Goal: Task Accomplishment & Management: Use online tool/utility

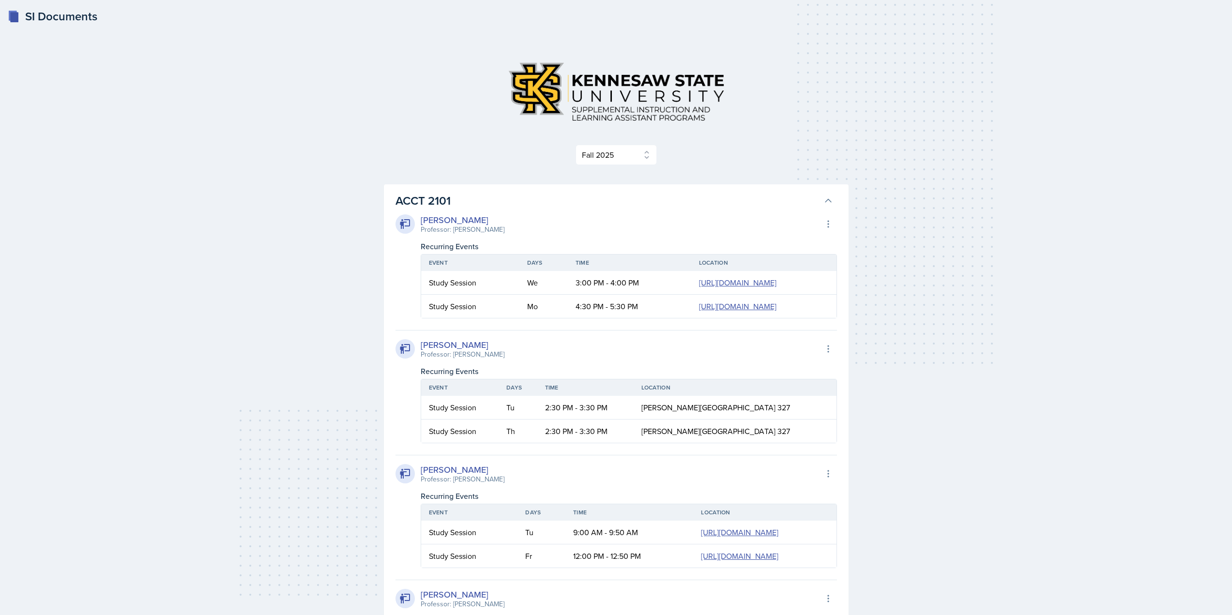
select select "2bed604d-1099-4043-b1bc-2365e8740244"
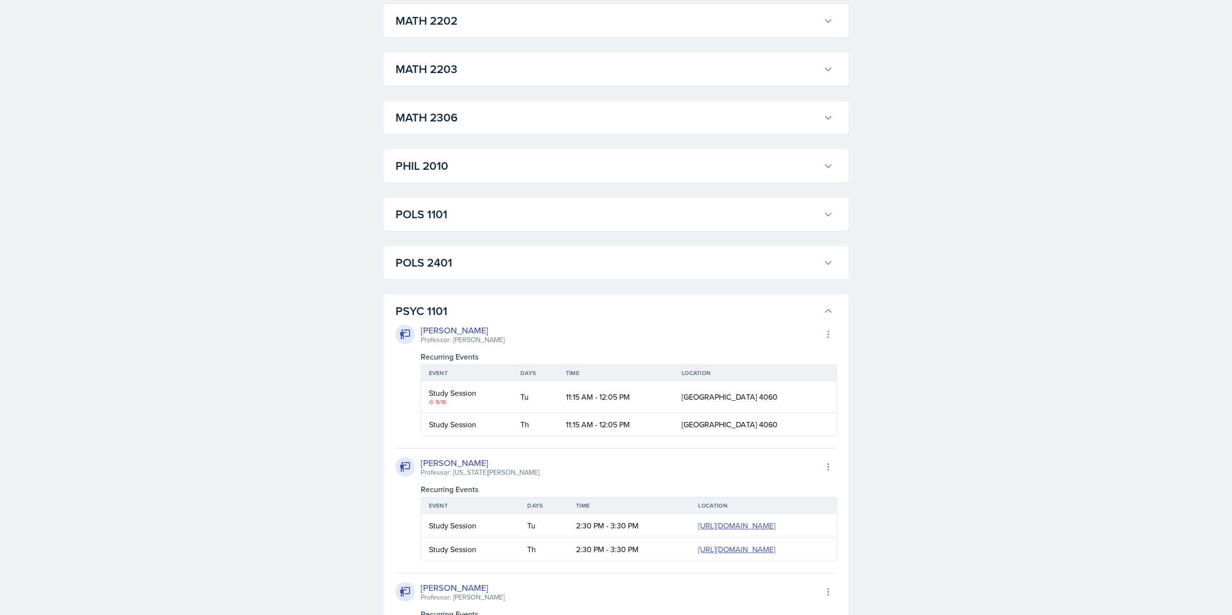
scroll to position [7409, 0]
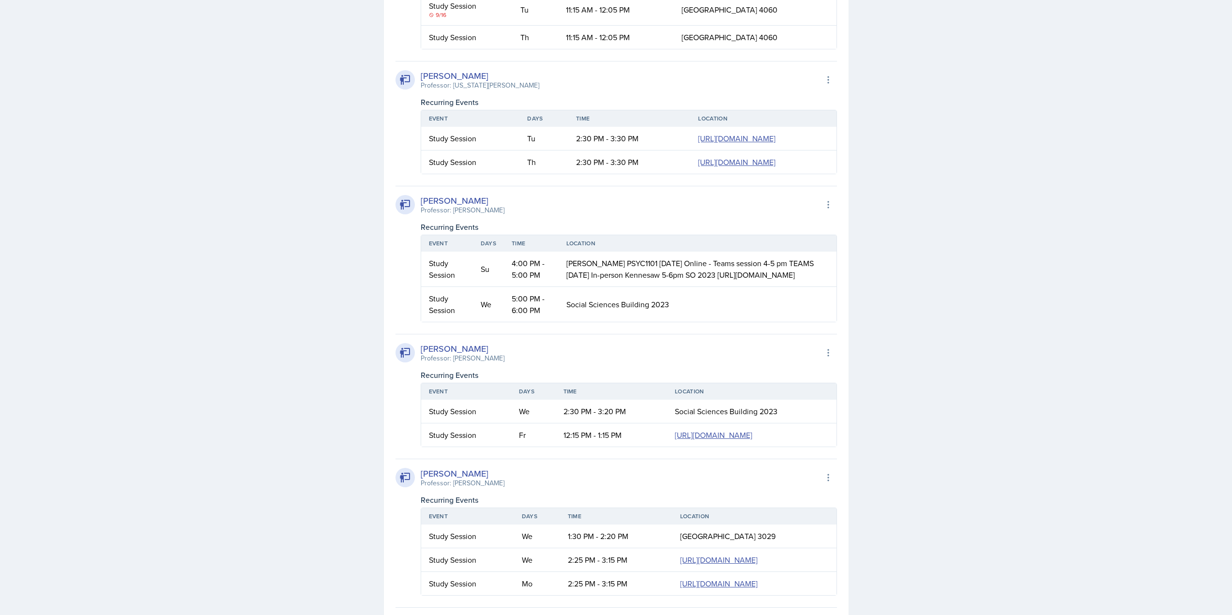
drag, startPoint x: 451, startPoint y: 179, endPoint x: 455, endPoint y: 144, distance: 35.2
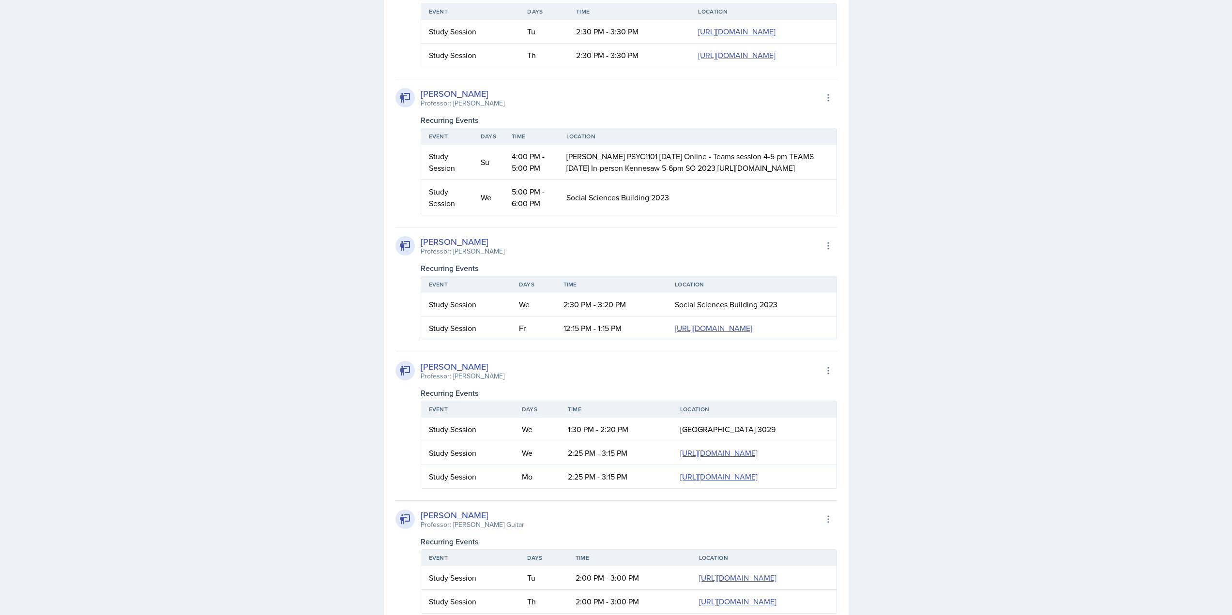
scroll to position [7602, 0]
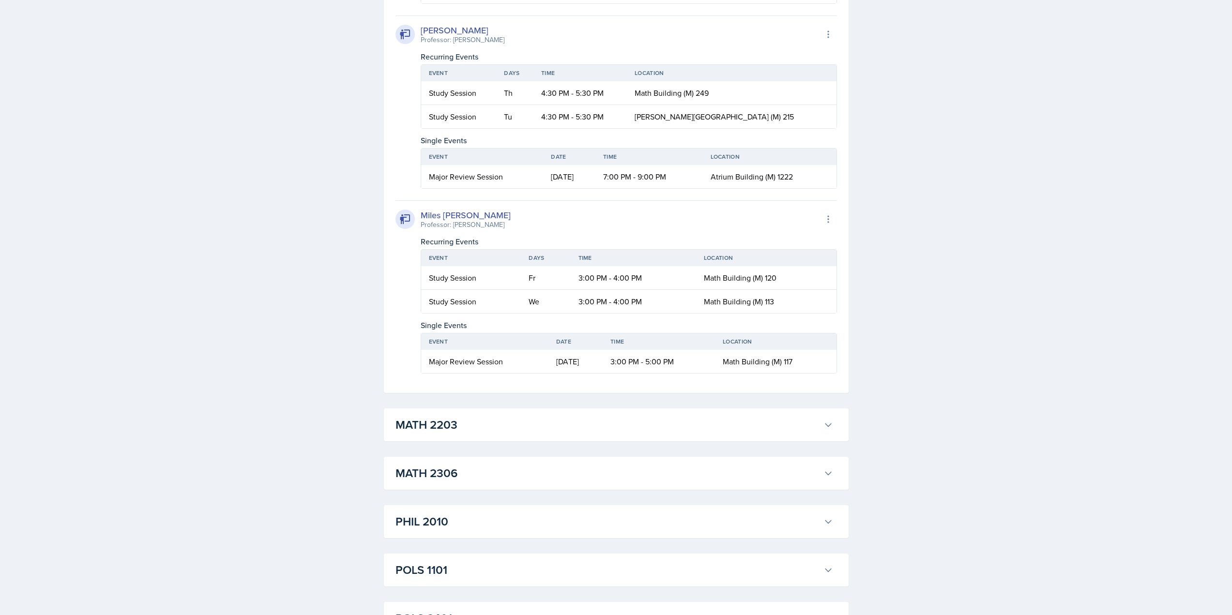
scroll to position [7651, 0]
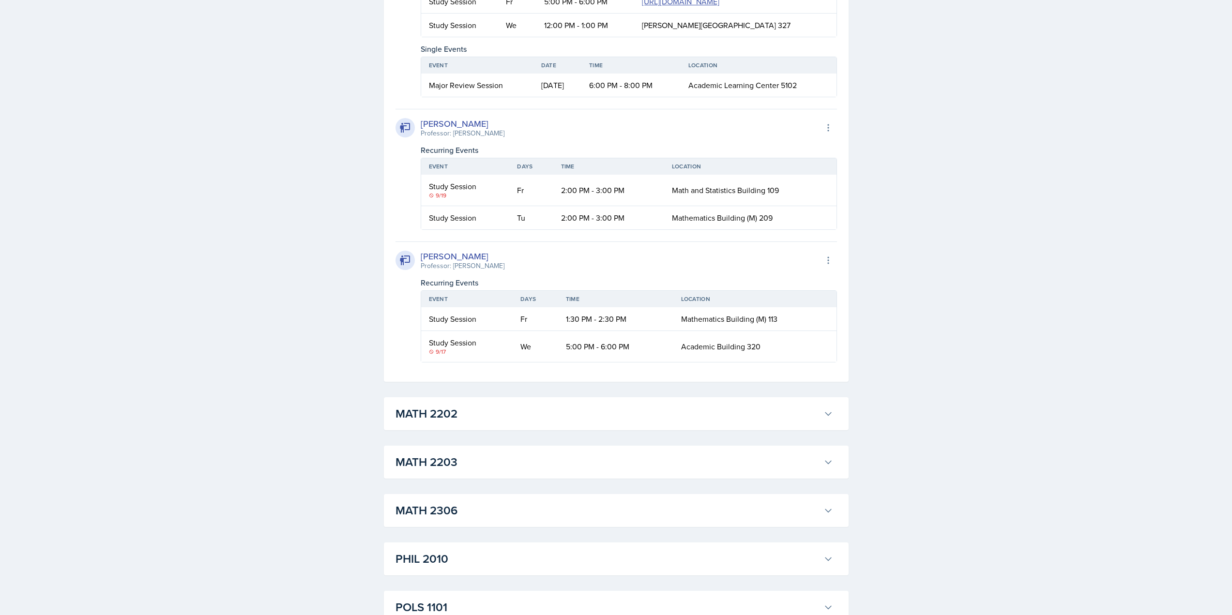
scroll to position [8280, 0]
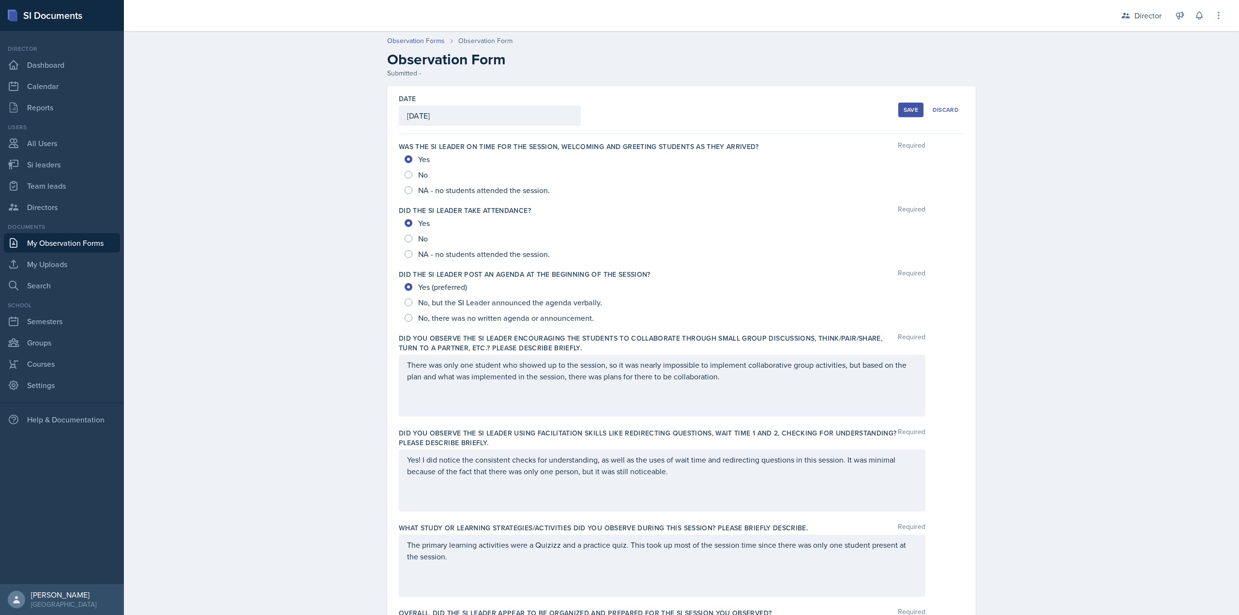
scroll to position [435, 0]
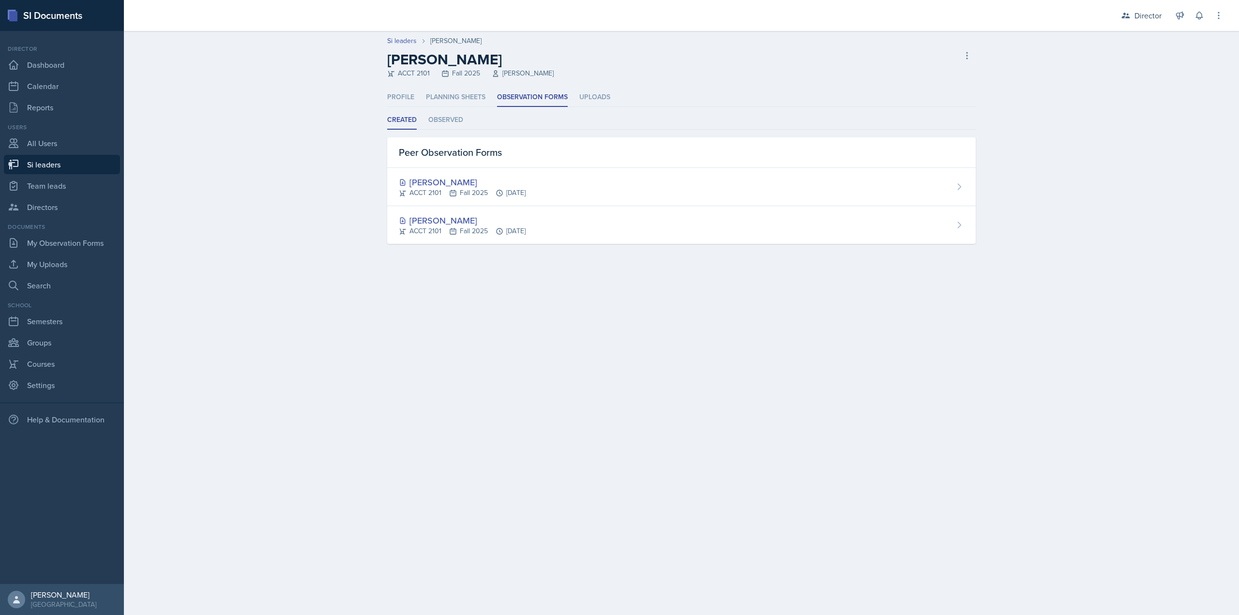
click at [119, 163] on link "Si leaders" at bounding box center [62, 164] width 116 height 19
select select "2bed604d-1099-4043-b1bc-2365e8740244"
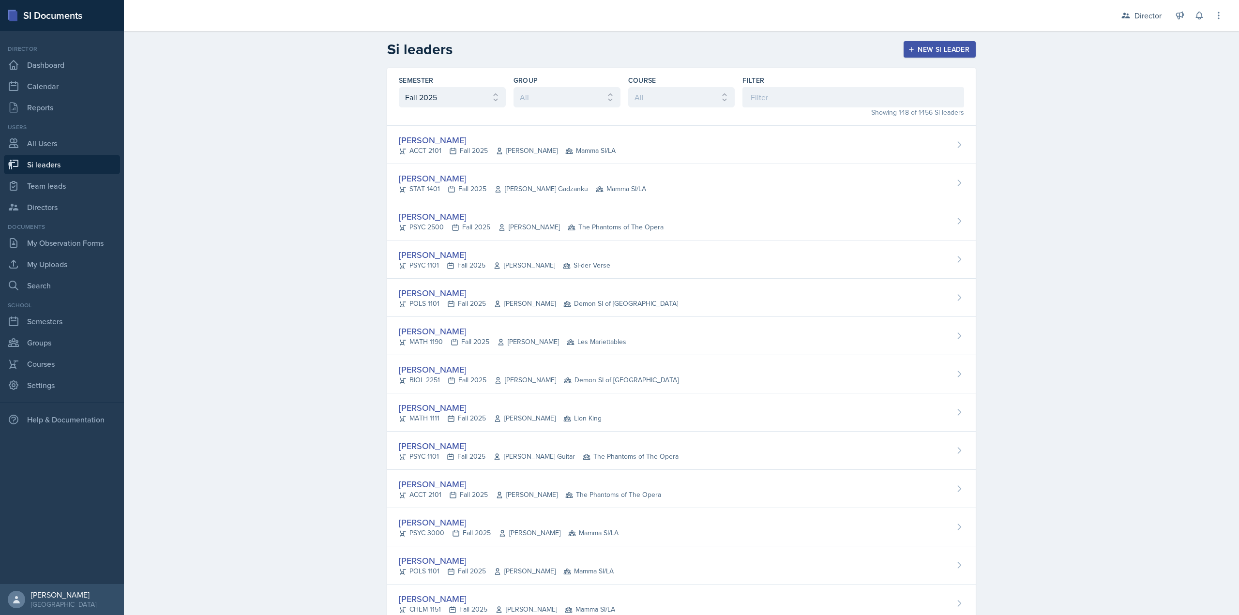
click at [783, 86] on div "Filter" at bounding box center [853, 91] width 222 height 32
click at [778, 92] on input at bounding box center [853, 97] width 222 height 20
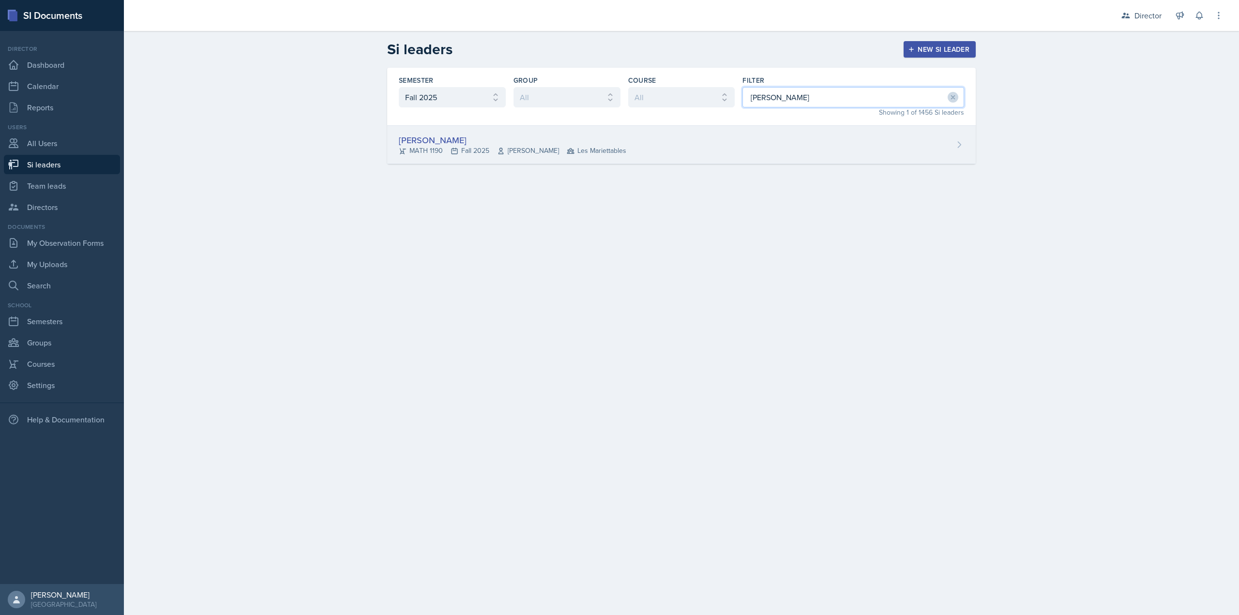
type input "ethan"
click at [730, 155] on div "Ethan Macdonald MATH 1190 Fall 2025 Rebecca Shi Les Mariettables" at bounding box center [681, 145] width 588 height 38
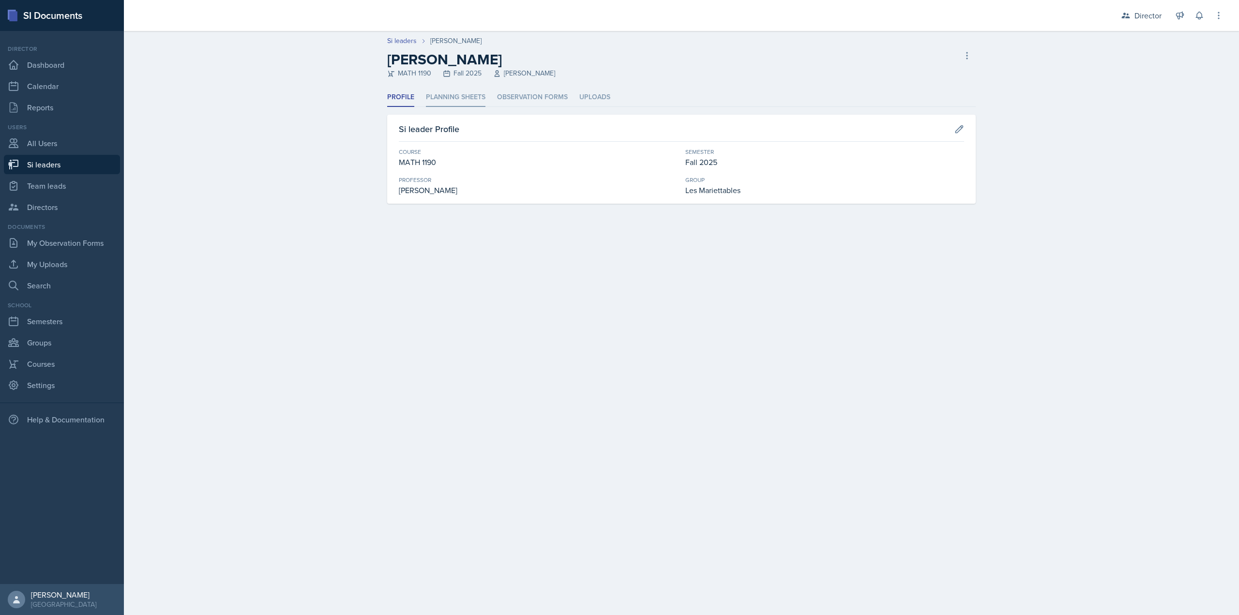
click at [467, 98] on li "Planning Sheets" at bounding box center [456, 97] width 60 height 19
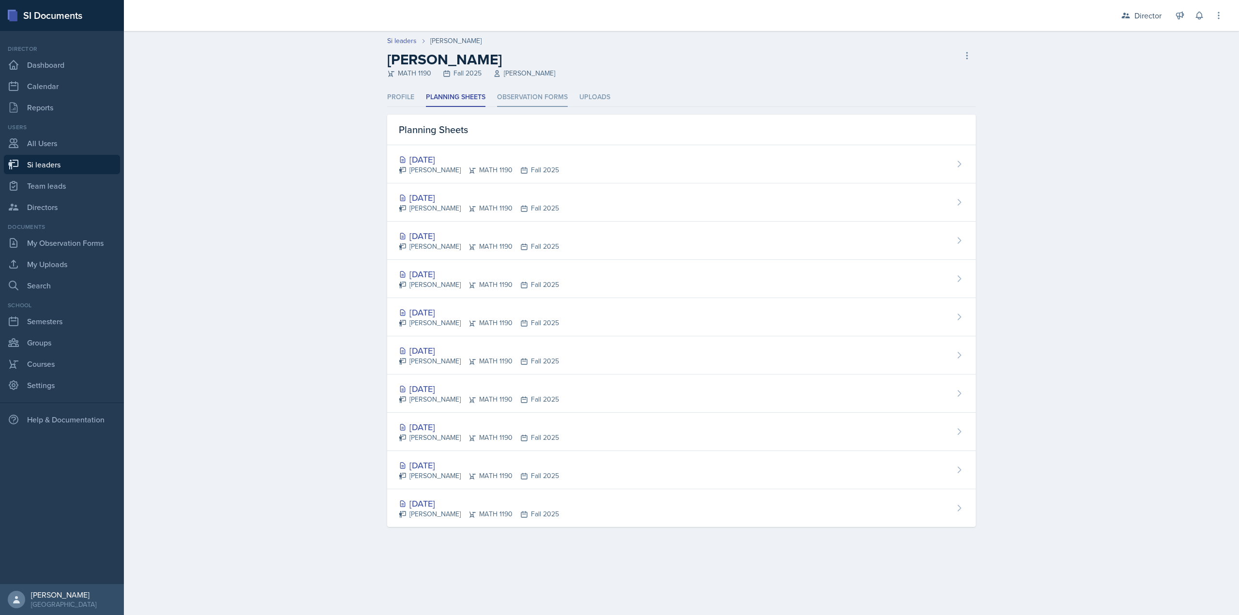
click at [517, 94] on li "Observation Forms" at bounding box center [532, 97] width 71 height 19
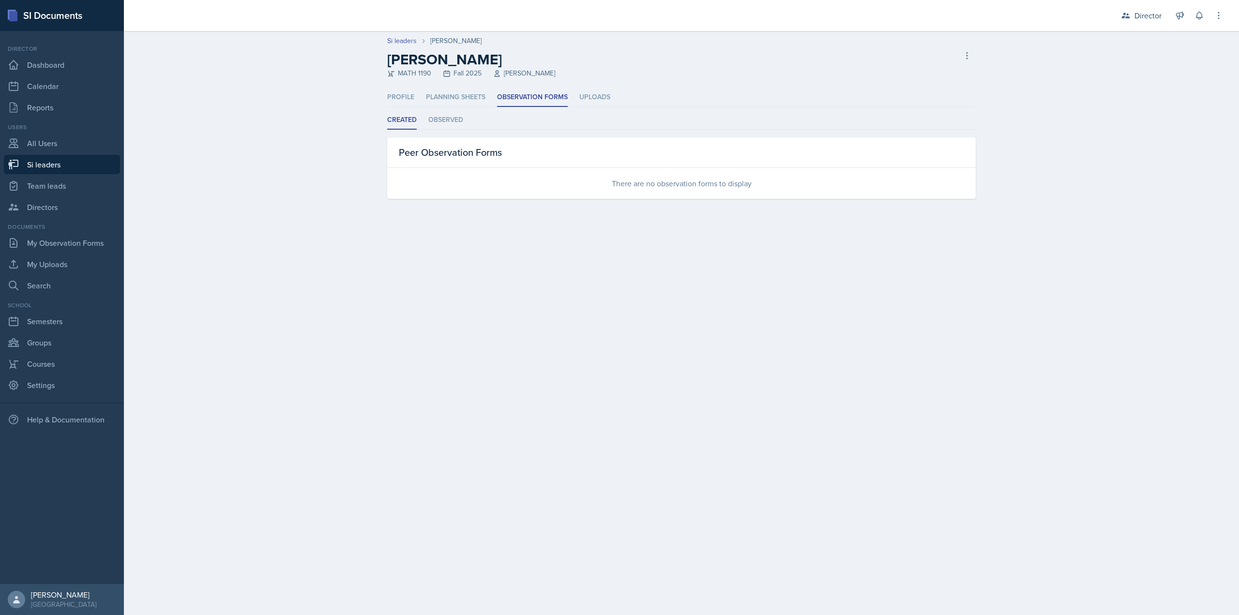
click at [458, 142] on div "Peer Observation Forms" at bounding box center [681, 152] width 588 height 30
click at [452, 127] on li "Observed" at bounding box center [445, 120] width 35 height 19
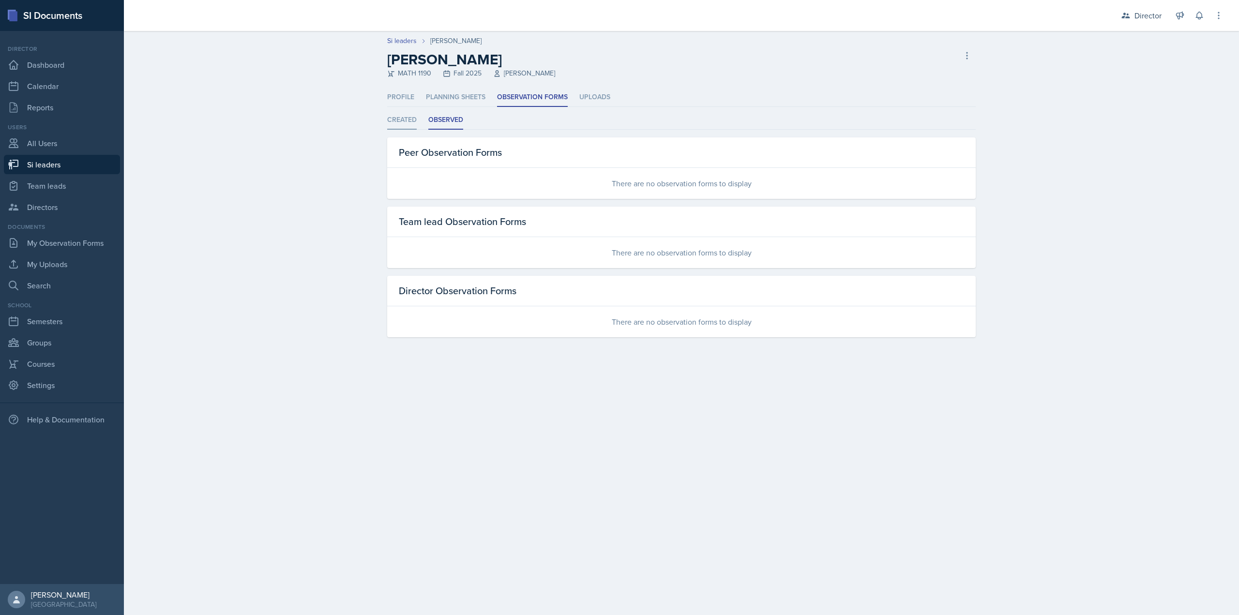
click at [408, 123] on li "Created" at bounding box center [402, 120] width 30 height 19
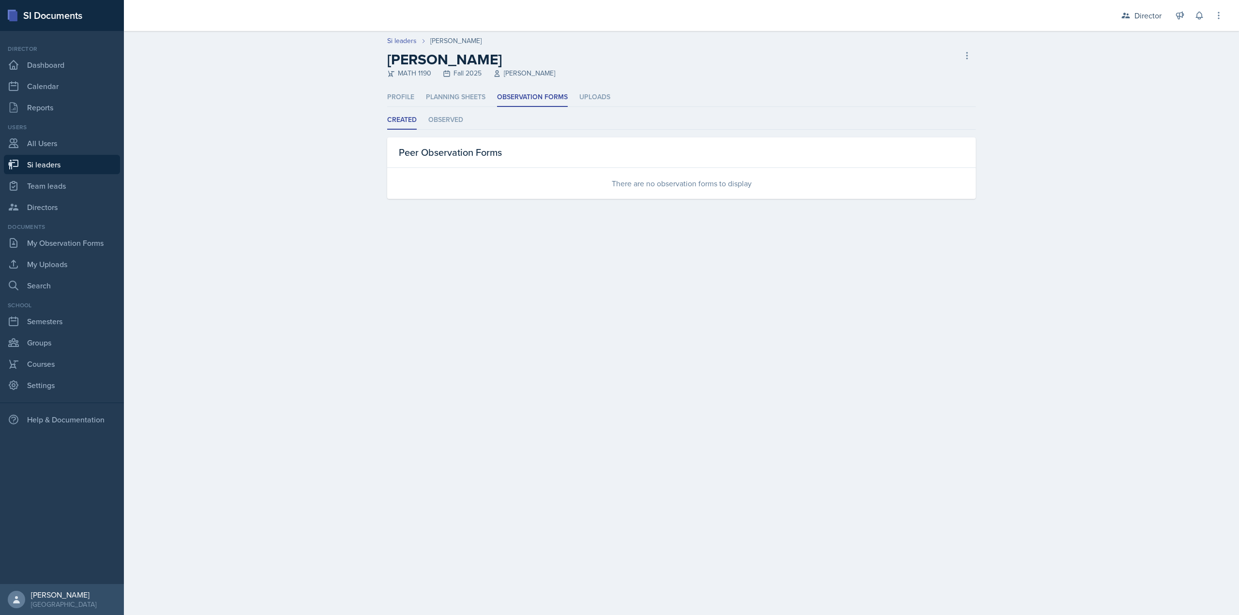
select select "2bed604d-1099-4043-b1bc-2365e8740244"
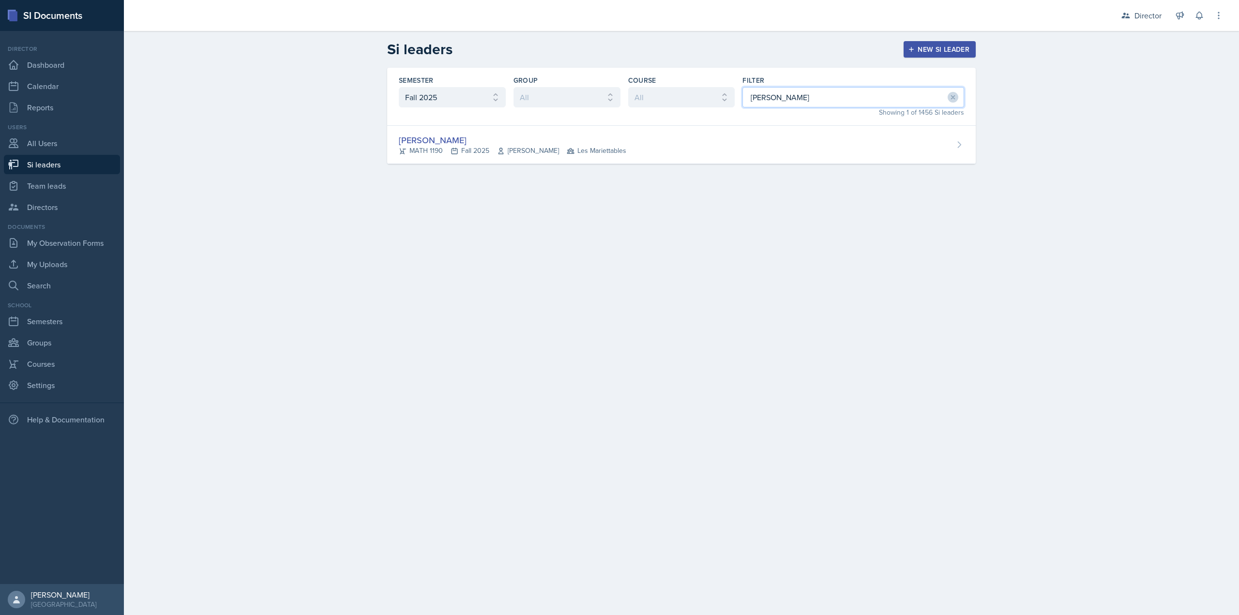
click at [784, 96] on input "ethan" at bounding box center [853, 97] width 222 height 20
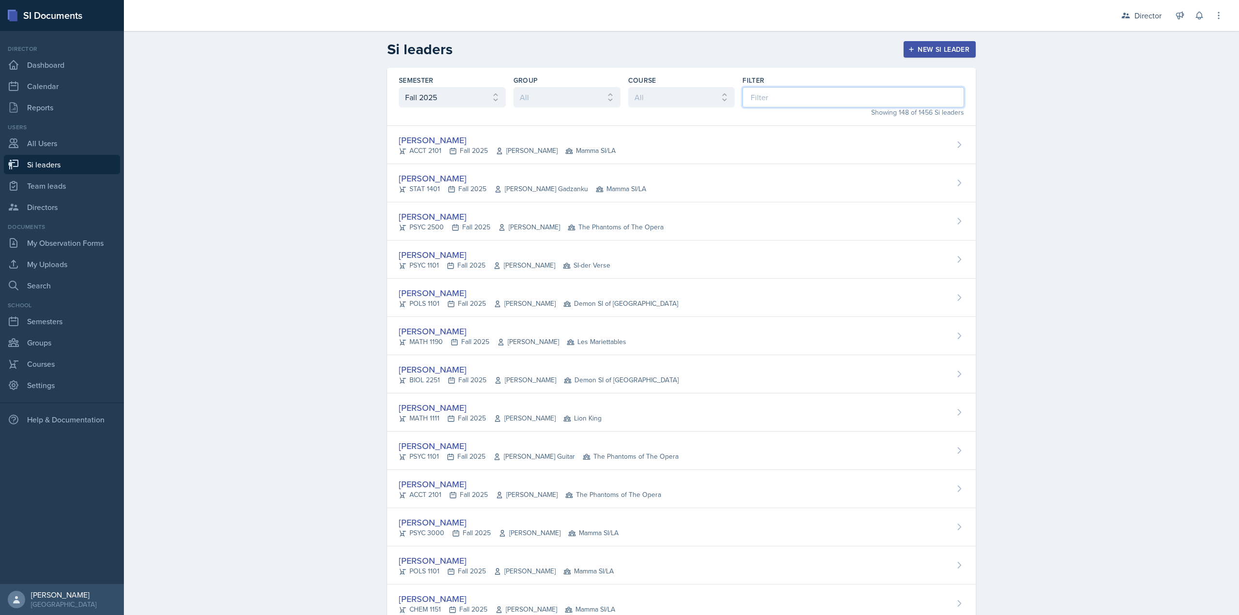
type input "a"
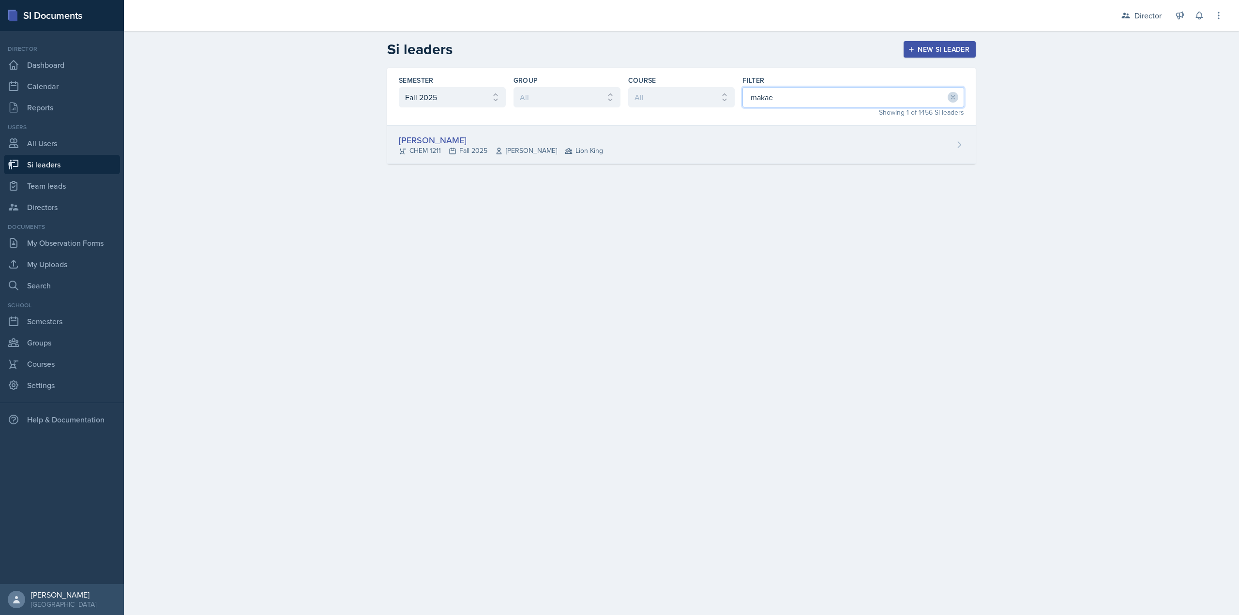
type input "makae"
click at [579, 134] on div "Makaela Harris CHEM 1211 Fall 2025 Yvonne Single Lion King" at bounding box center [681, 145] width 588 height 38
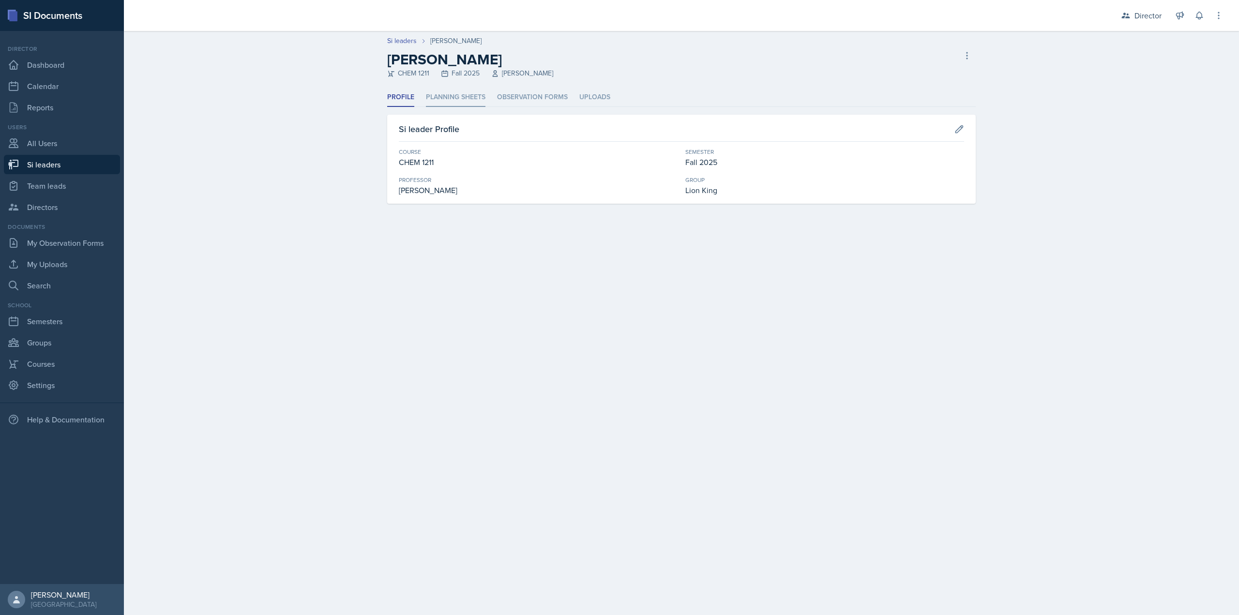
click at [447, 94] on li "Planning Sheets" at bounding box center [456, 97] width 60 height 19
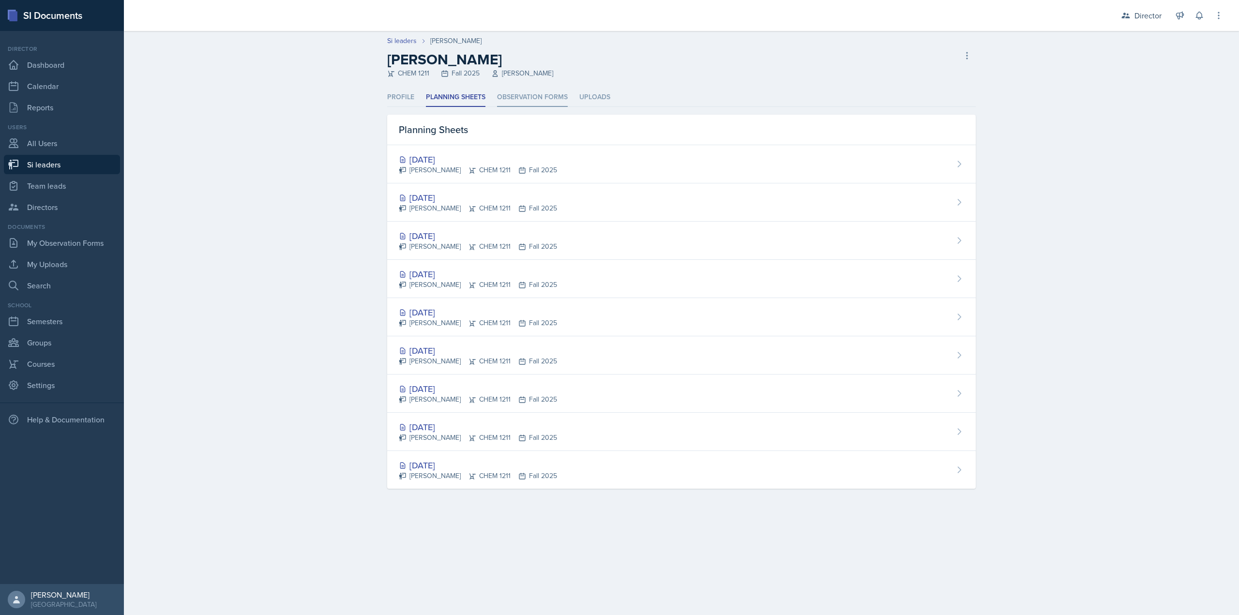
click at [511, 94] on li "Observation Forms" at bounding box center [532, 97] width 71 height 19
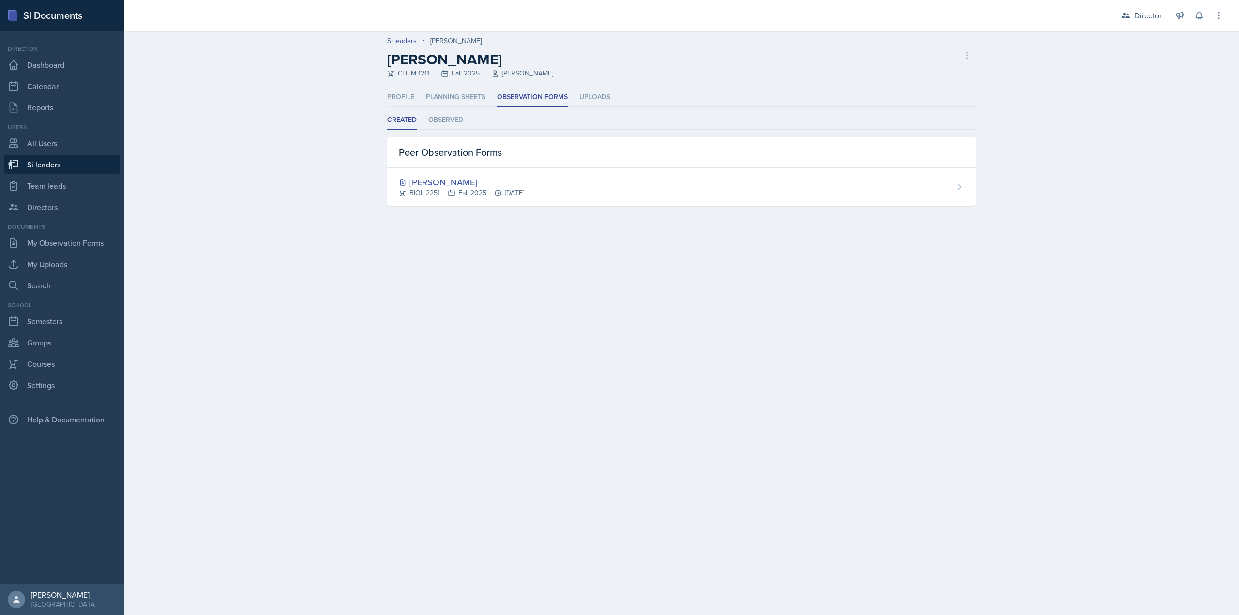
select select "2bed604d-1099-4043-b1bc-2365e8740244"
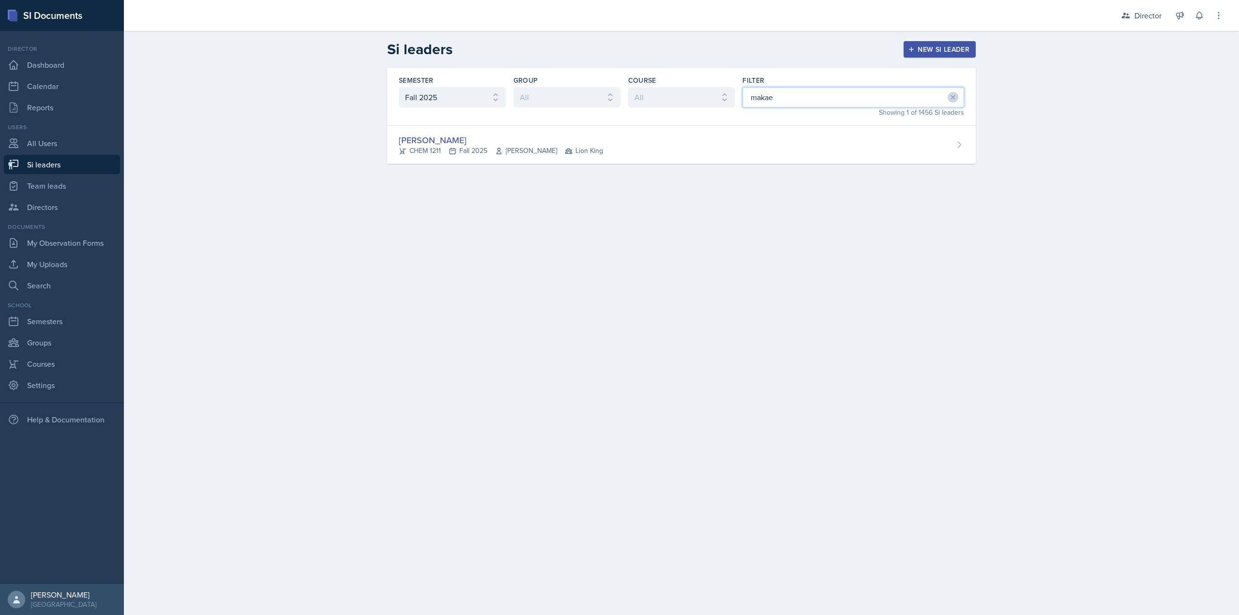
click at [822, 105] on input "makae" at bounding box center [853, 97] width 222 height 20
click at [820, 105] on input "makae" at bounding box center [853, 97] width 222 height 20
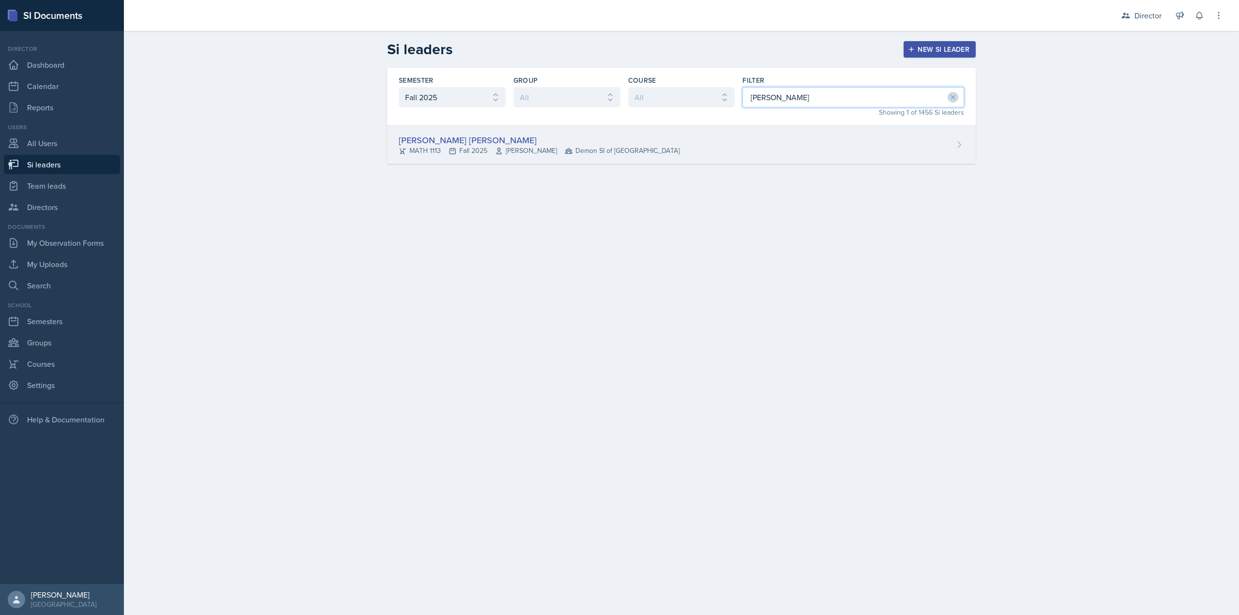
type input "gabriela ros"
click at [646, 148] on div "Gabriela Rosario Santisteban Navarro MATH 1113 Fall 2025 Ikbel Zargouni Demon S…" at bounding box center [681, 145] width 588 height 38
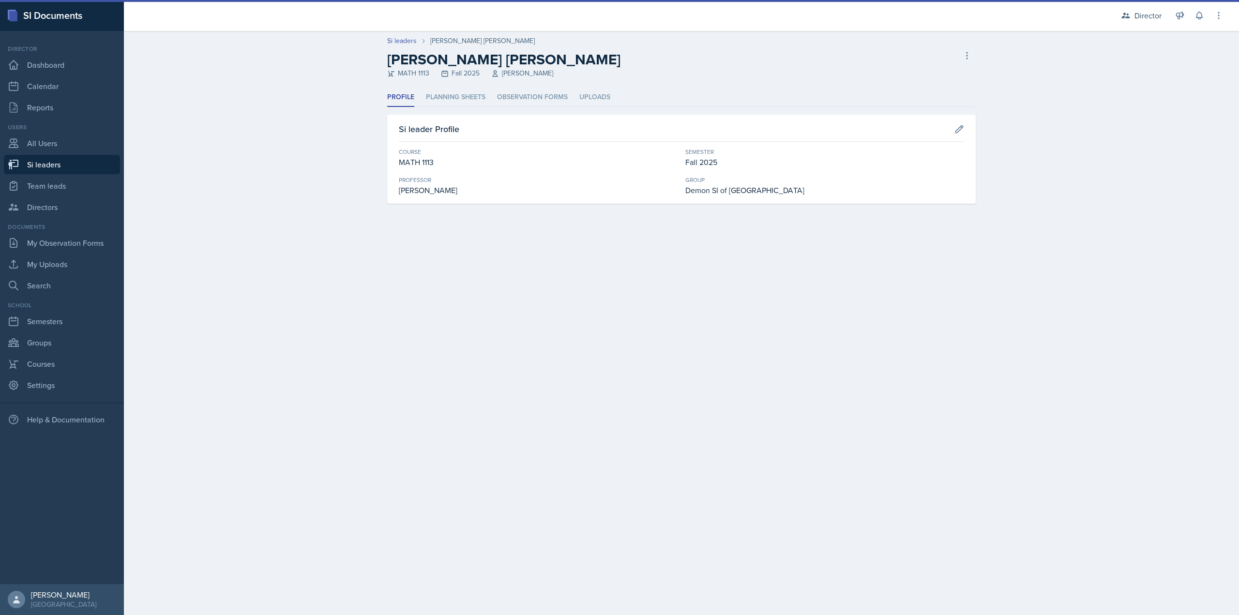
click at [534, 113] on div "Profile Planning Sheets Observation Forms Uploads Profile Planning Sheets Obser…" at bounding box center [681, 146] width 588 height 116
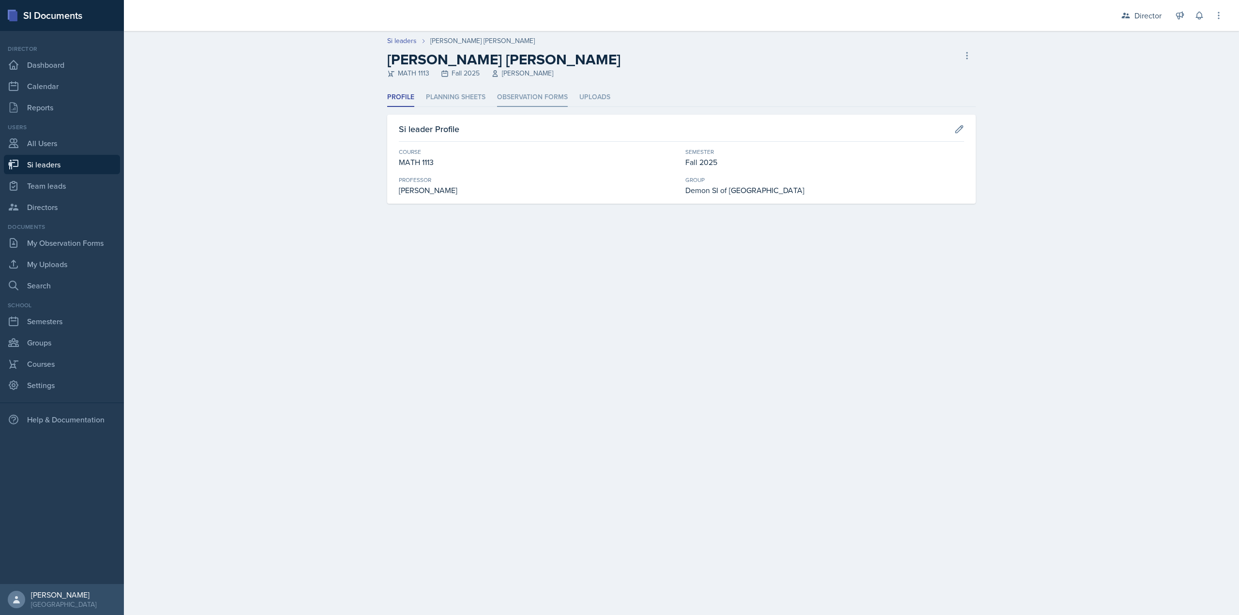
click at [534, 104] on li "Observation Forms" at bounding box center [532, 97] width 71 height 19
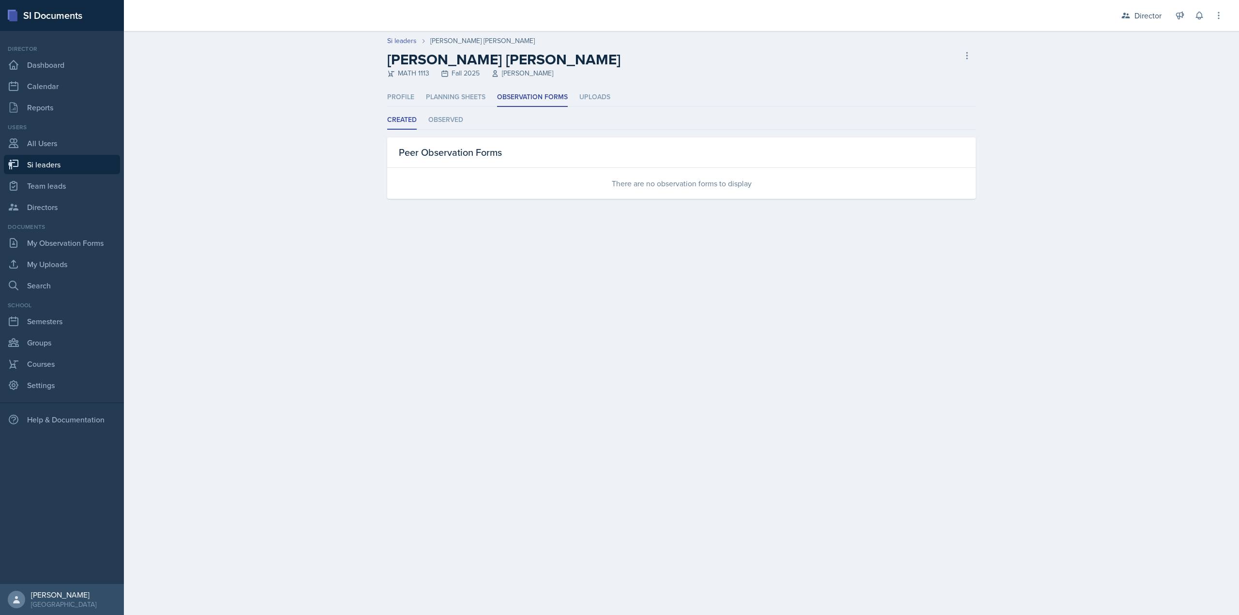
select select "2bed604d-1099-4043-b1bc-2365e8740244"
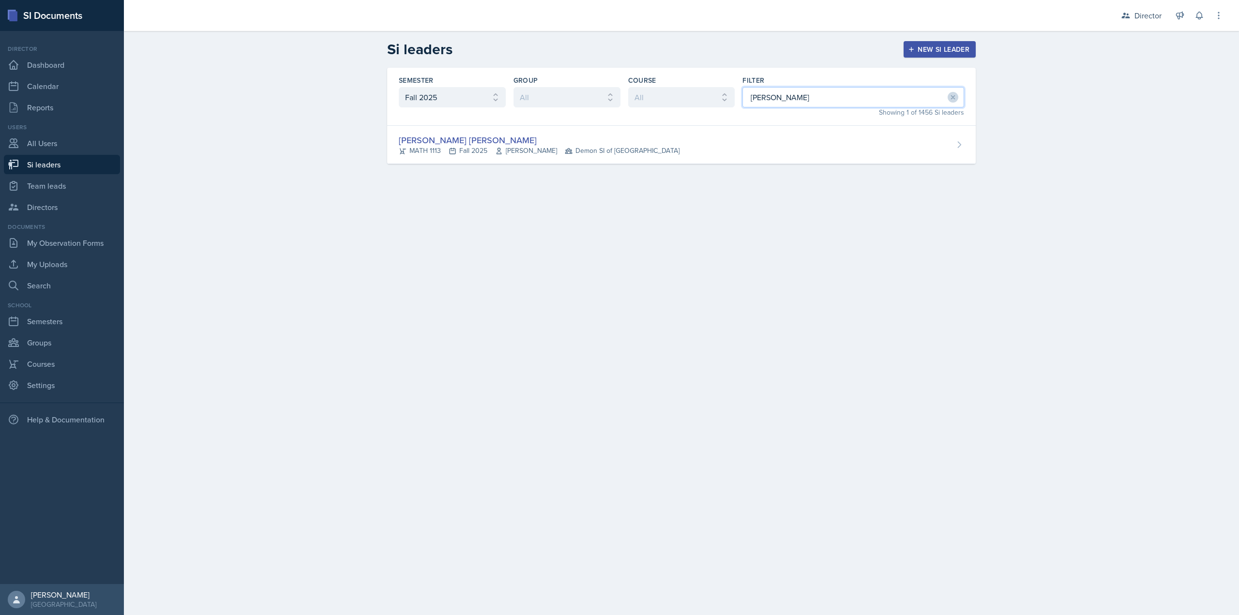
click at [791, 93] on input "gabriela ros" at bounding box center [853, 97] width 222 height 20
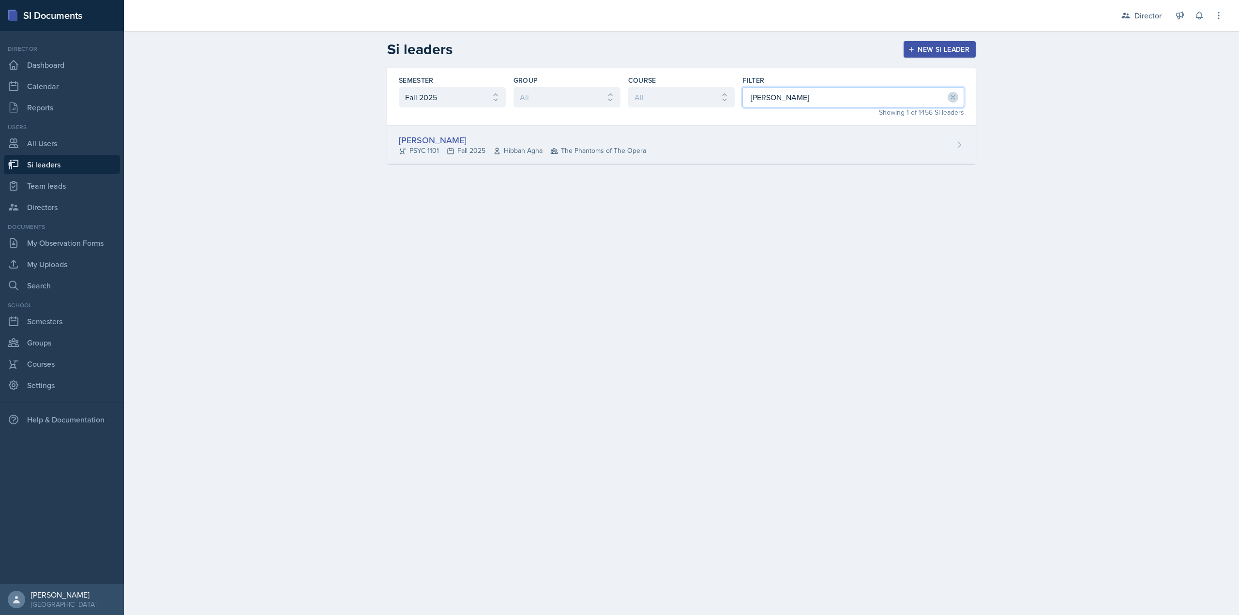
type input "kendall"
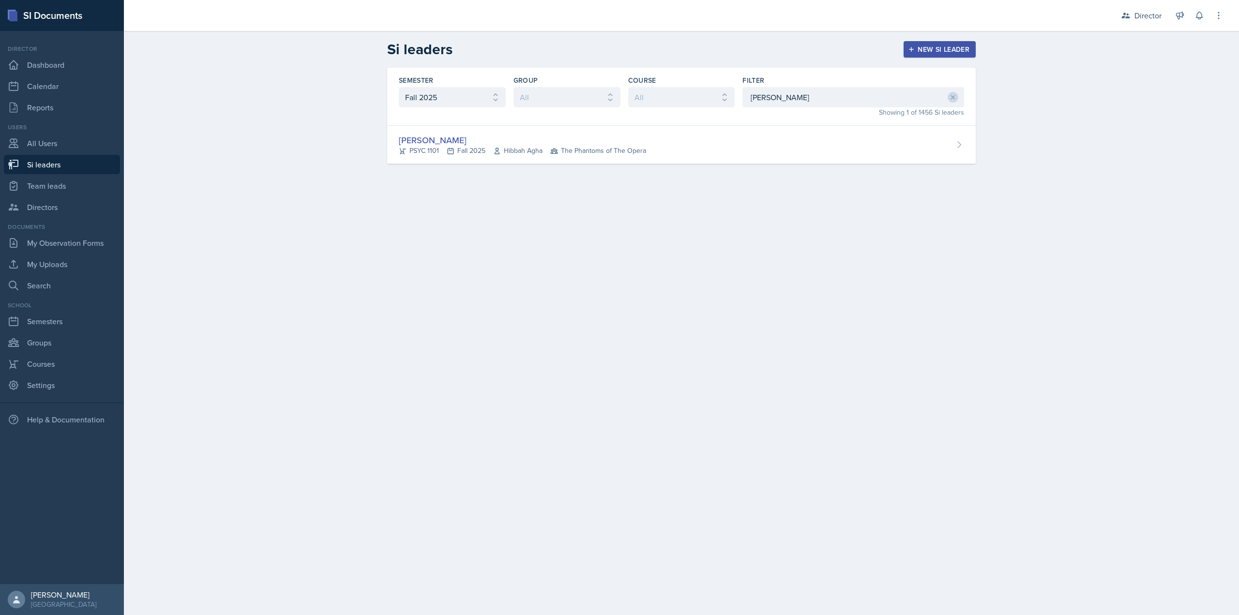
click at [680, 130] on div "Kendall Gibson PSYC 1101 Fall 2025 Hibbah Agha The Phantoms of The Opera" at bounding box center [681, 145] width 588 height 38
click at [680, 131] on main "Si leaders New Si leader Semester All Fall 2025 Summer 2025 Spring 2025 Fall 20…" at bounding box center [681, 323] width 1115 height 584
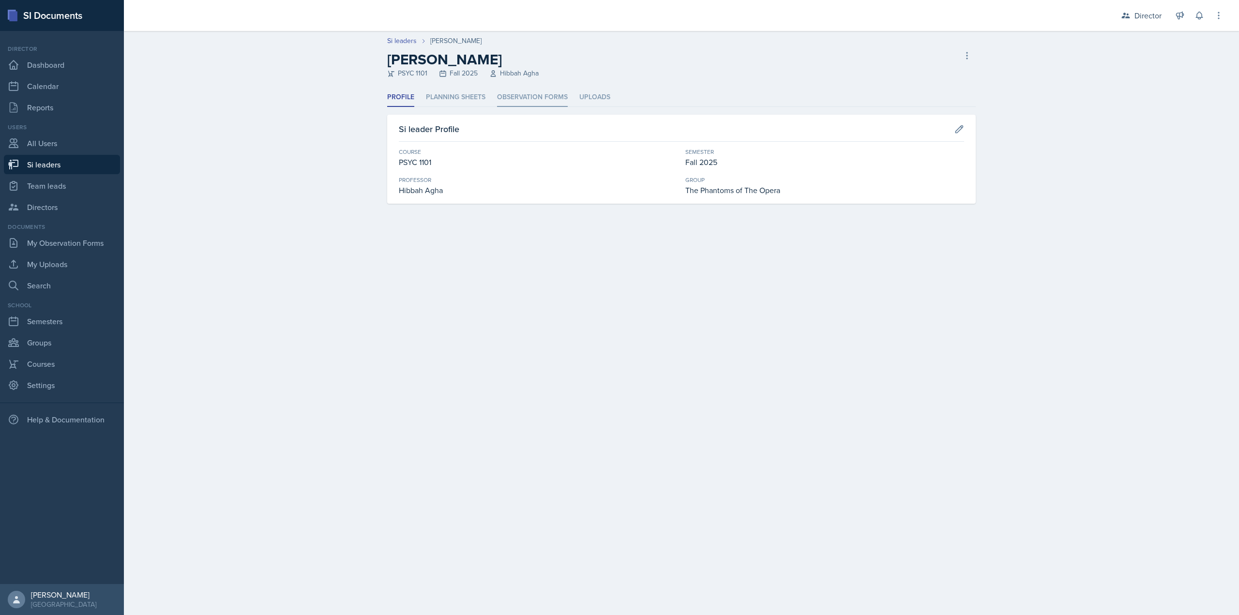
click at [512, 100] on li "Observation Forms" at bounding box center [532, 97] width 71 height 19
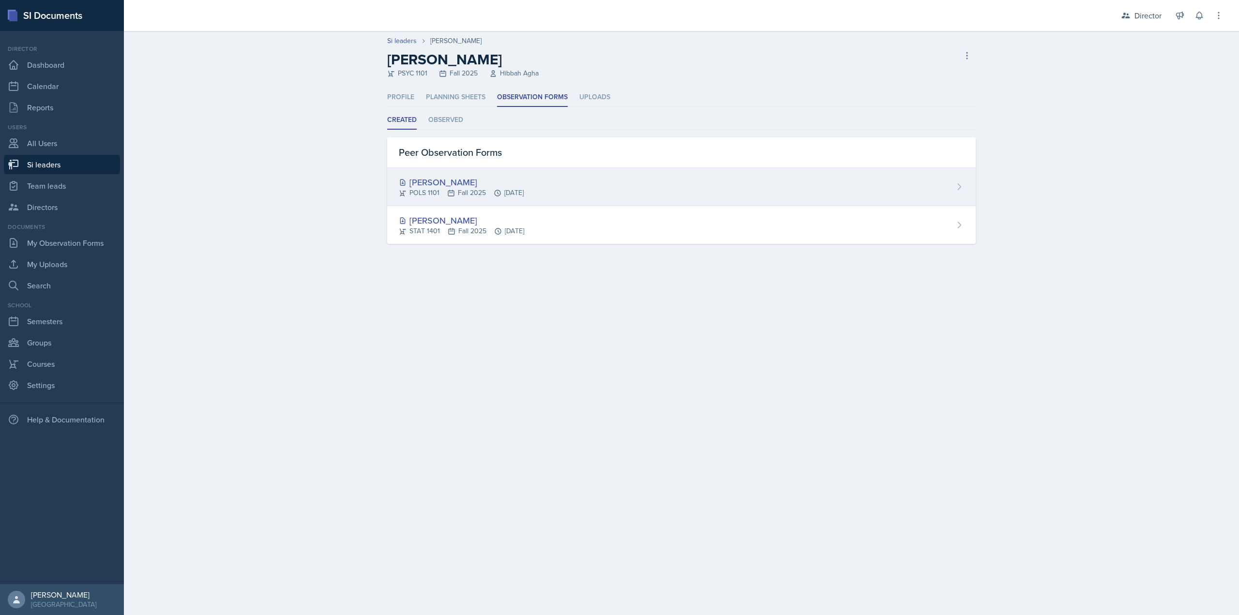
click at [521, 180] on div "[PERSON_NAME]" at bounding box center [461, 182] width 125 height 13
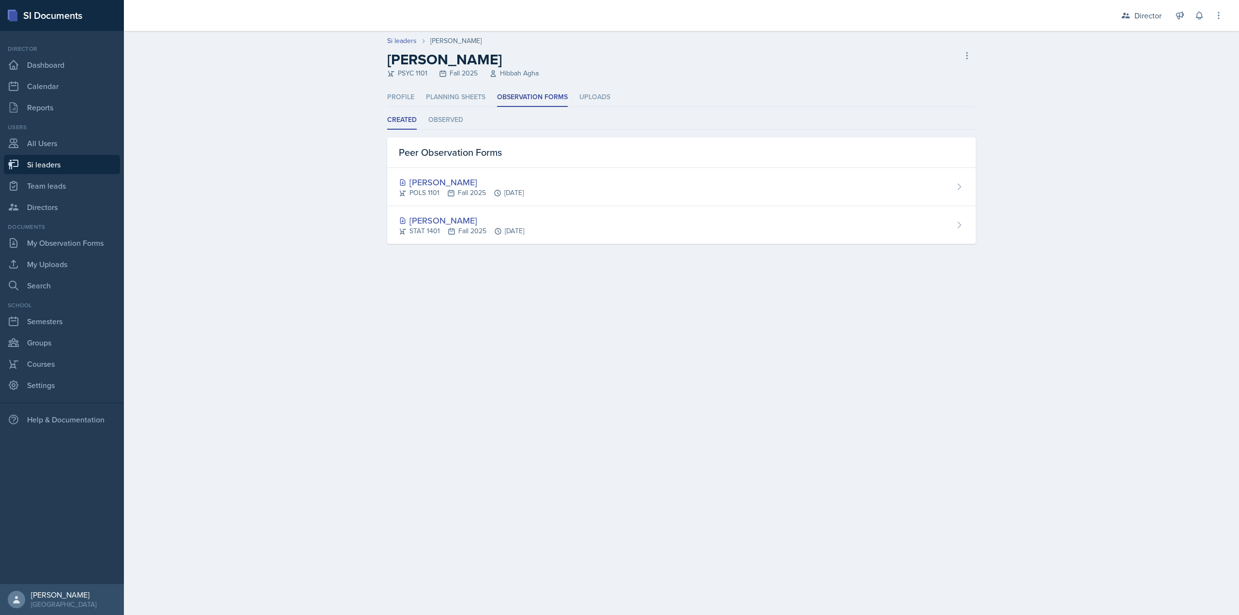
select select "2bed604d-1099-4043-b1bc-2365e8740244"
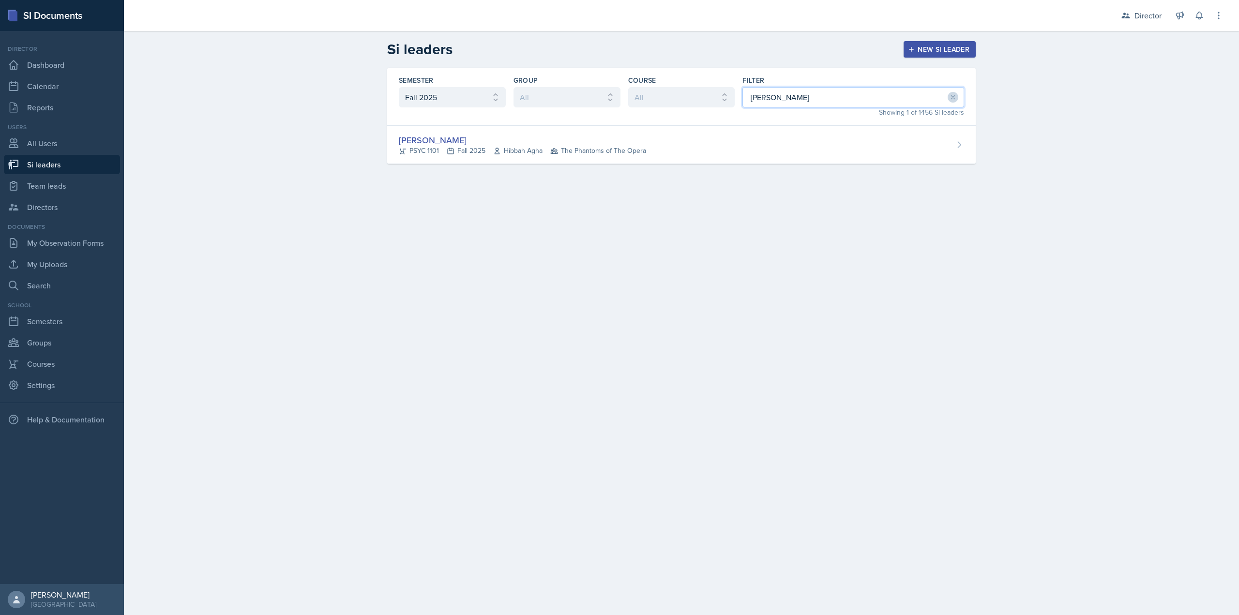
click at [813, 93] on input "kendall" at bounding box center [853, 97] width 222 height 20
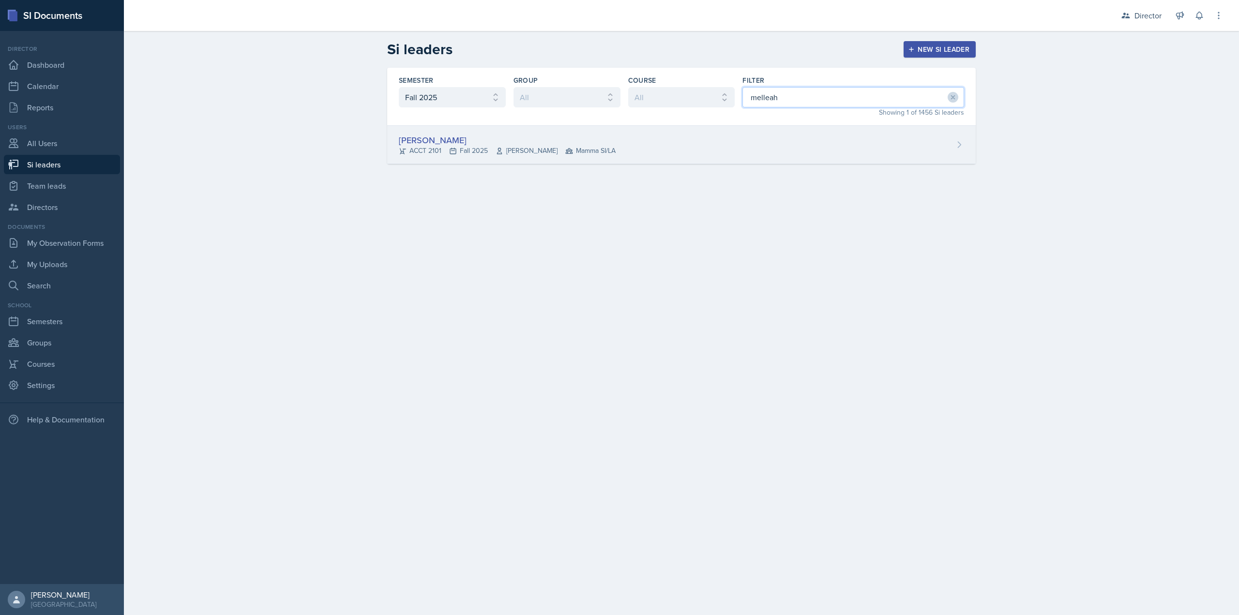
type input "melleah"
click at [784, 142] on div "Melleah Richards ACCT 2101 Fall 2025 Qi Dong Mamma SI/LA" at bounding box center [681, 145] width 588 height 38
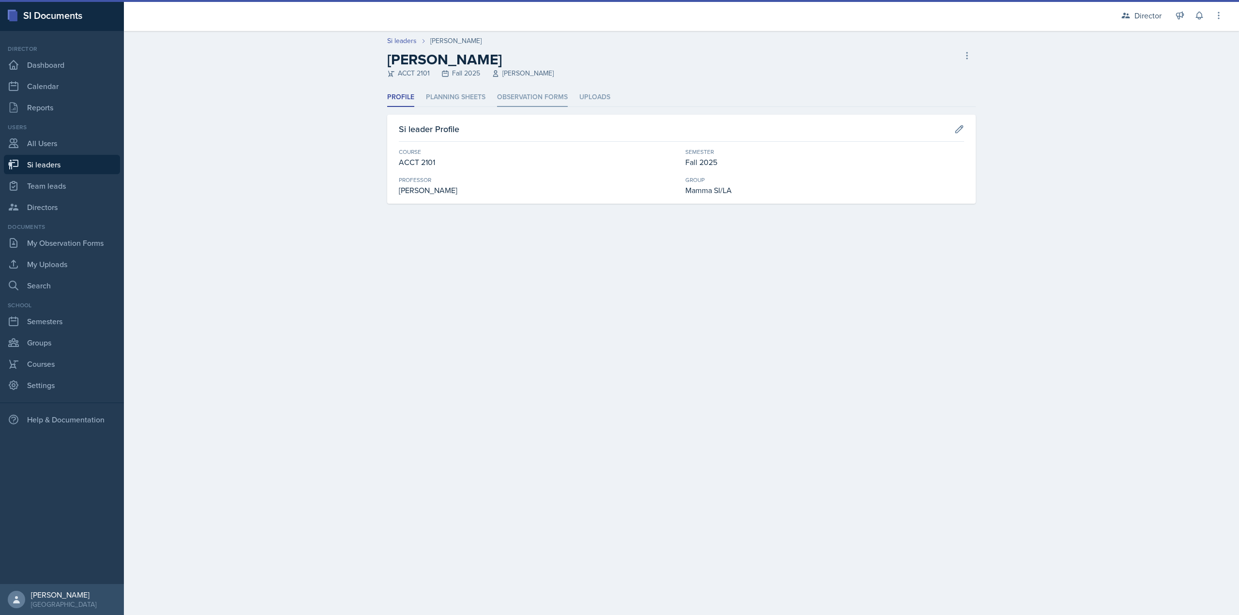
click at [496, 95] on ul "Profile Planning Sheets Observation Forms Uploads" at bounding box center [681, 97] width 588 height 19
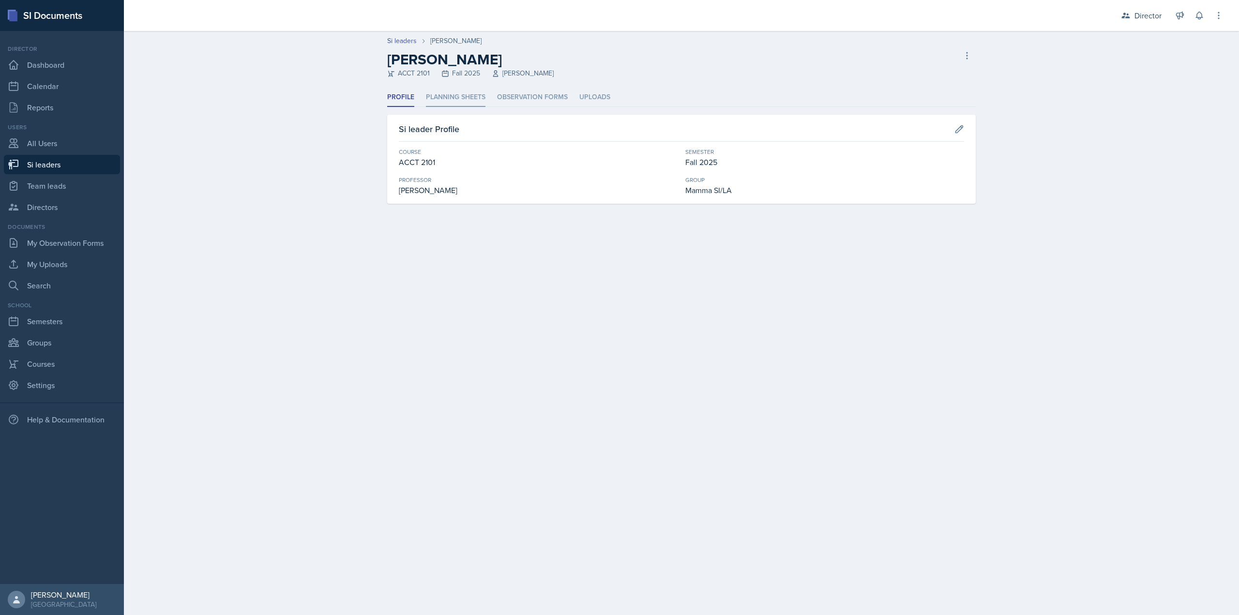
click at [447, 99] on li "Planning Sheets" at bounding box center [456, 97] width 60 height 19
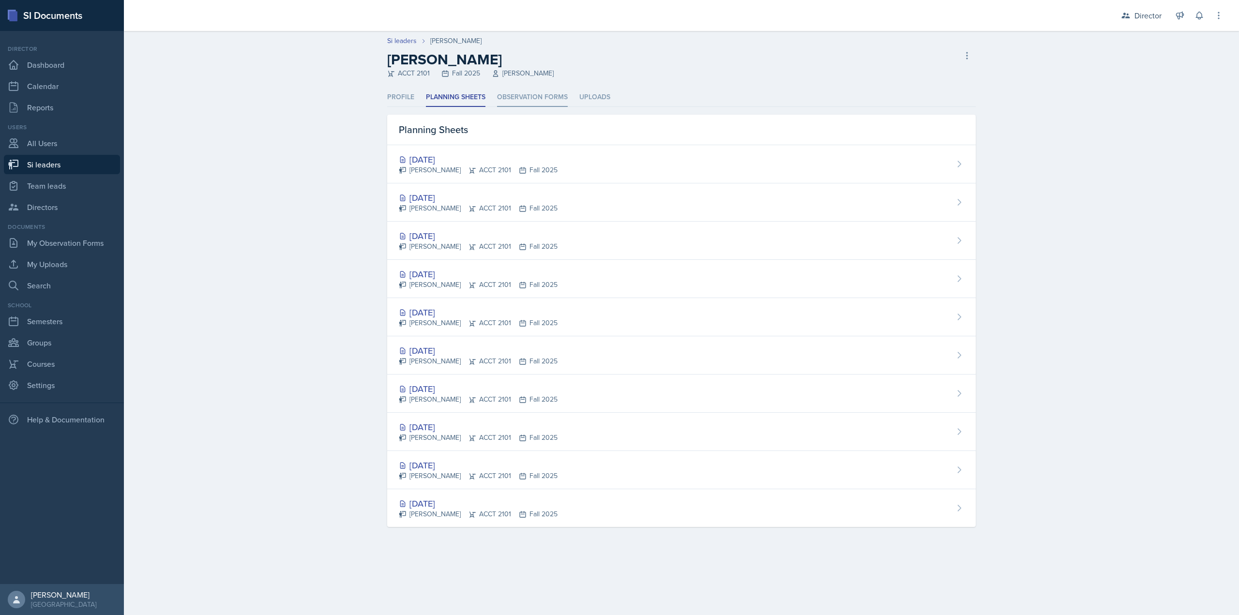
click at [515, 93] on li "Observation Forms" at bounding box center [532, 97] width 71 height 19
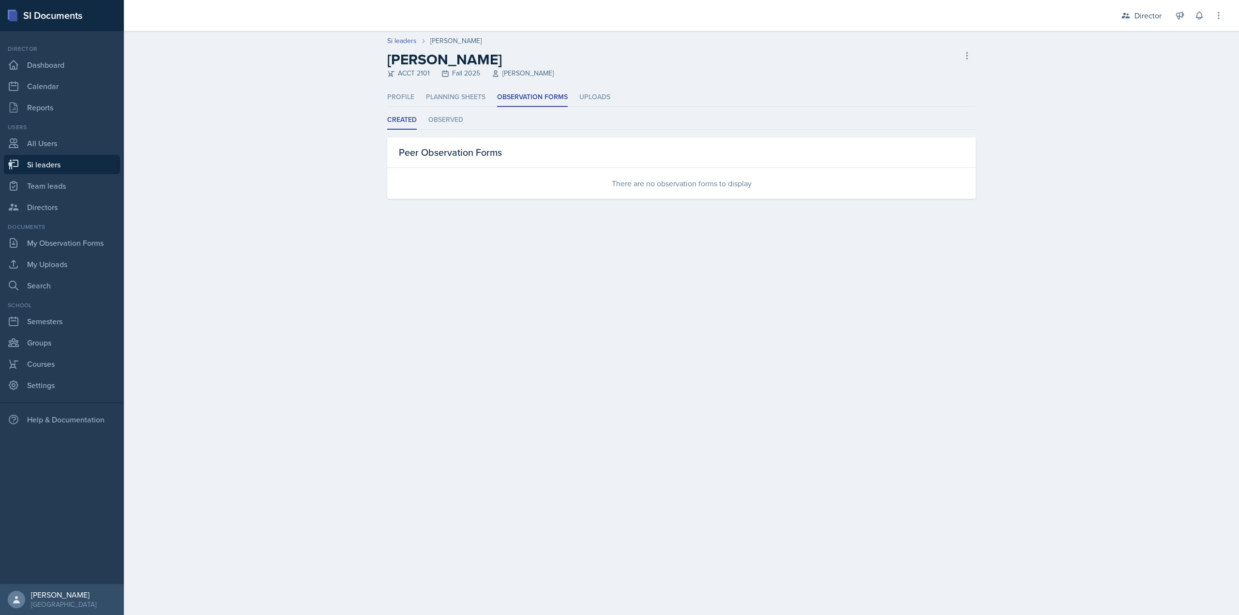
select select "2bed604d-1099-4043-b1bc-2365e8740244"
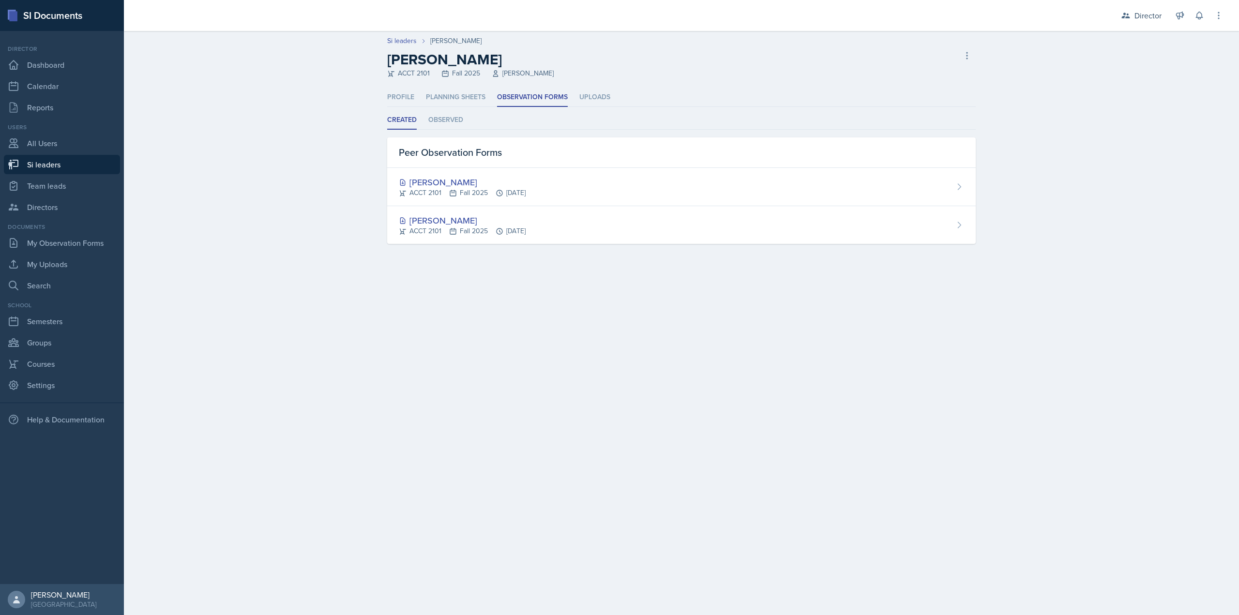
select select "2bed604d-1099-4043-b1bc-2365e8740244"
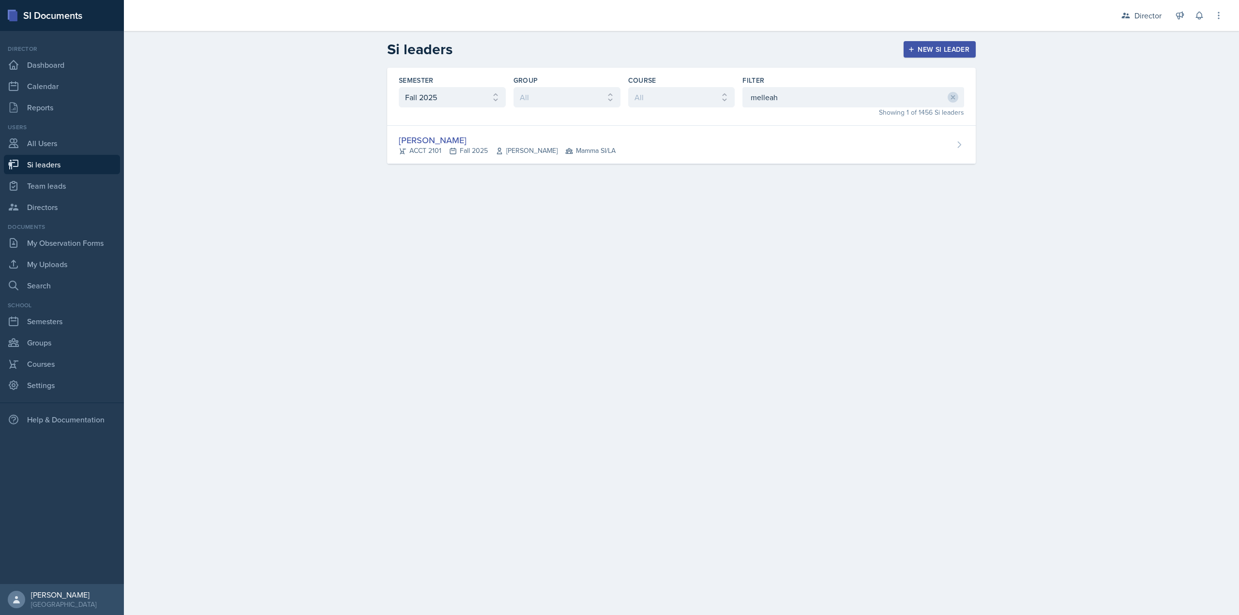
click at [771, 107] on div "Showing 1 of 1456 Si leaders" at bounding box center [853, 112] width 222 height 10
click at [769, 103] on input "melleah" at bounding box center [853, 97] width 222 height 20
click at [768, 103] on input "melleah" at bounding box center [853, 97] width 222 height 20
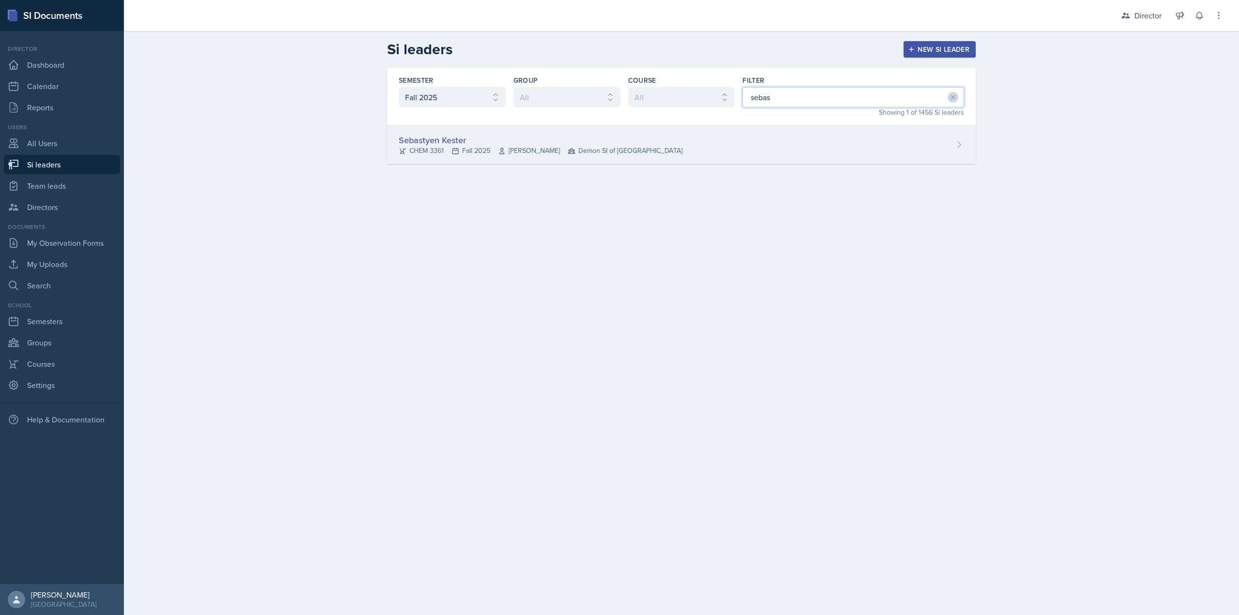
type input "sebas"
click at [718, 146] on div "Sebastyen Kester CHEM 3361 Fall 2025 Zane Bertoli Demon SI of Fleet Street" at bounding box center [681, 145] width 588 height 38
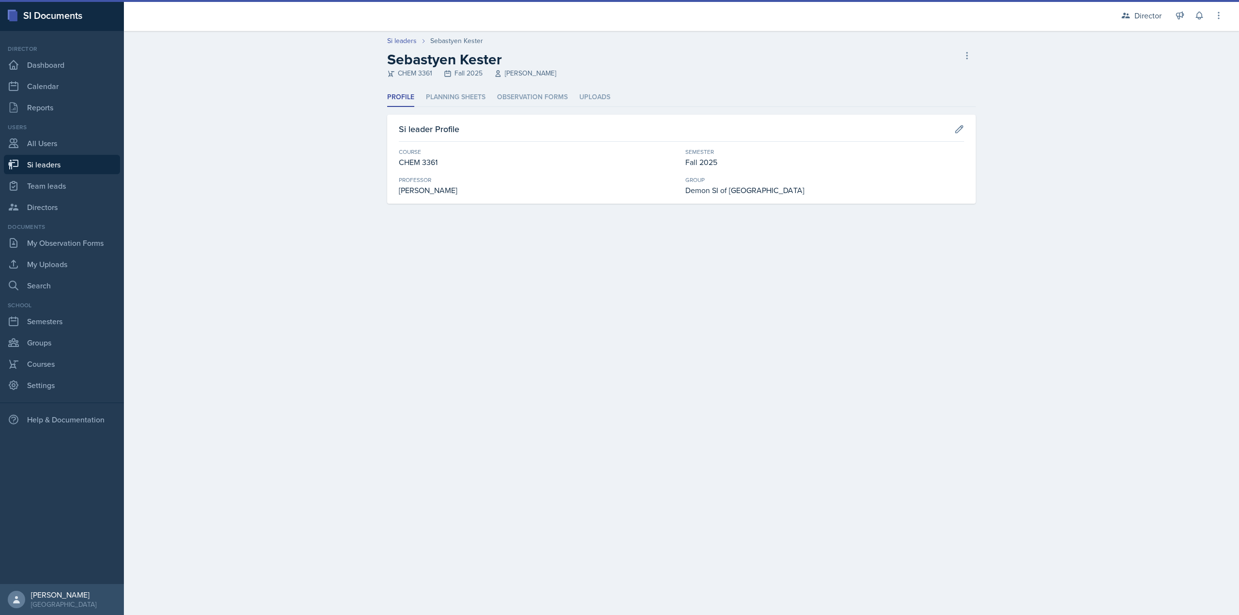
click at [496, 102] on ul "Profile Planning Sheets Observation Forms Uploads" at bounding box center [681, 97] width 588 height 19
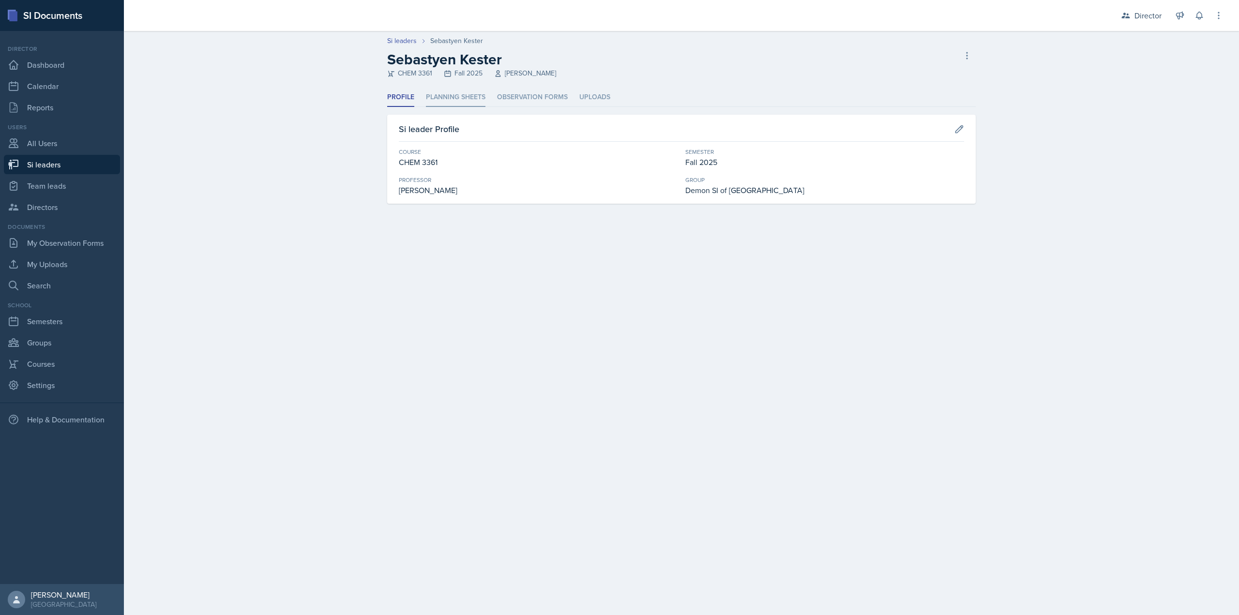
click at [467, 104] on li "Planning Sheets" at bounding box center [456, 97] width 60 height 19
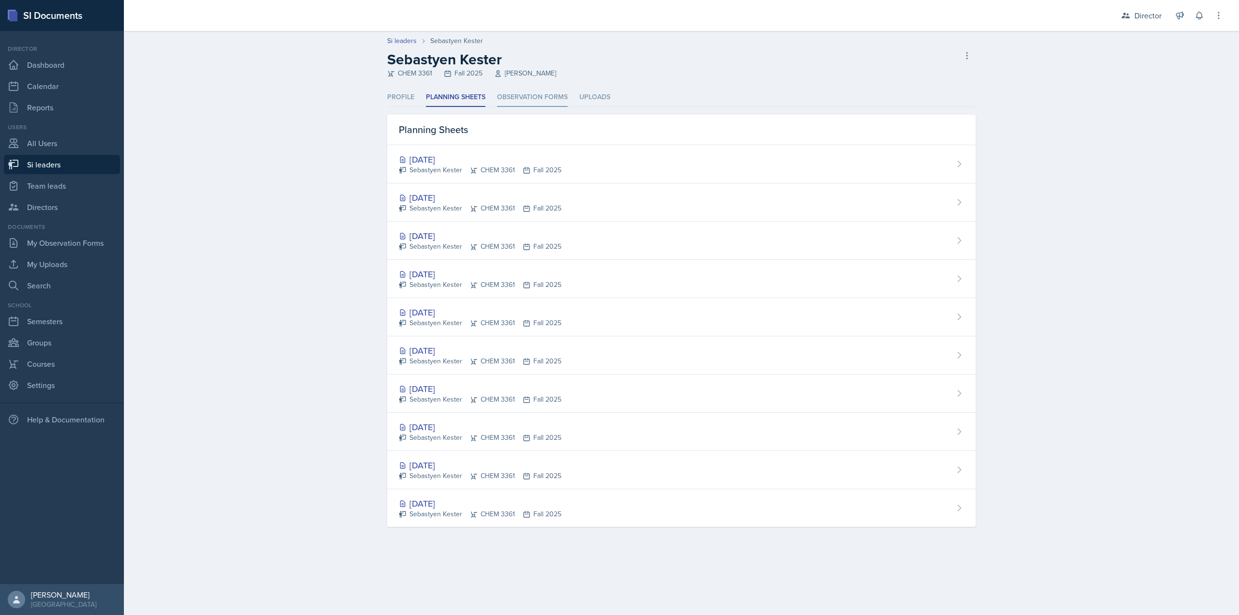
click at [511, 100] on li "Observation Forms" at bounding box center [532, 97] width 71 height 19
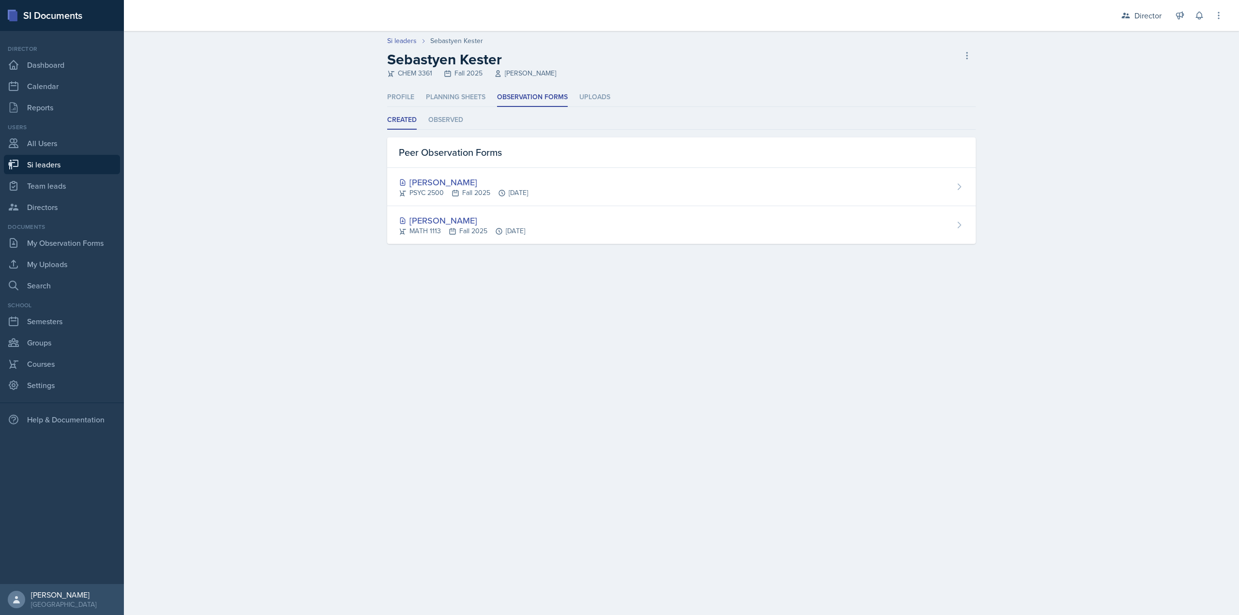
select select "2bed604d-1099-4043-b1bc-2365e8740244"
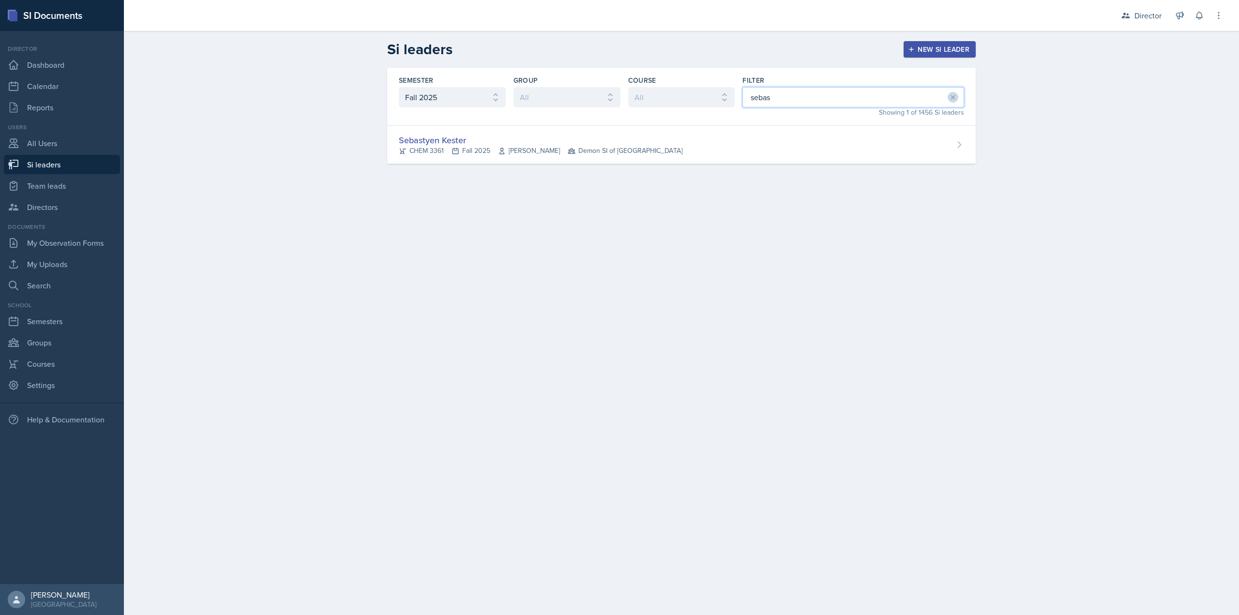
click at [815, 93] on input "sebas" at bounding box center [853, 97] width 222 height 20
type input "a"
type input "asya"
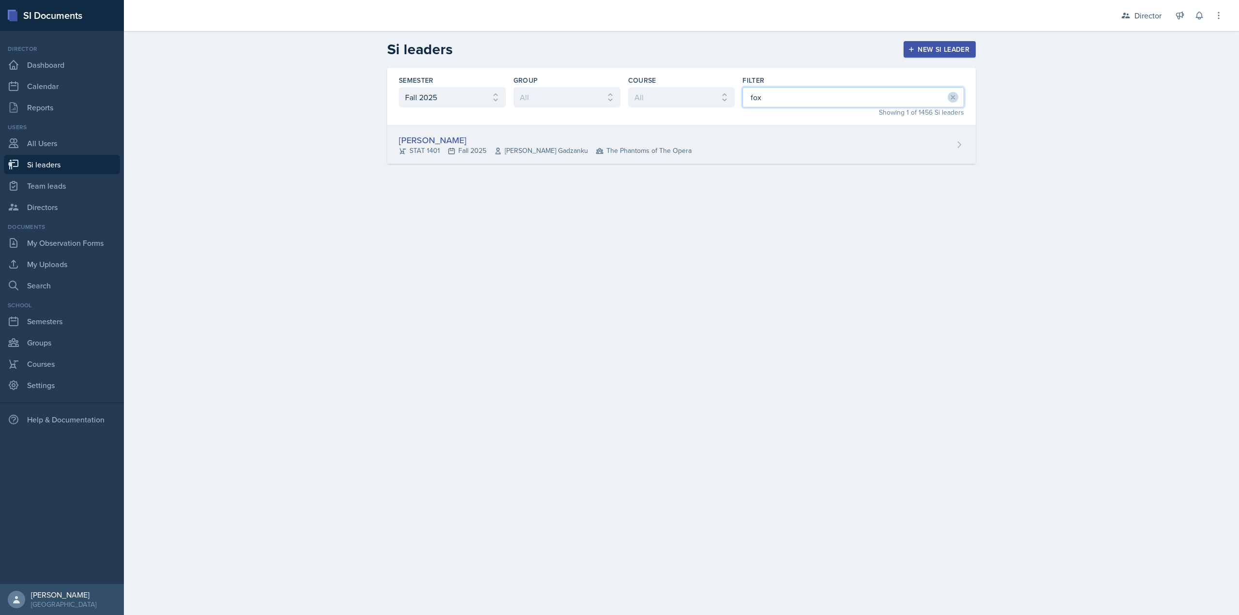
type input "fox"
click at [820, 145] on div "Nyome Fox STAT 1401 Fall 2025 Livingstone Gadzanku The Phantoms of The Opera" at bounding box center [681, 145] width 588 height 38
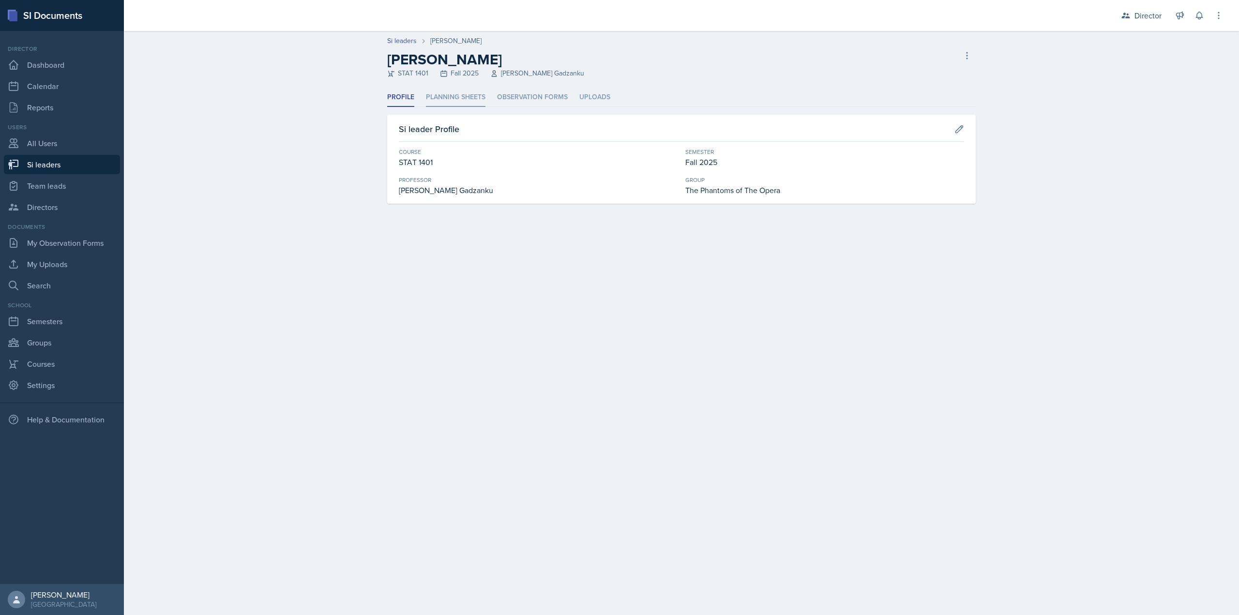
click at [470, 97] on li "Planning Sheets" at bounding box center [456, 97] width 60 height 19
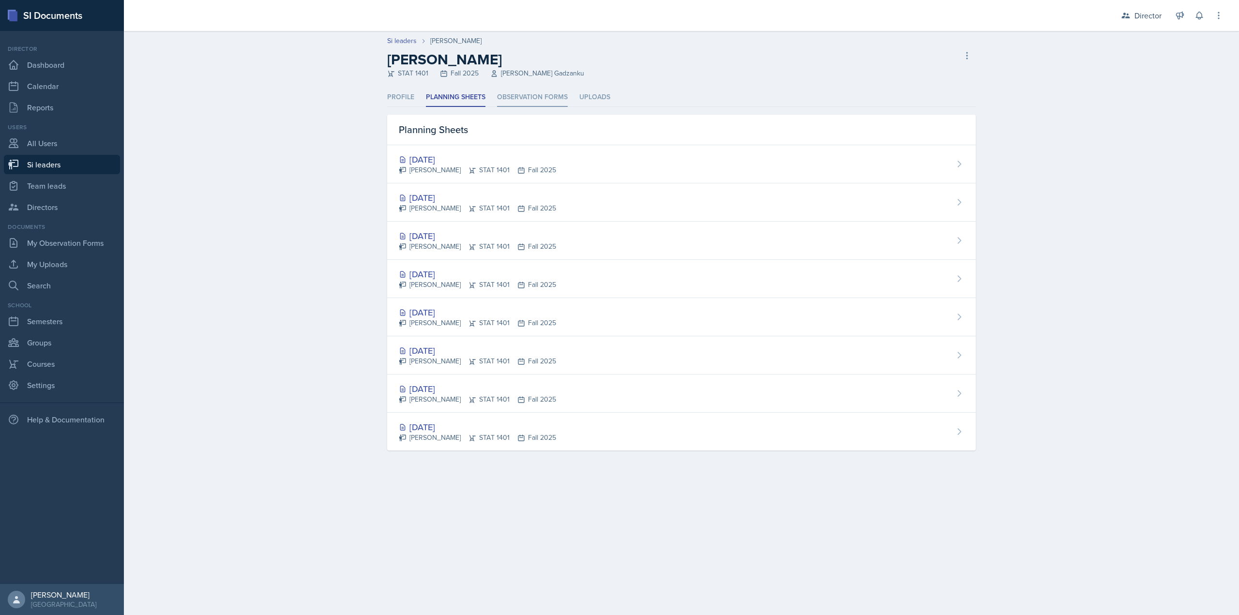
click at [558, 88] on li "Observation Forms" at bounding box center [532, 97] width 71 height 19
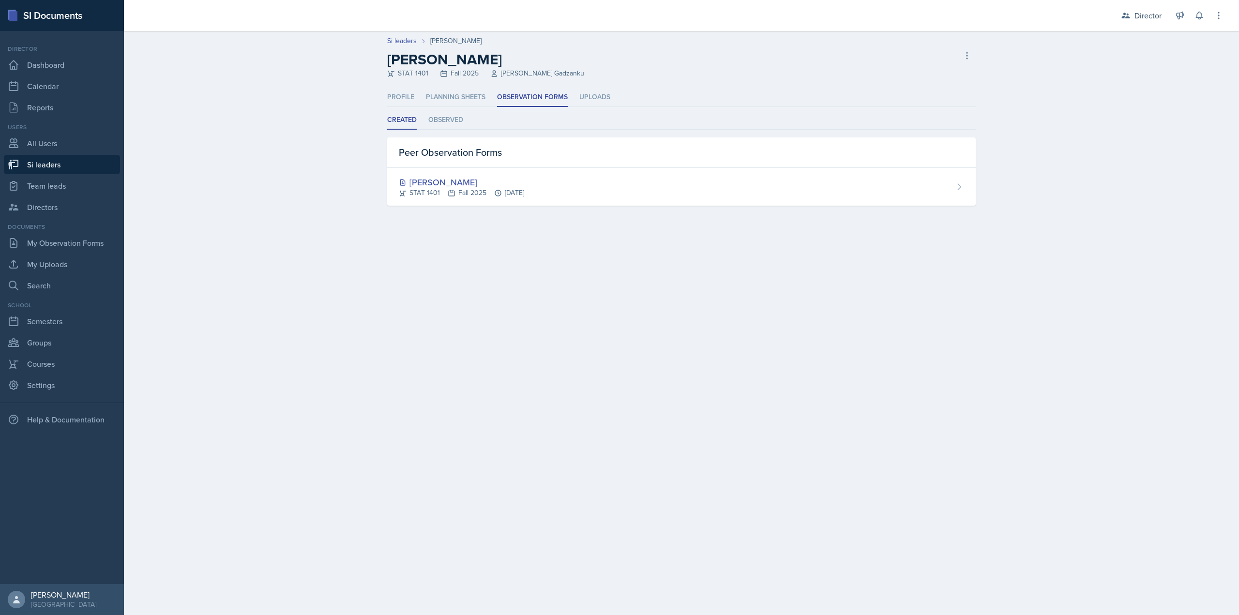
select select "2bed604d-1099-4043-b1bc-2365e8740244"
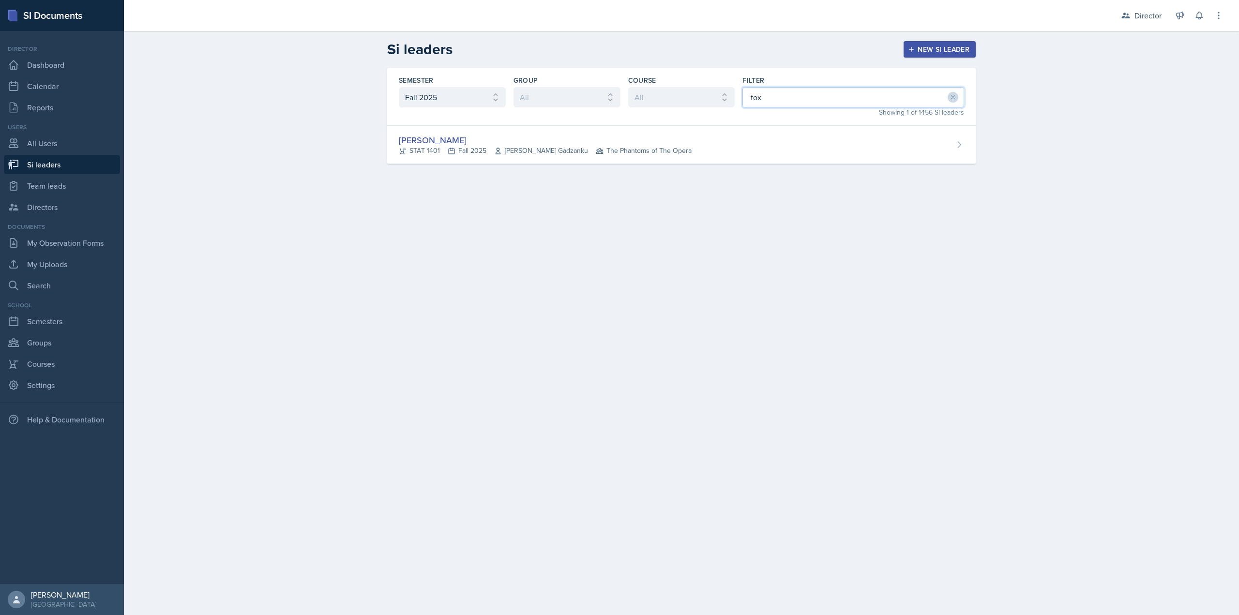
click at [798, 105] on input "fox" at bounding box center [853, 97] width 222 height 20
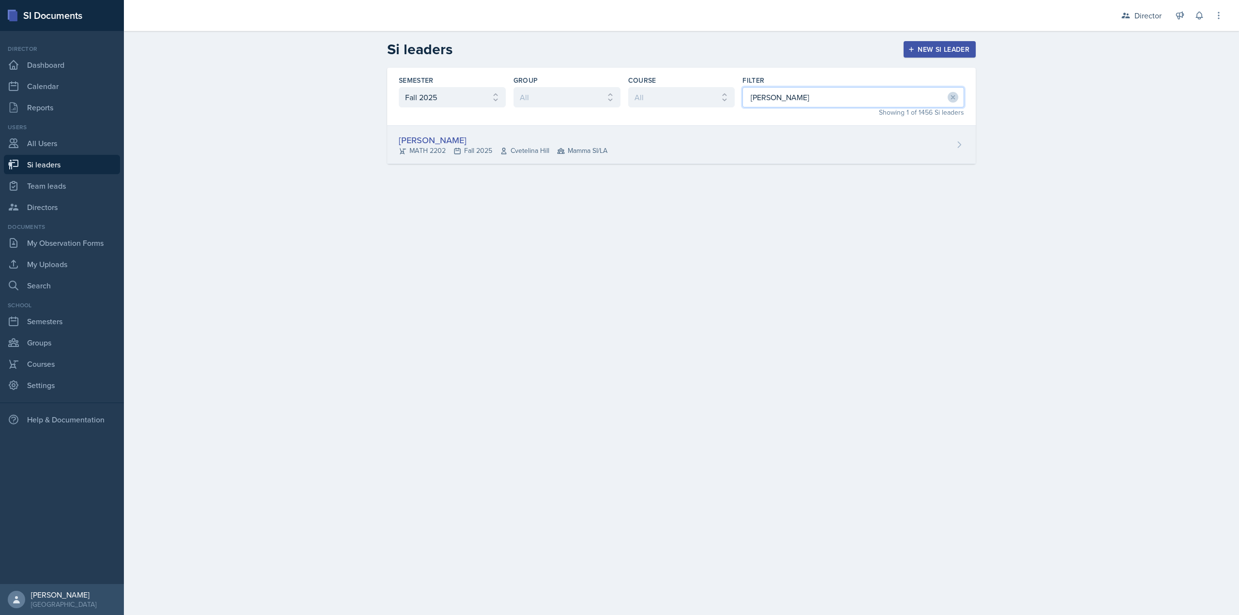
type input "santiago"
click at [734, 143] on div "Santiago Ochoa MATH 2202 Fall 2025 Cvetelina Hill Mamma SI/LA" at bounding box center [681, 145] width 588 height 38
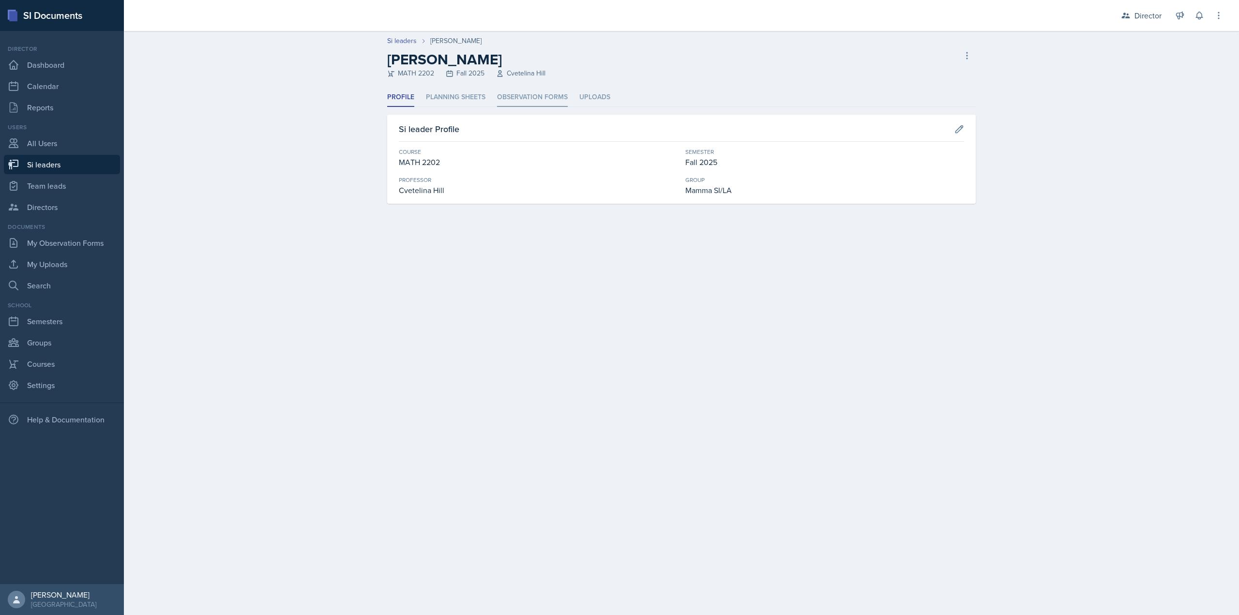
click at [525, 105] on li "Observation Forms" at bounding box center [532, 97] width 71 height 19
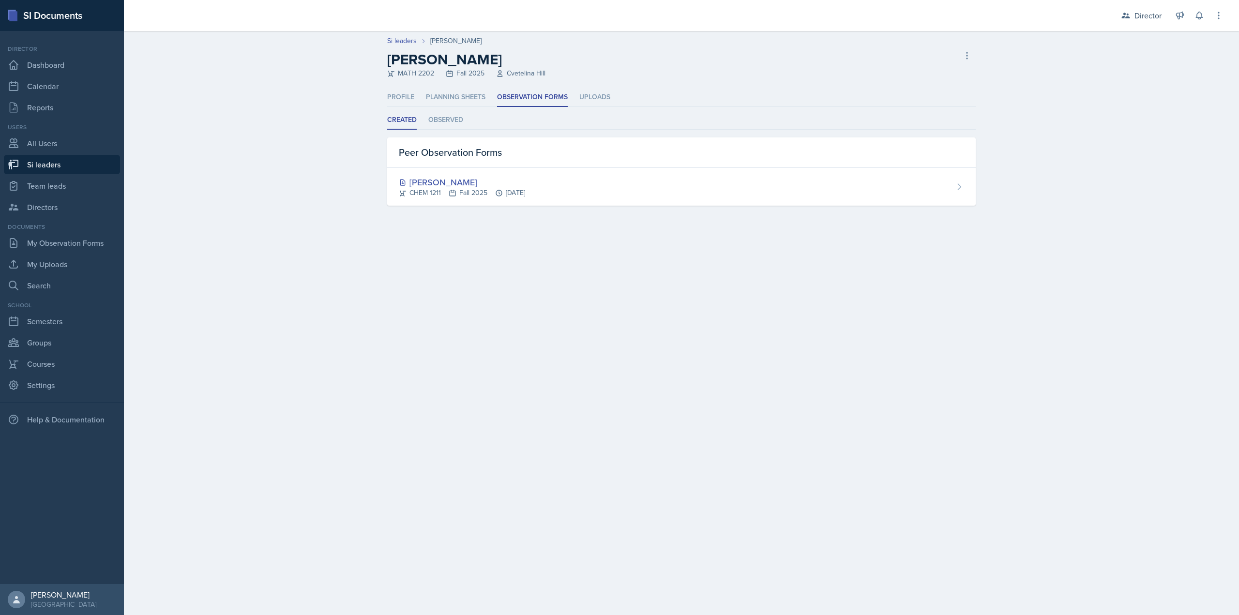
select select "2bed604d-1099-4043-b1bc-2365e8740244"
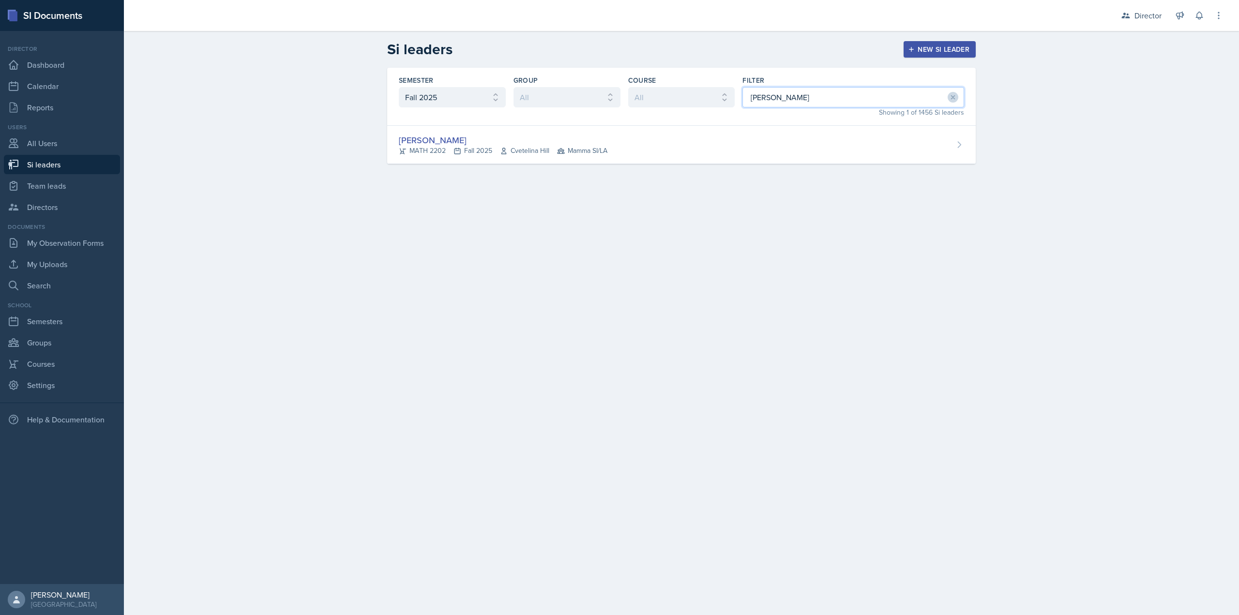
click at [846, 101] on input "santiago" at bounding box center [853, 97] width 222 height 20
type input "sam"
click at [634, 169] on div "Samantha Ibarra Rodriguez POLS 1101 Fall 2025 Benjamin Taylor SI-der Verse" at bounding box center [681, 183] width 588 height 38
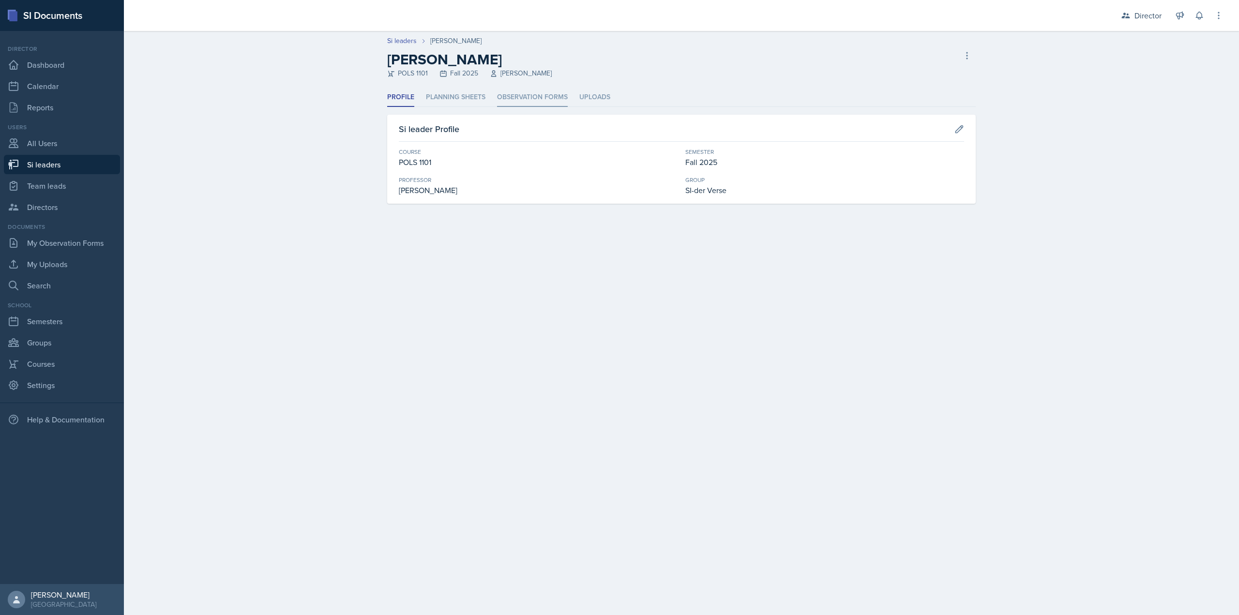
click at [547, 94] on li "Observation Forms" at bounding box center [532, 97] width 71 height 19
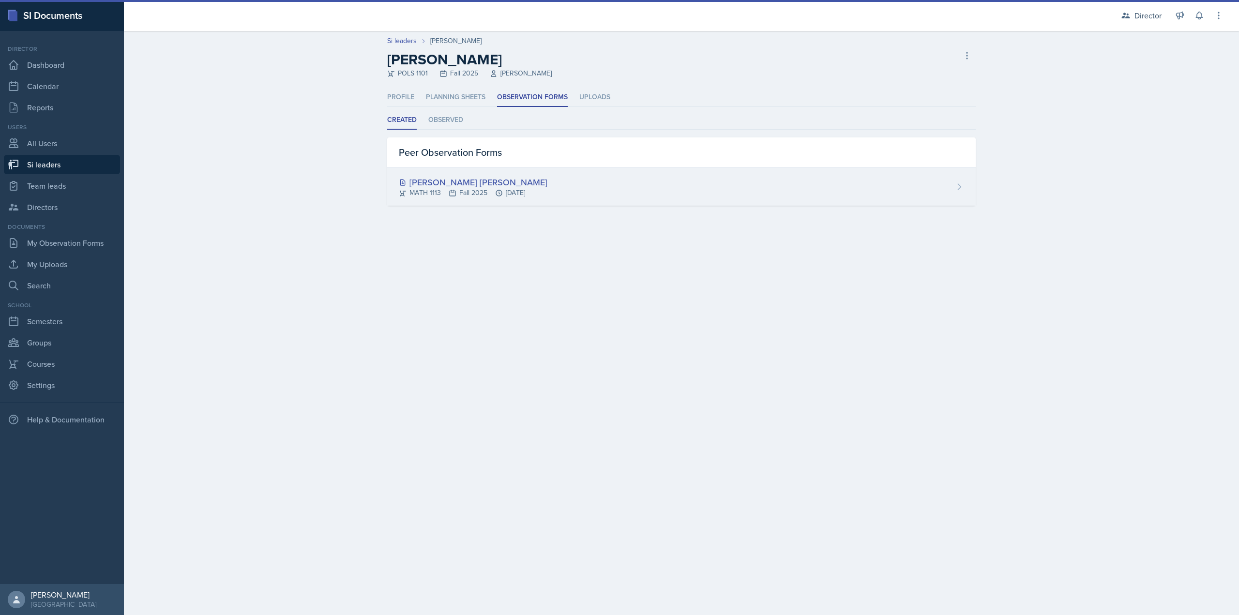
click at [502, 184] on div "[PERSON_NAME] [PERSON_NAME]" at bounding box center [473, 182] width 149 height 13
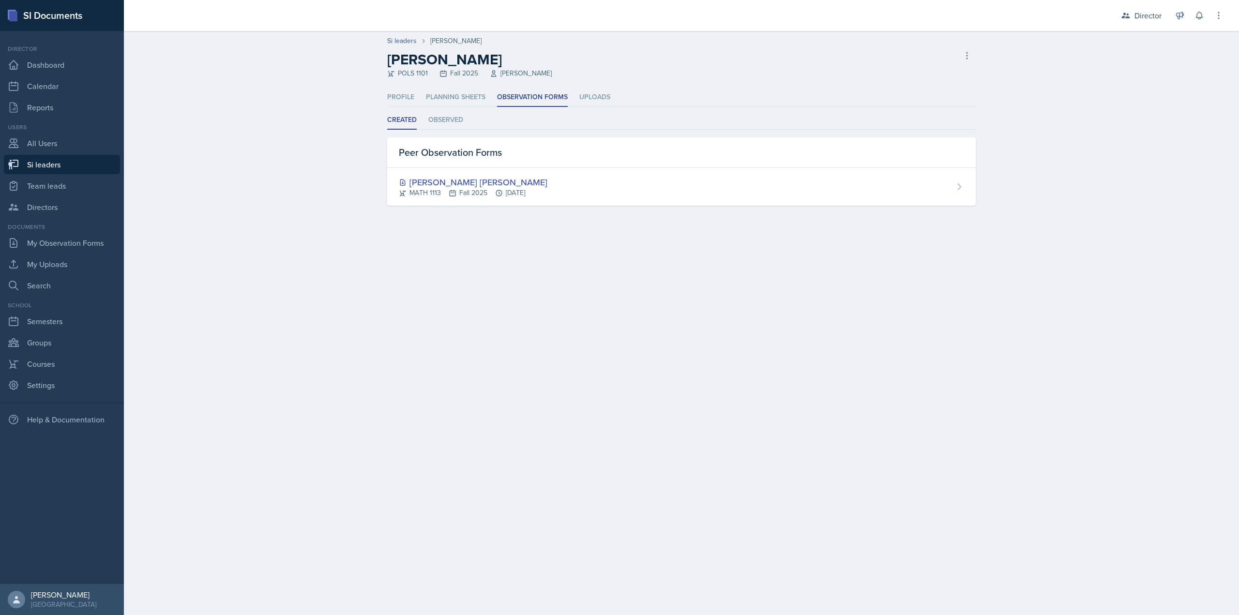
select select "2bed604d-1099-4043-b1bc-2365e8740244"
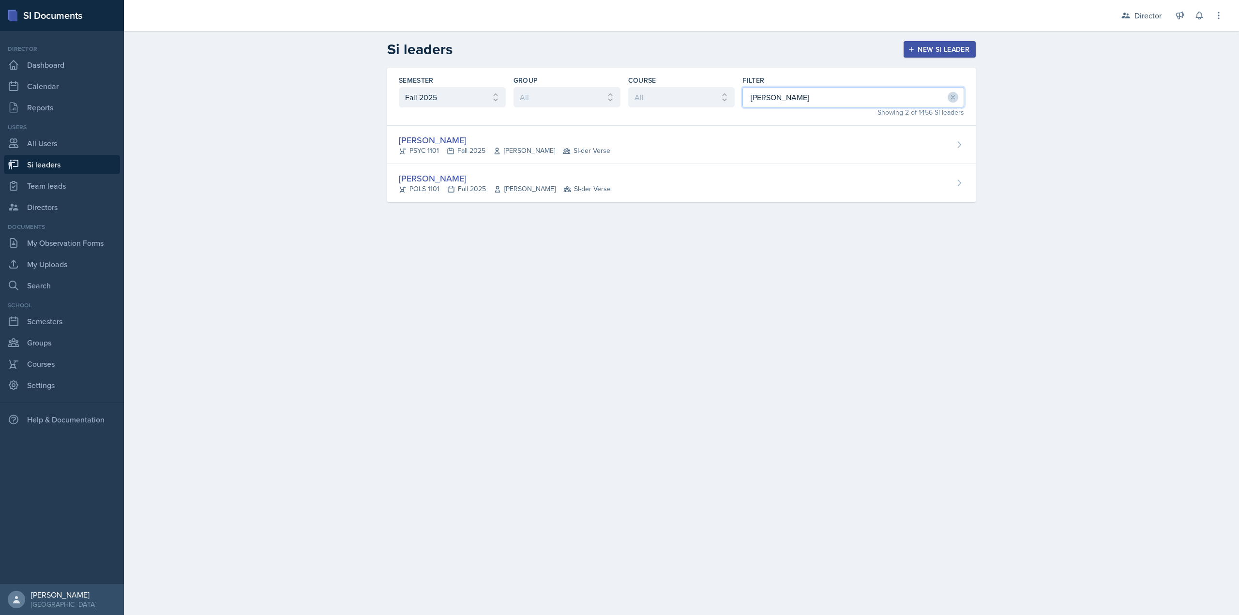
click at [852, 104] on input "sam" at bounding box center [853, 97] width 222 height 20
click at [851, 104] on input "sam" at bounding box center [853, 97] width 222 height 20
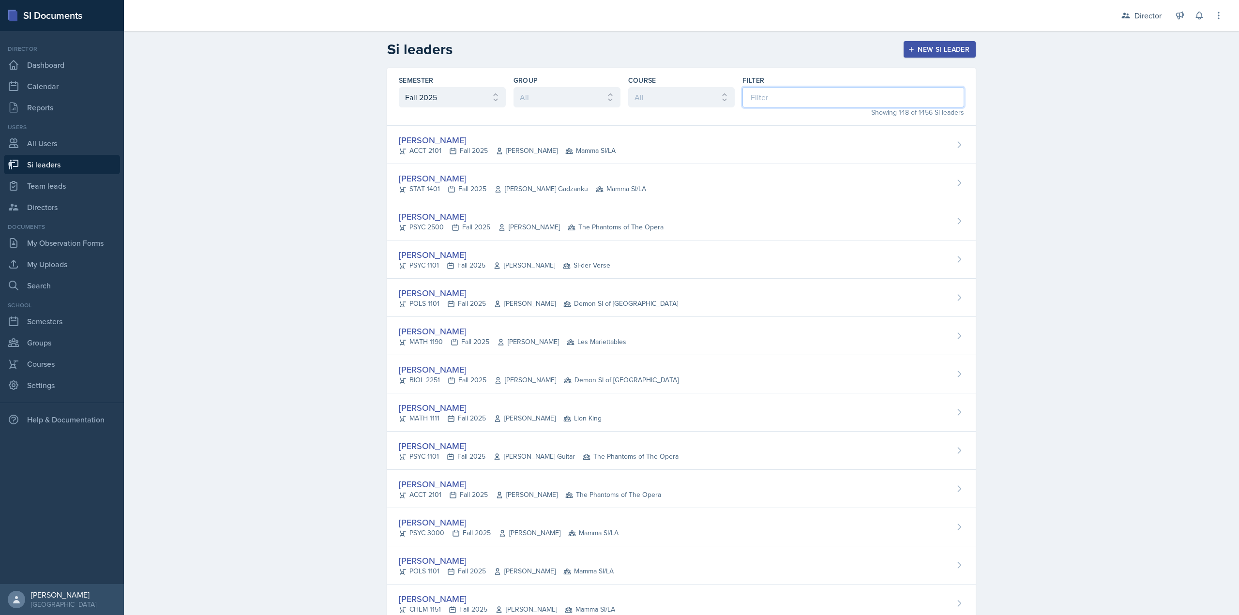
click at [745, 90] on input at bounding box center [853, 97] width 222 height 20
type input "o"
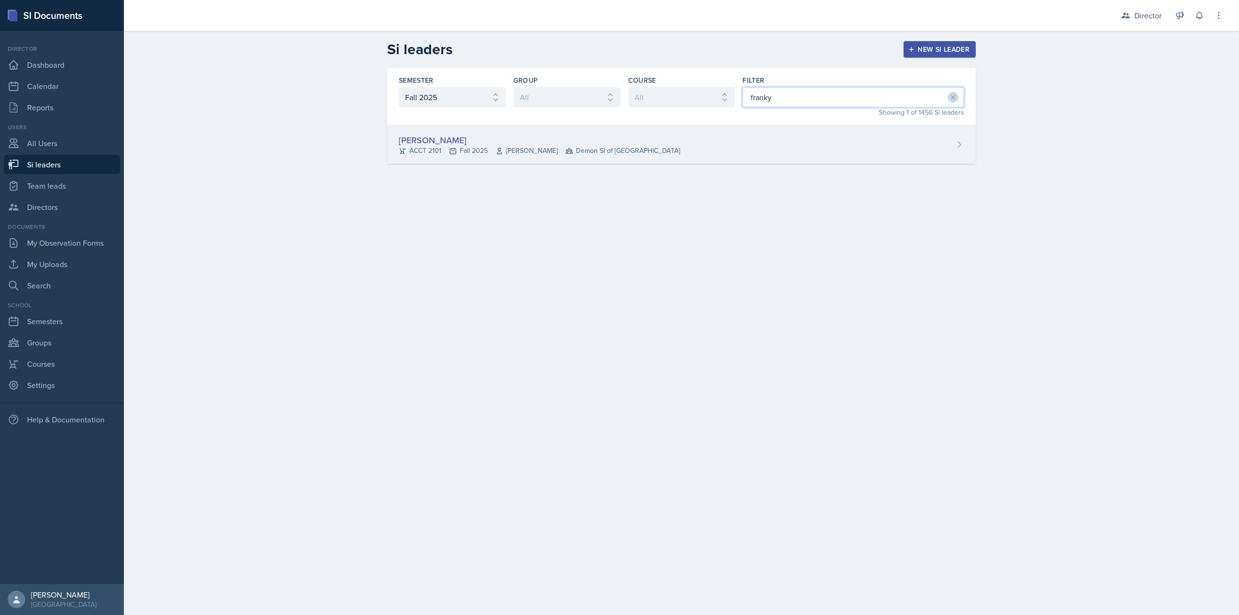
type input "franky"
click at [640, 135] on div "Franky Gao ACCT 2101 Fall 2025 Kelly Ha Demon SI of Fleet Street" at bounding box center [681, 145] width 588 height 38
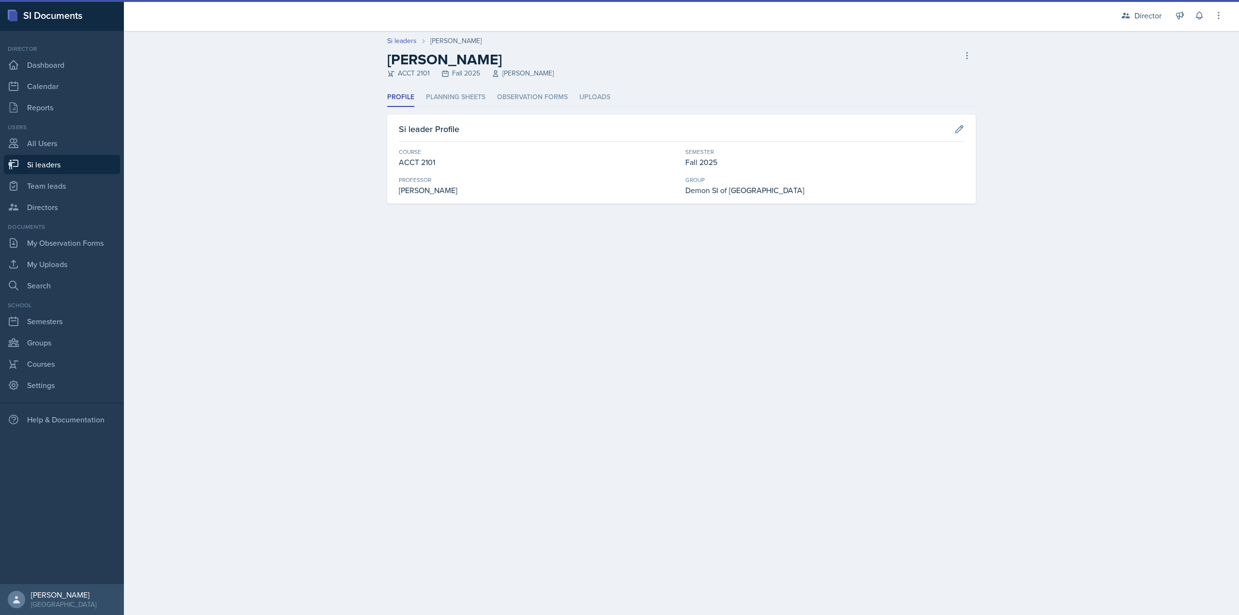
click at [535, 92] on li "Observation Forms" at bounding box center [532, 97] width 71 height 19
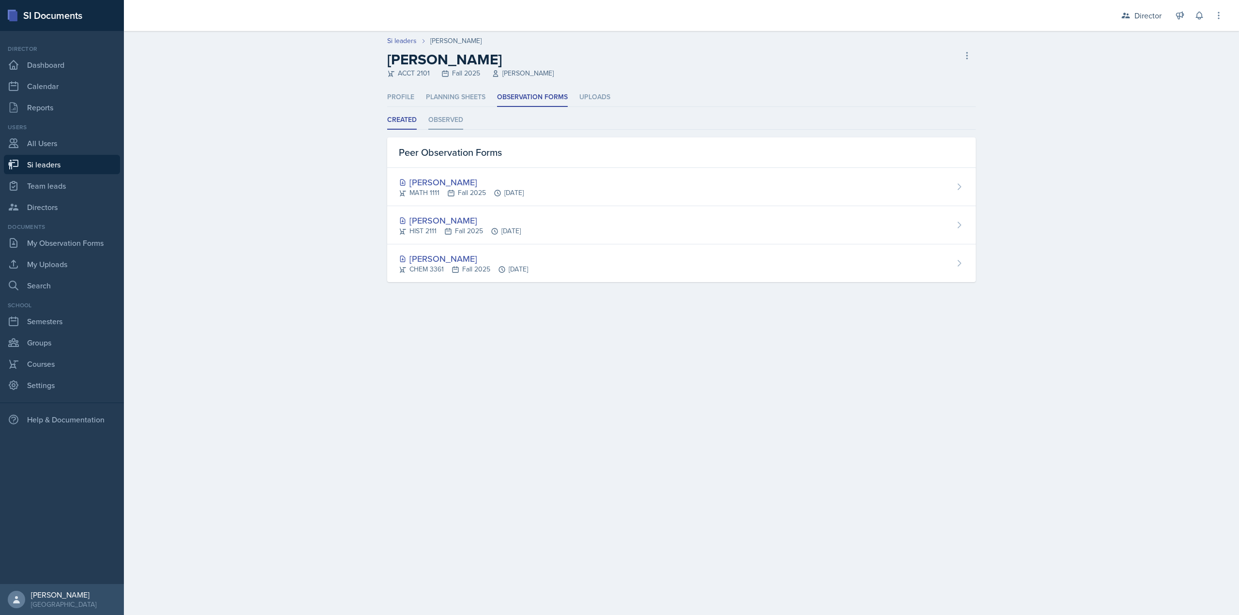
click at [454, 124] on li "Observed" at bounding box center [445, 120] width 35 height 19
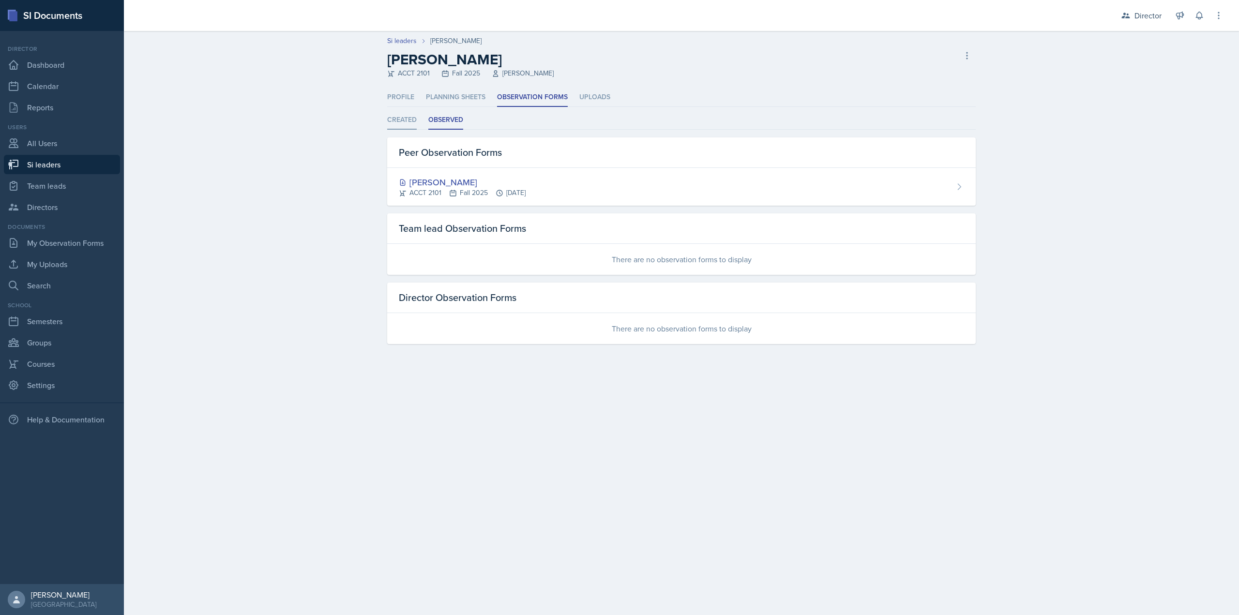
click at [413, 125] on li "Created" at bounding box center [402, 120] width 30 height 19
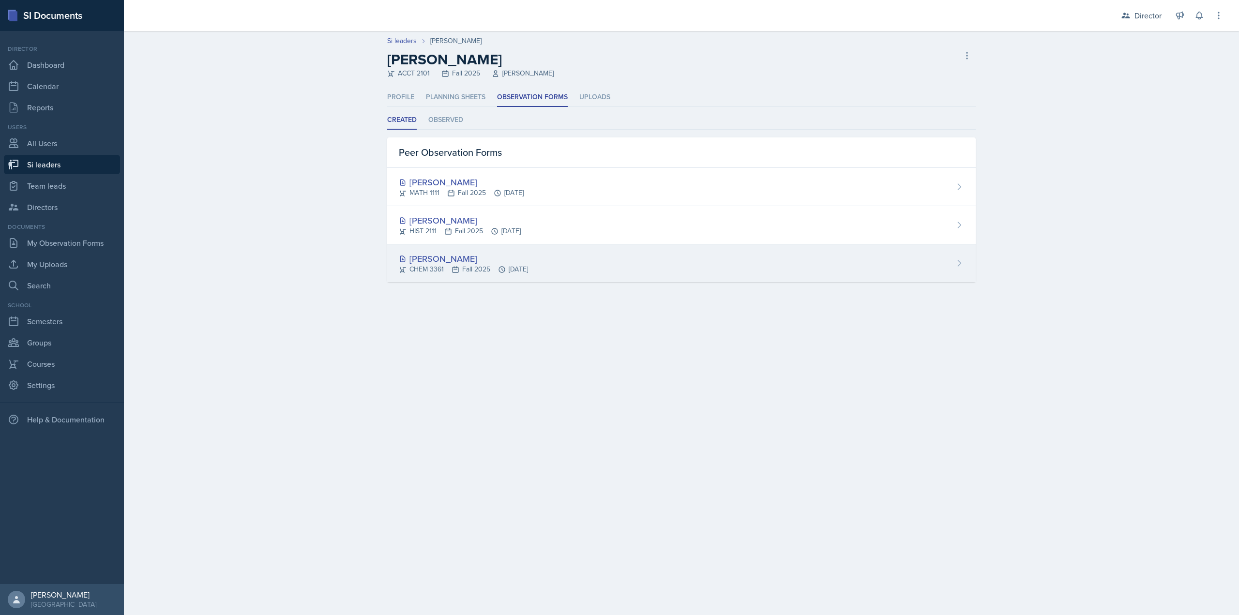
click at [528, 271] on div "CHEM 3361 Fall 2025 Aug 15th, 2025" at bounding box center [463, 269] width 129 height 10
click at [495, 251] on div "Octavia Kaham CHEM 3361 Fall 2025 Aug 15th, 2025" at bounding box center [681, 263] width 588 height 38
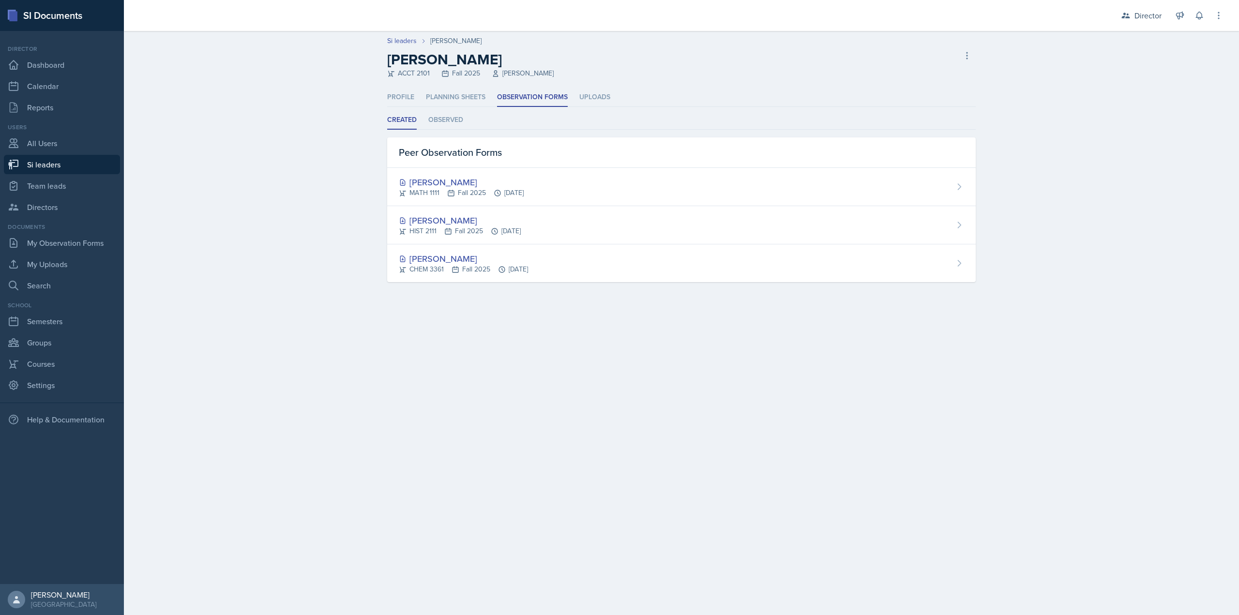
select select "2bed604d-1099-4043-b1bc-2365e8740244"
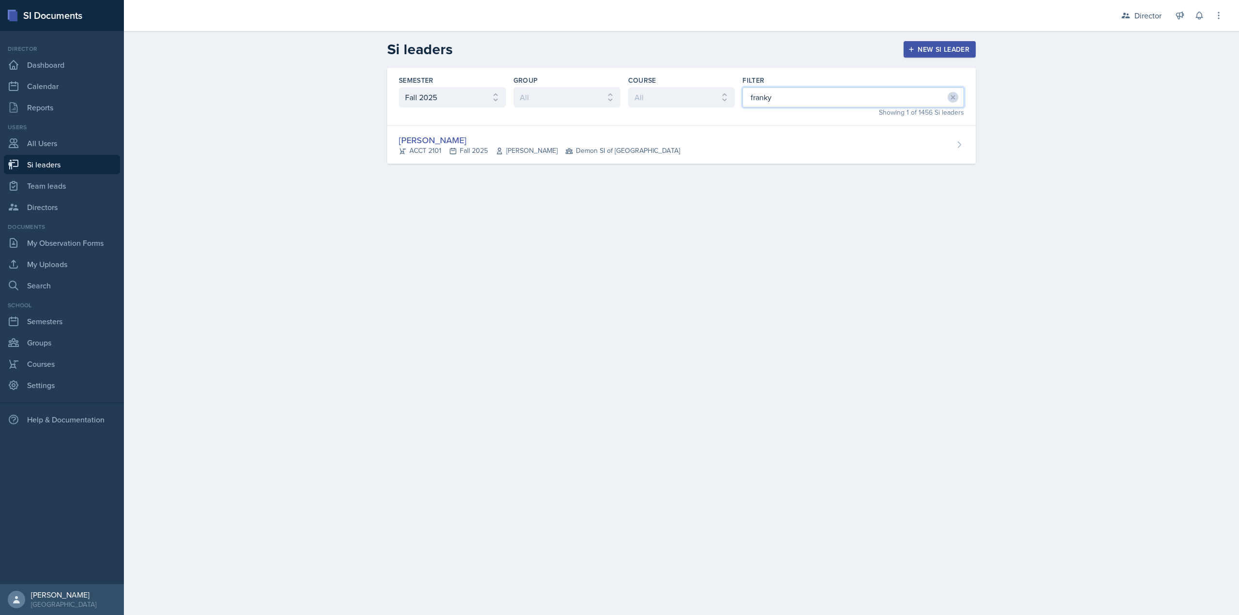
click at [804, 107] on input "franky" at bounding box center [853, 97] width 222 height 20
click at [804, 106] on input "franky" at bounding box center [853, 97] width 222 height 20
type input "maken"
click at [630, 179] on div "Makenzie Westra BIOL 2251 Fall 2025 Traci McGee Lion King" at bounding box center [681, 183] width 588 height 38
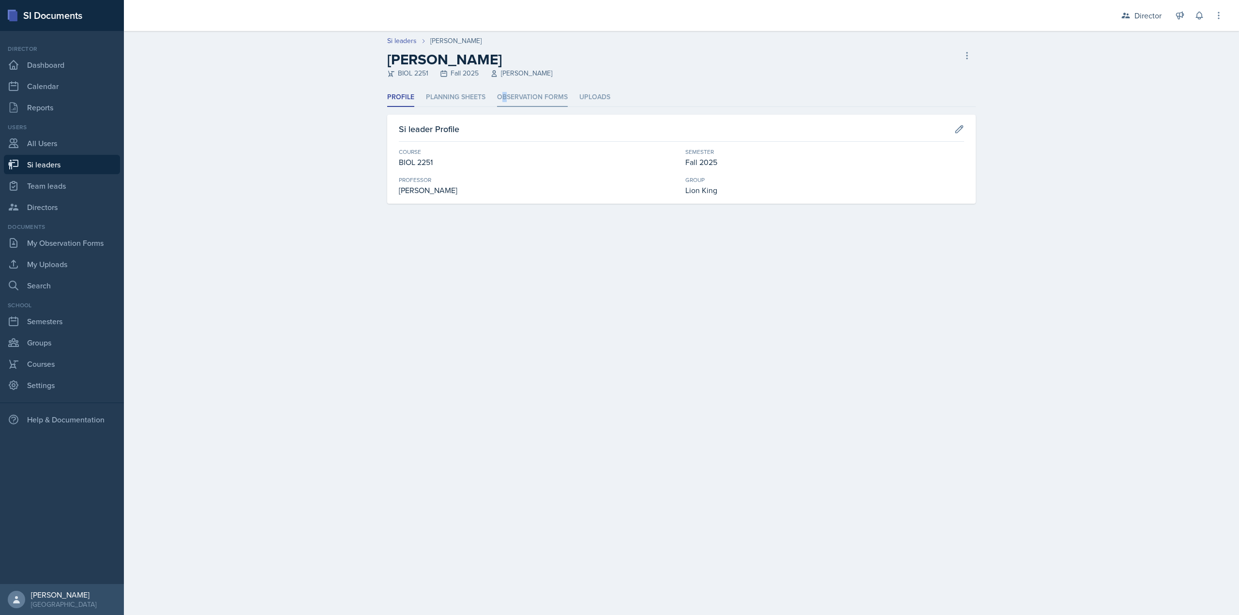
click at [504, 95] on li "Observation Forms" at bounding box center [532, 97] width 71 height 19
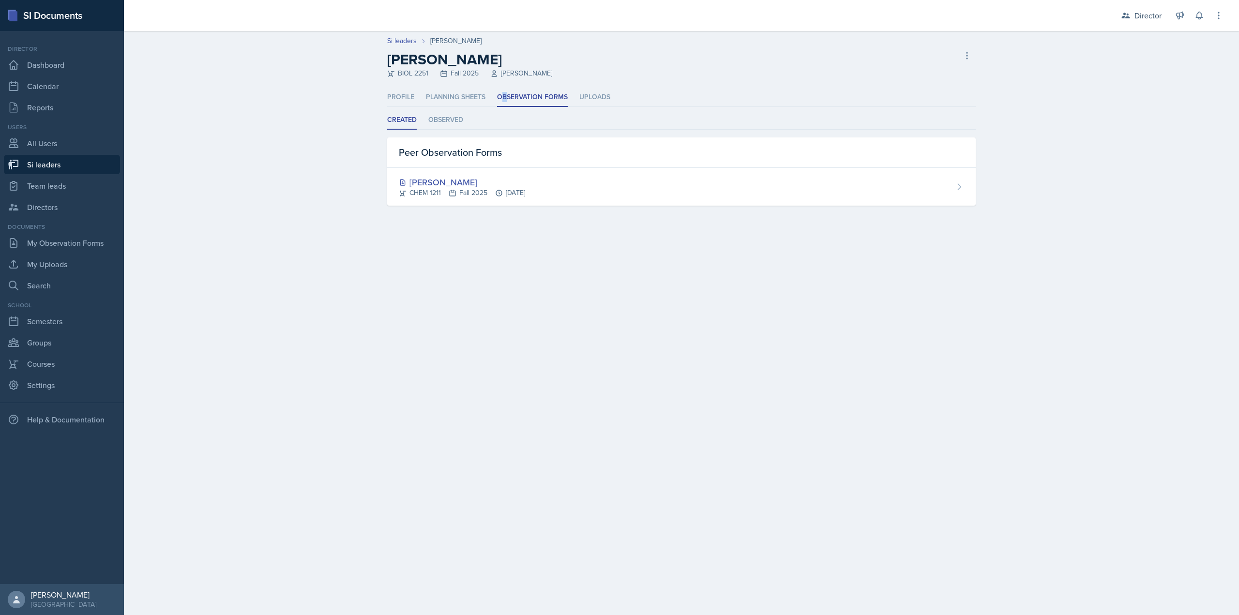
select select "2bed604d-1099-4043-b1bc-2365e8740244"
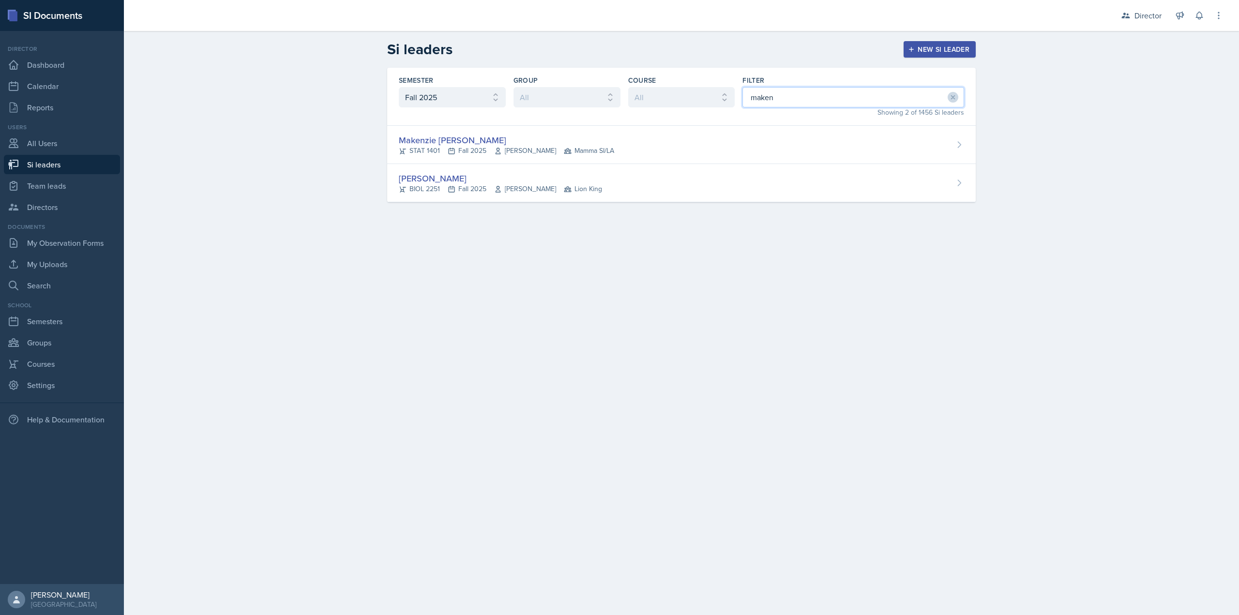
click at [761, 97] on input "maken" at bounding box center [853, 97] width 222 height 20
click at [762, 97] on input "maken" at bounding box center [853, 97] width 222 height 20
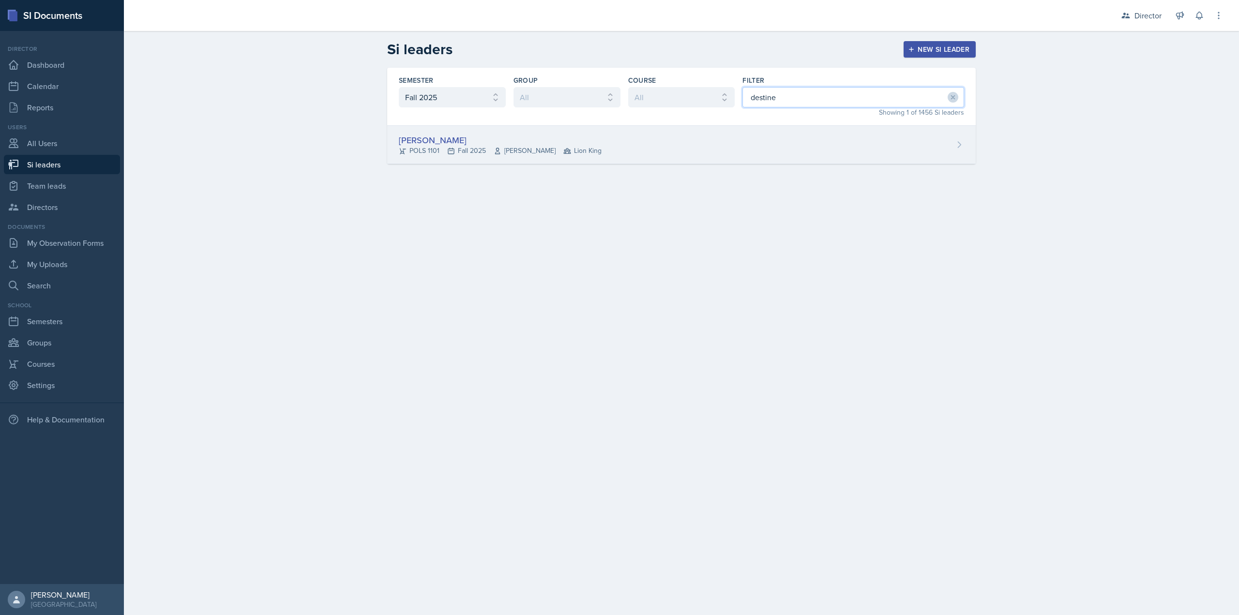
type input "destine"
click at [677, 133] on div "Destine Lowery POLS 1101 Fall 2025 Jennifer Cantor Lion King" at bounding box center [681, 145] width 588 height 38
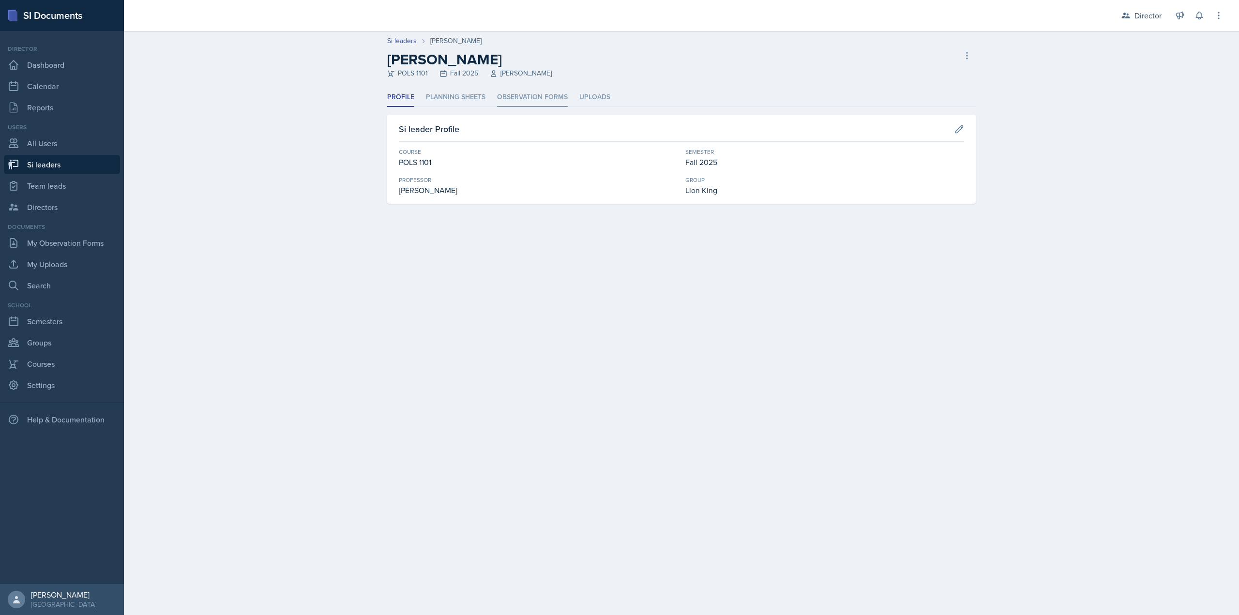
click at [553, 103] on li "Observation Forms" at bounding box center [532, 97] width 71 height 19
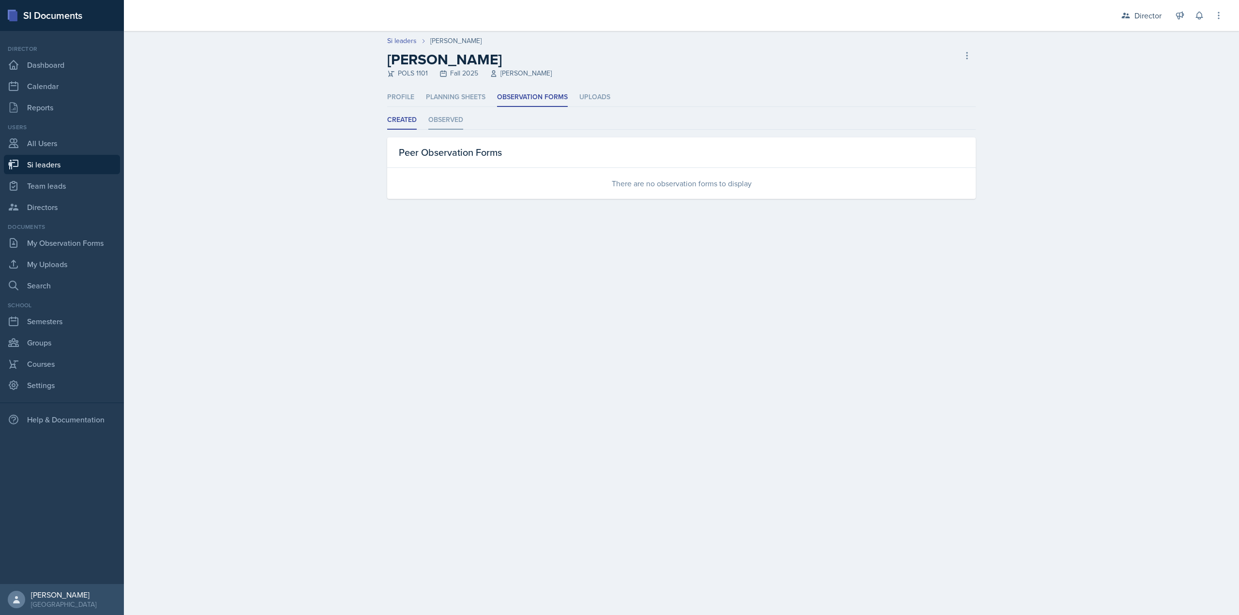
click at [432, 117] on li "Observed" at bounding box center [445, 120] width 35 height 19
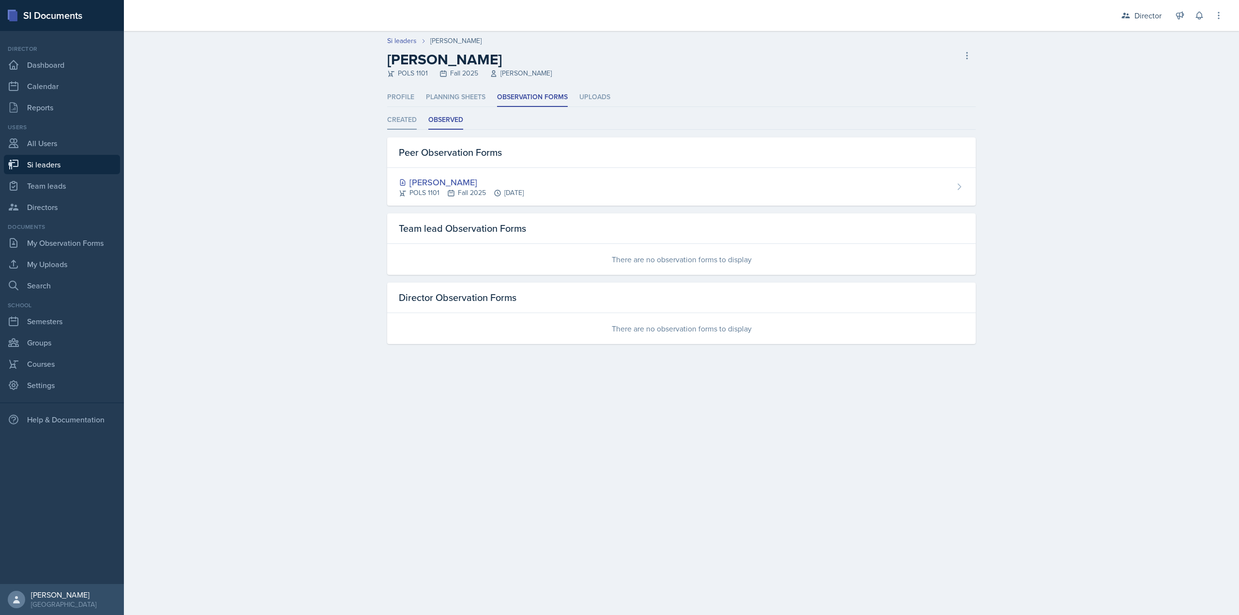
click at [397, 119] on li "Created" at bounding box center [402, 120] width 30 height 19
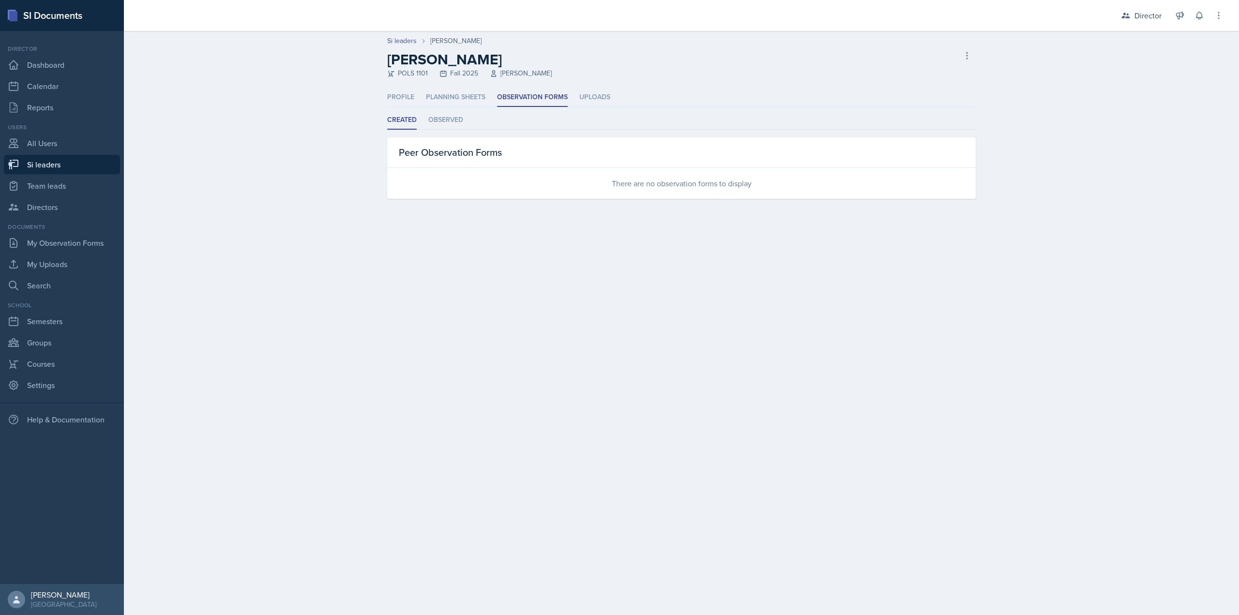
select select "2bed604d-1099-4043-b1bc-2365e8740244"
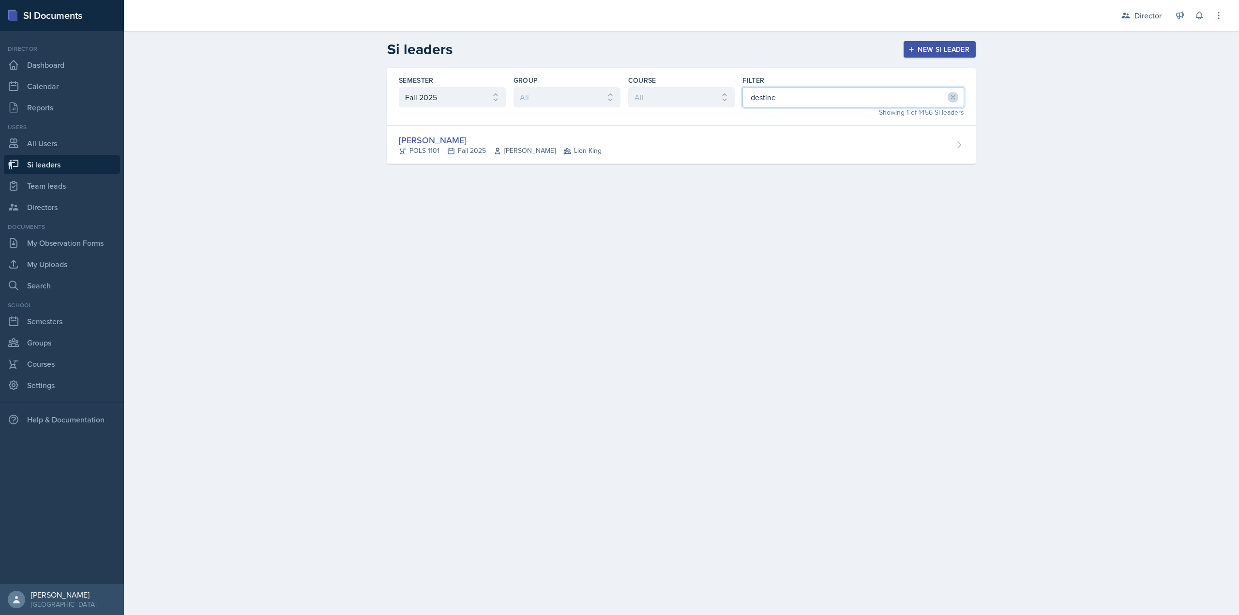
click at [789, 88] on input "destine" at bounding box center [853, 97] width 222 height 20
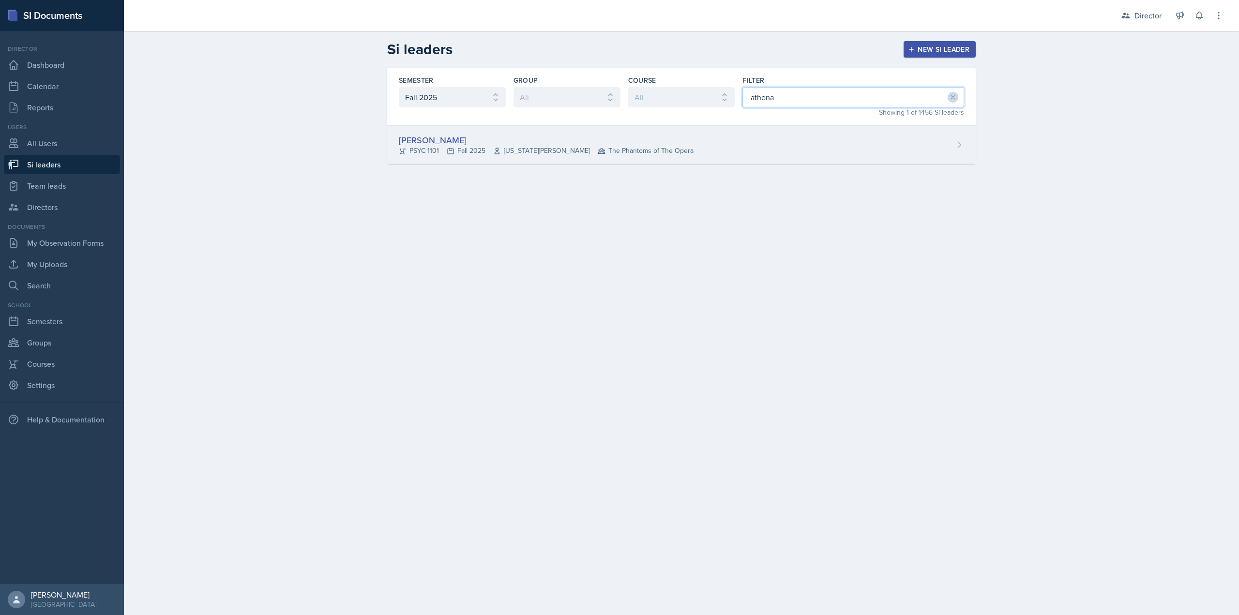
type input "athena"
click at [781, 150] on div "Athena Dudek PSYC 1101 Fall 2025 Virginia Wood The Phantoms of The Opera" at bounding box center [681, 145] width 588 height 38
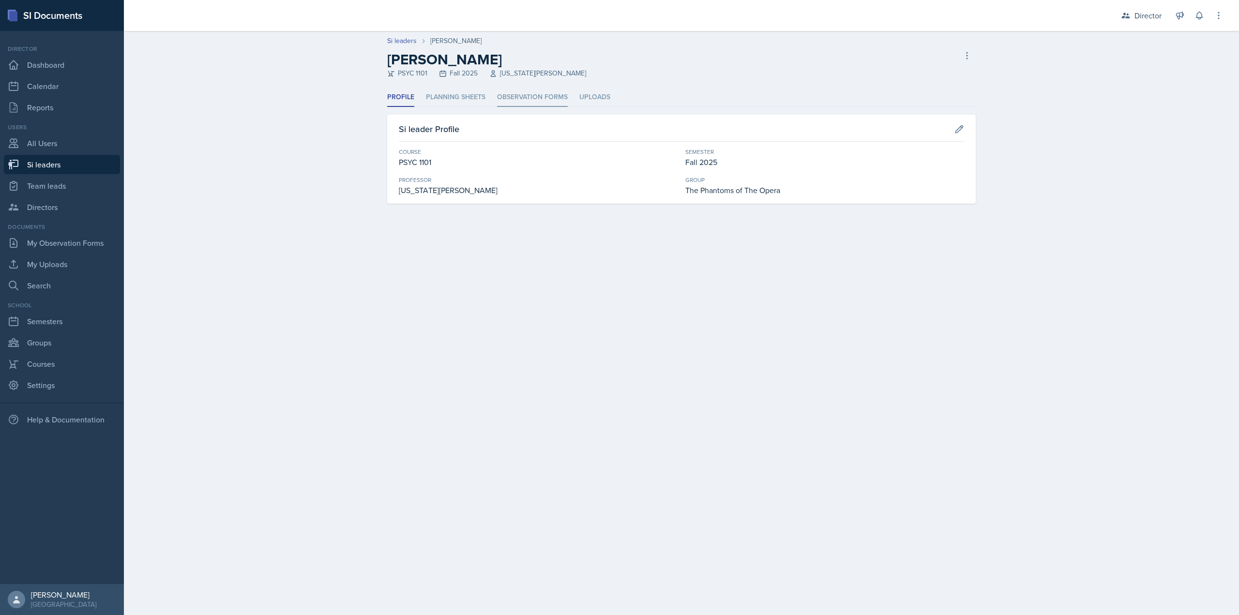
click at [515, 92] on li "Observation Forms" at bounding box center [532, 97] width 71 height 19
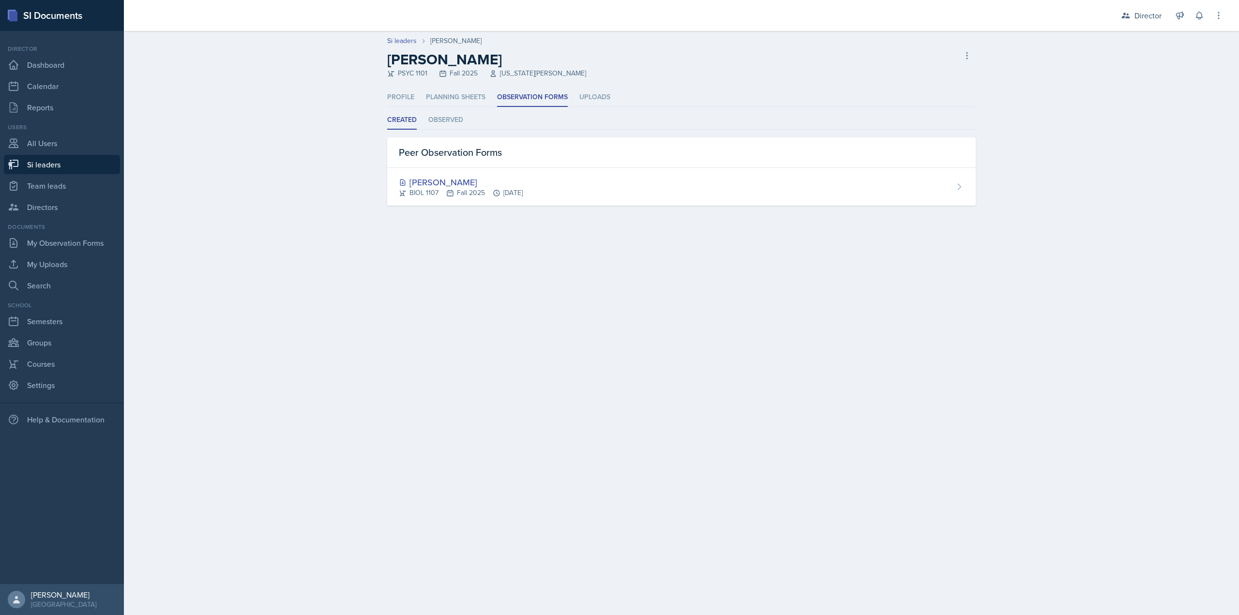
select select "2bed604d-1099-4043-b1bc-2365e8740244"
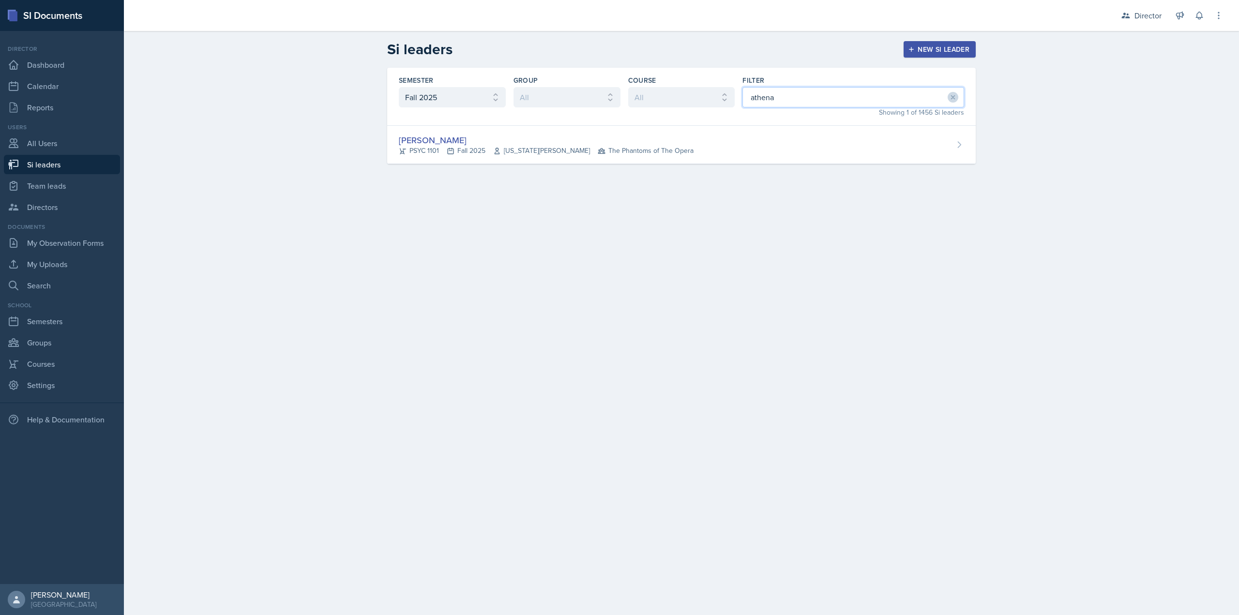
click at [753, 91] on input "athena" at bounding box center [853, 97] width 222 height 20
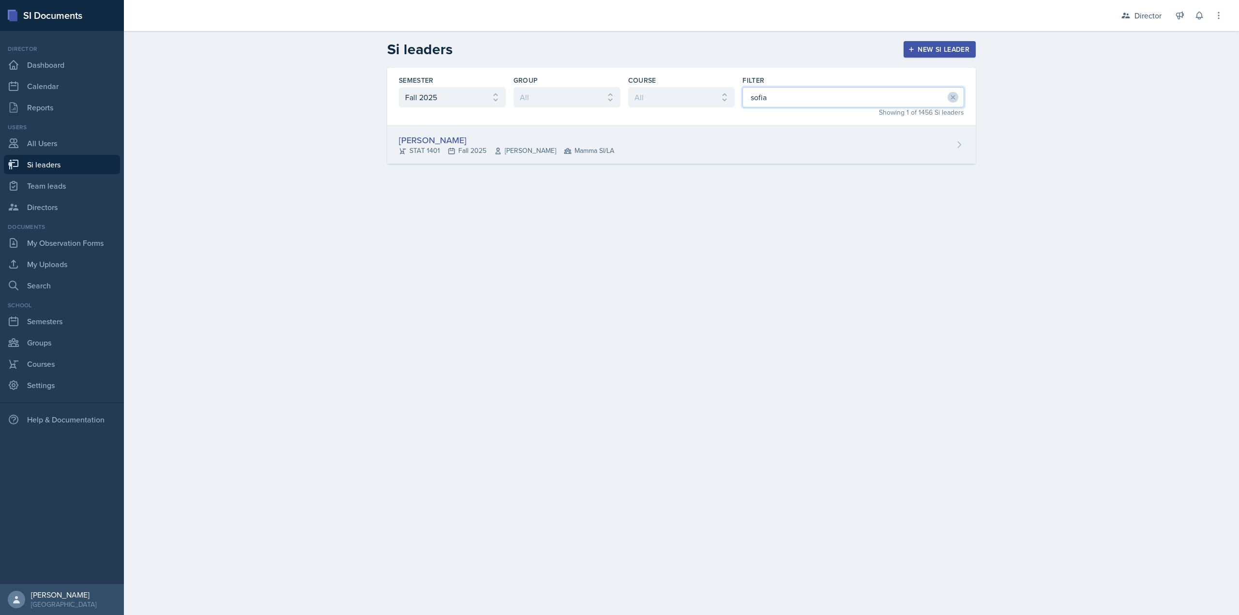
type input "sofia"
click at [661, 145] on div "Sofia Rose Ibarra STAT 1401 Fall 2025 Sheri Johnson Mamma SI/LA" at bounding box center [681, 145] width 588 height 38
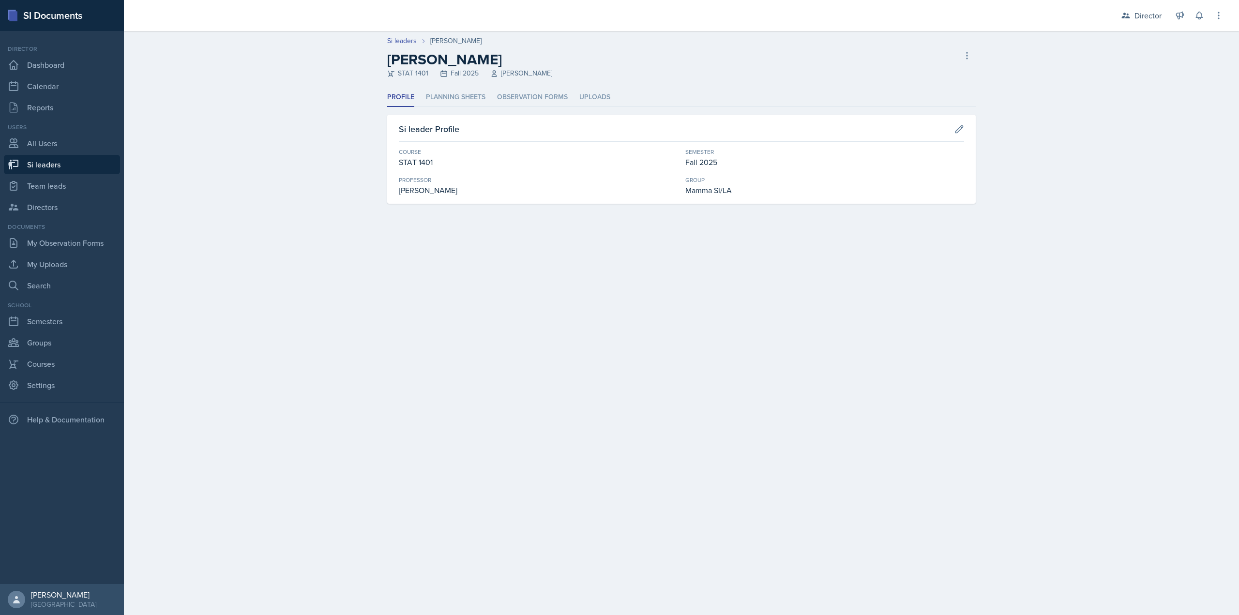
click at [491, 85] on header "Si leaders Sofia Rose Ibarra Sofia Rose Ibarra STAT 1401 Fall 2025 Sheri Johnso…" at bounding box center [681, 59] width 1115 height 57
click at [528, 102] on li "Observation Forms" at bounding box center [532, 97] width 71 height 19
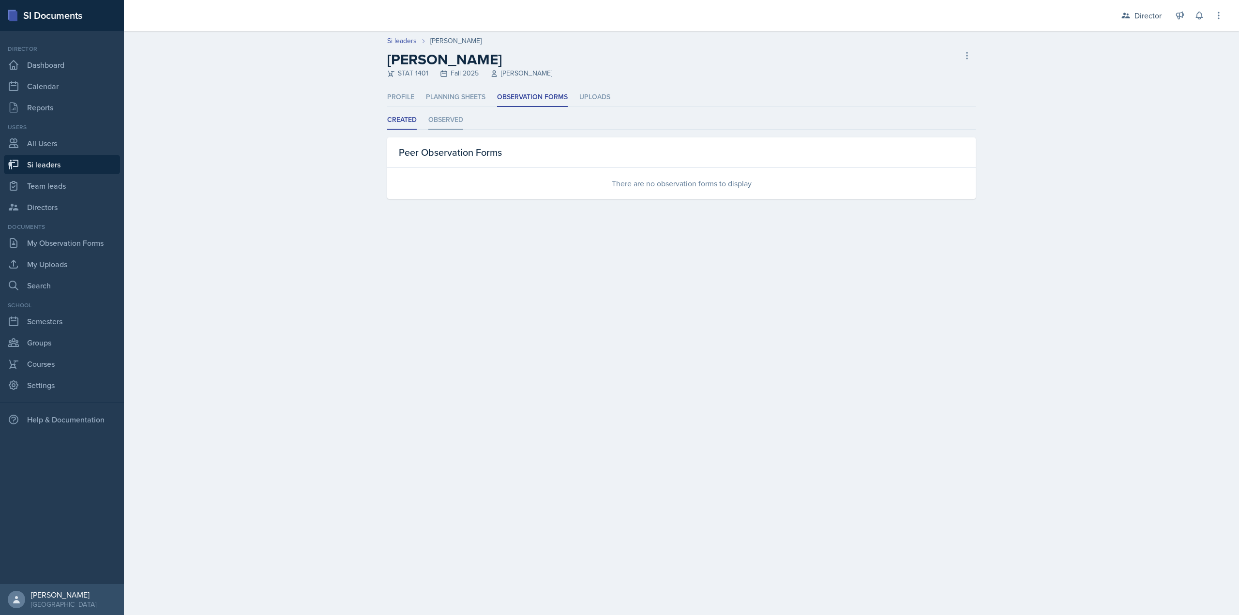
click at [435, 126] on li "Observed" at bounding box center [445, 120] width 35 height 19
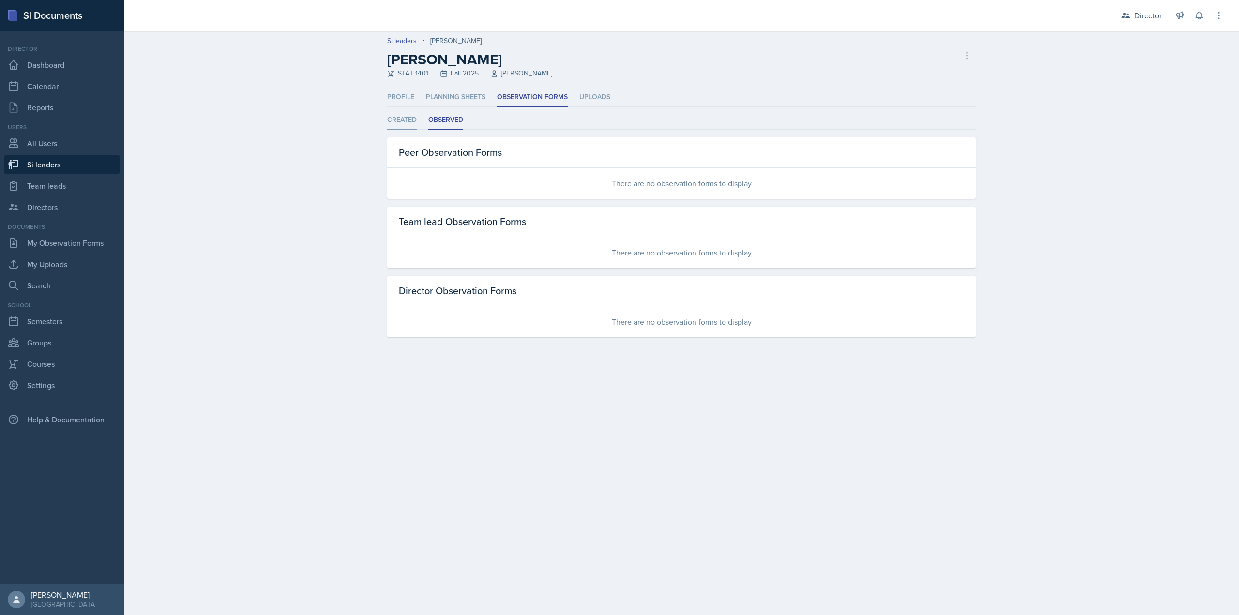
click at [398, 120] on li "Created" at bounding box center [402, 120] width 30 height 19
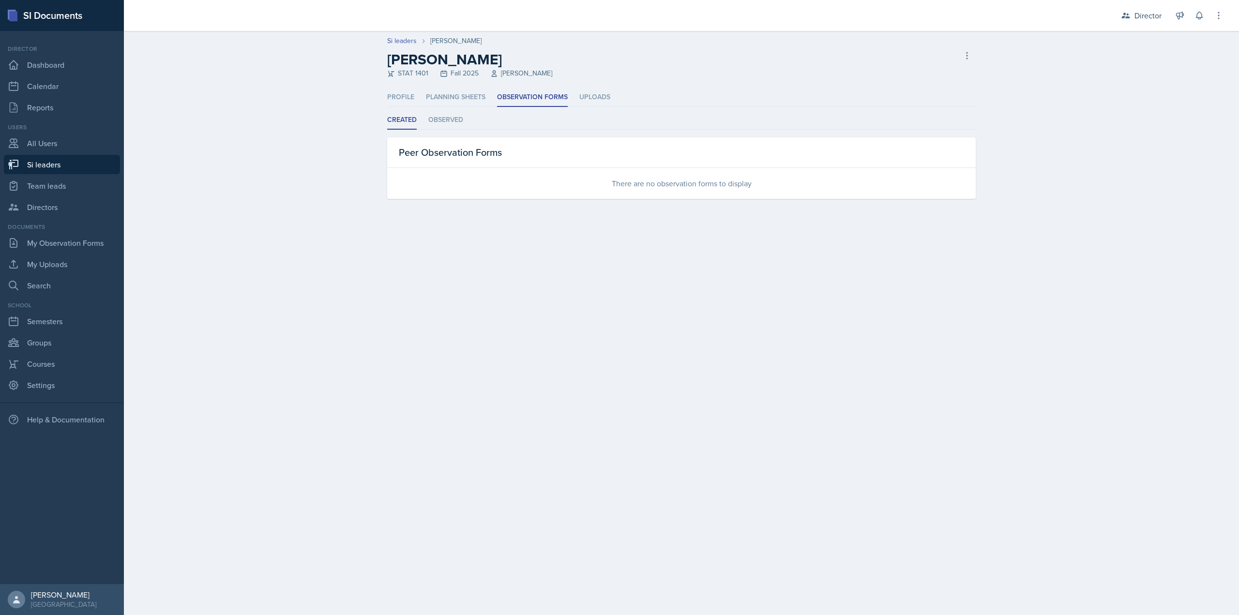
select select "2bed604d-1099-4043-b1bc-2365e8740244"
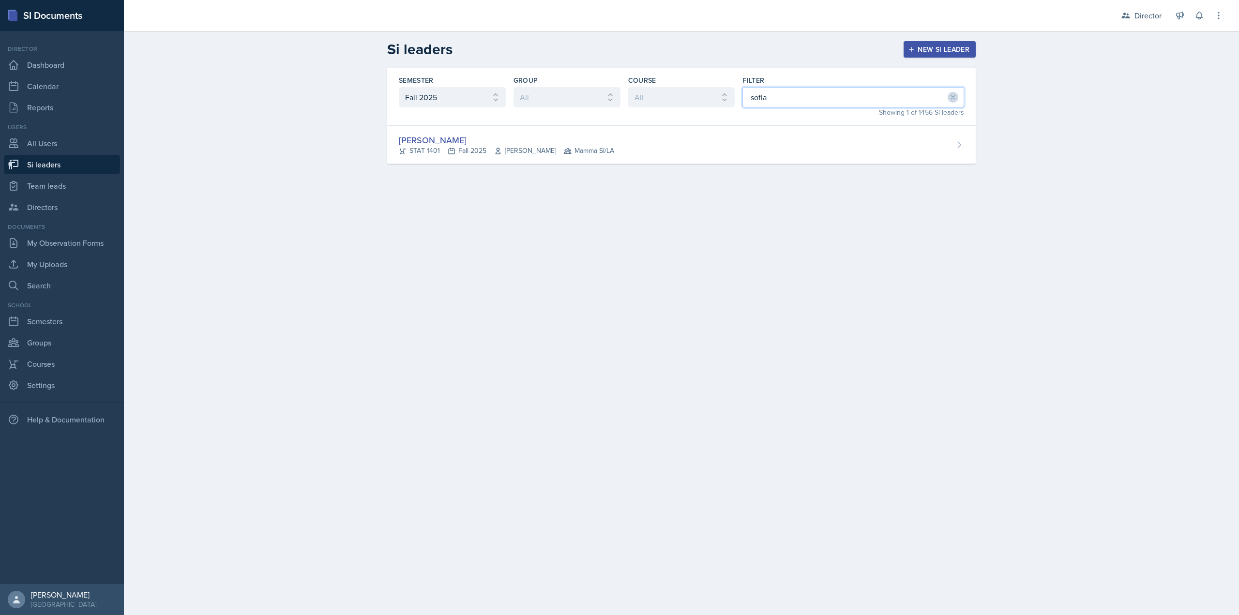
click at [812, 91] on input "sofia" at bounding box center [853, 97] width 222 height 20
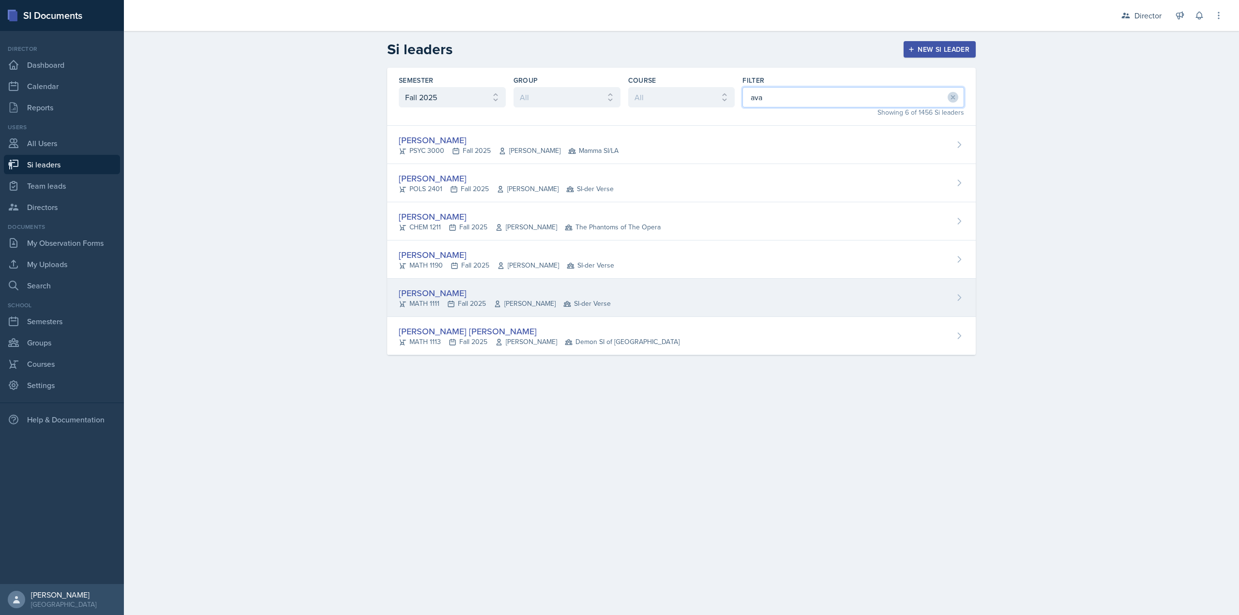
type input "ava"
click at [511, 292] on div "[PERSON_NAME]" at bounding box center [505, 292] width 212 height 13
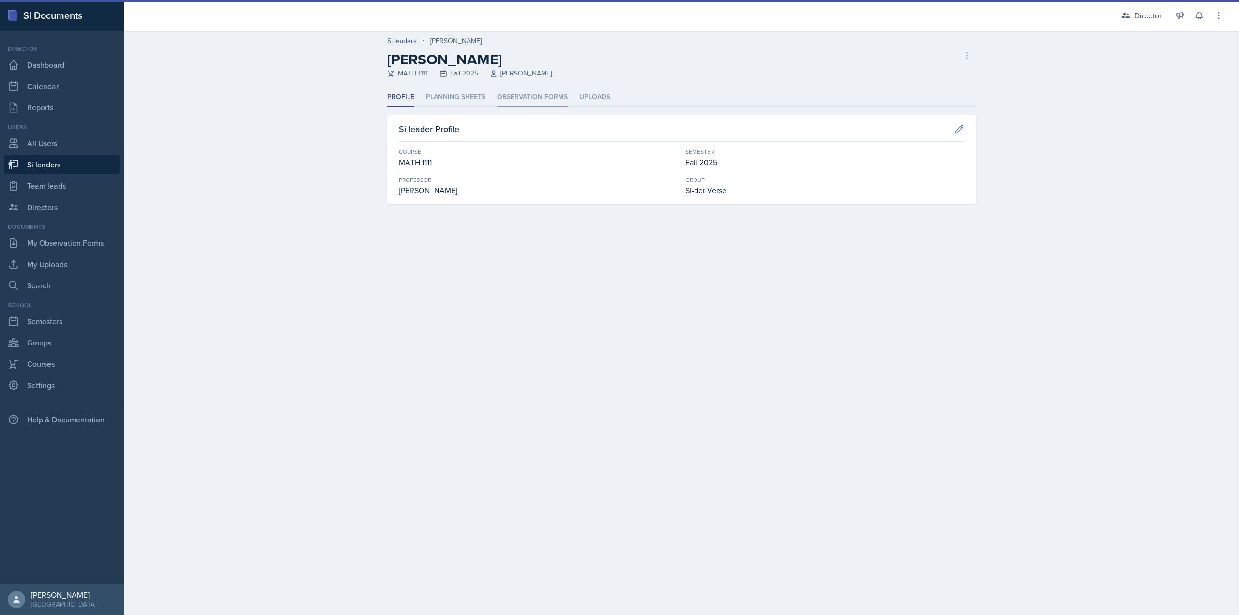
click at [537, 90] on li "Observation Forms" at bounding box center [532, 97] width 71 height 19
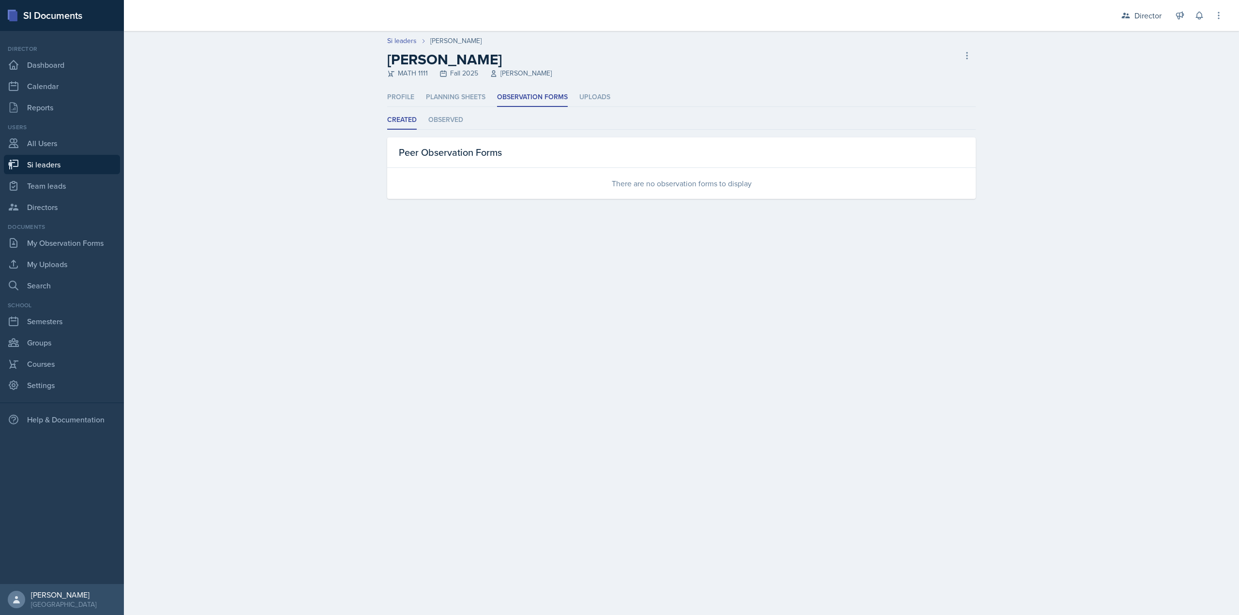
select select "2bed604d-1099-4043-b1bc-2365e8740244"
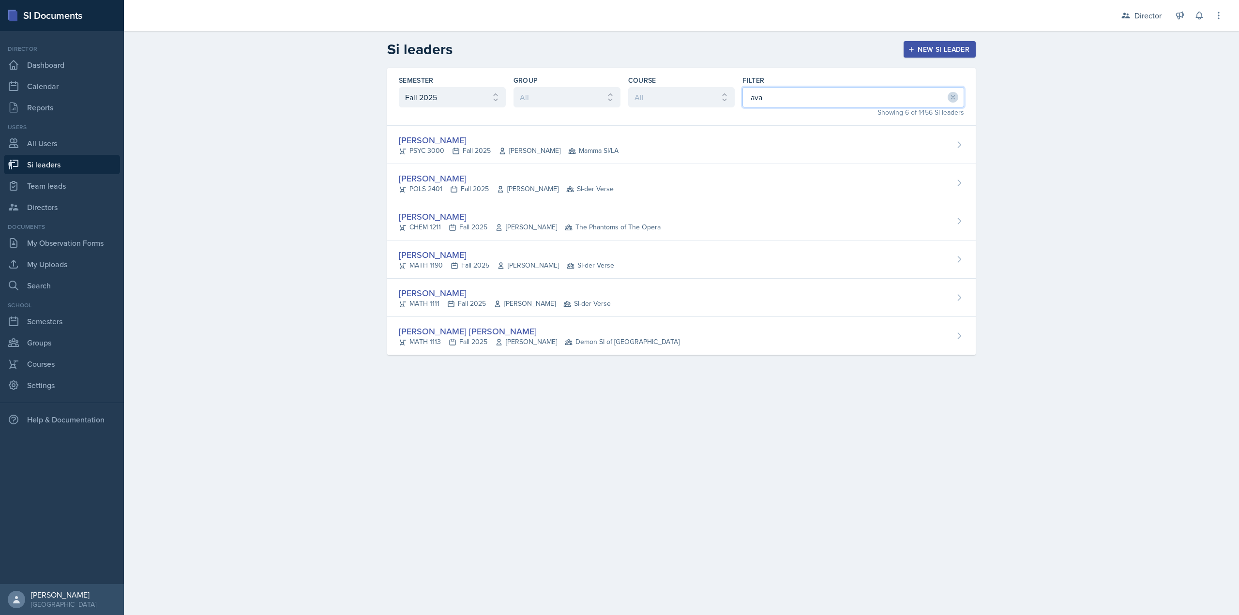
click at [810, 90] on input "ava" at bounding box center [853, 97] width 222 height 20
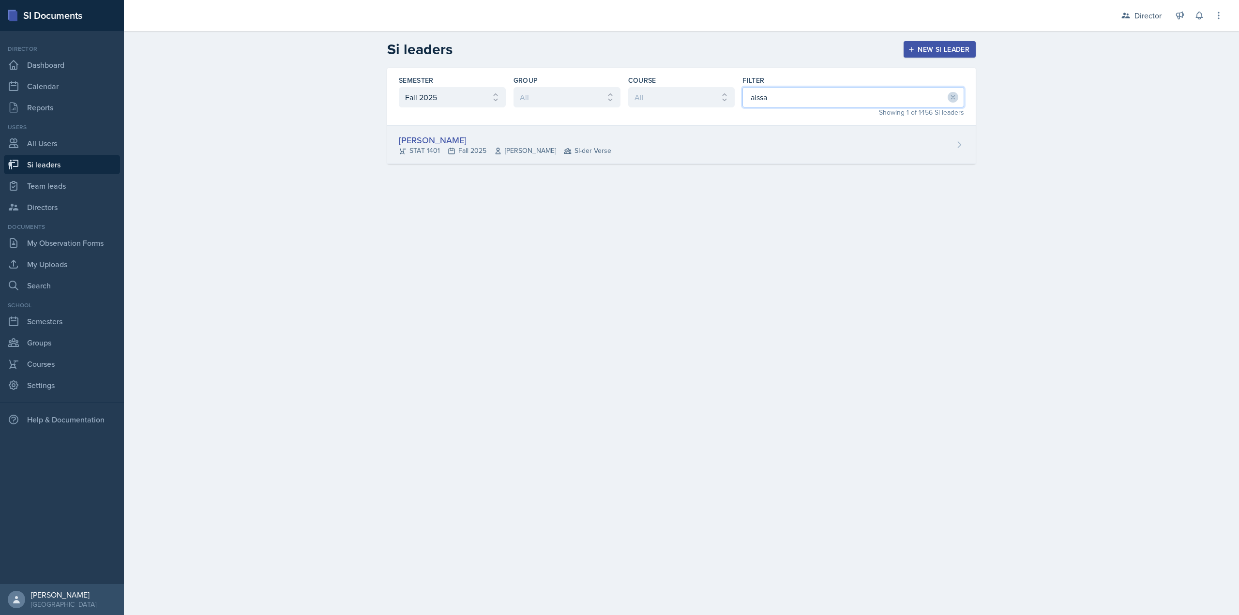
type input "aissa"
click at [657, 140] on div "Aissa Sylla STAT 1401 Fall 2025 Prativa Basnet SI-der Verse" at bounding box center [681, 145] width 588 height 38
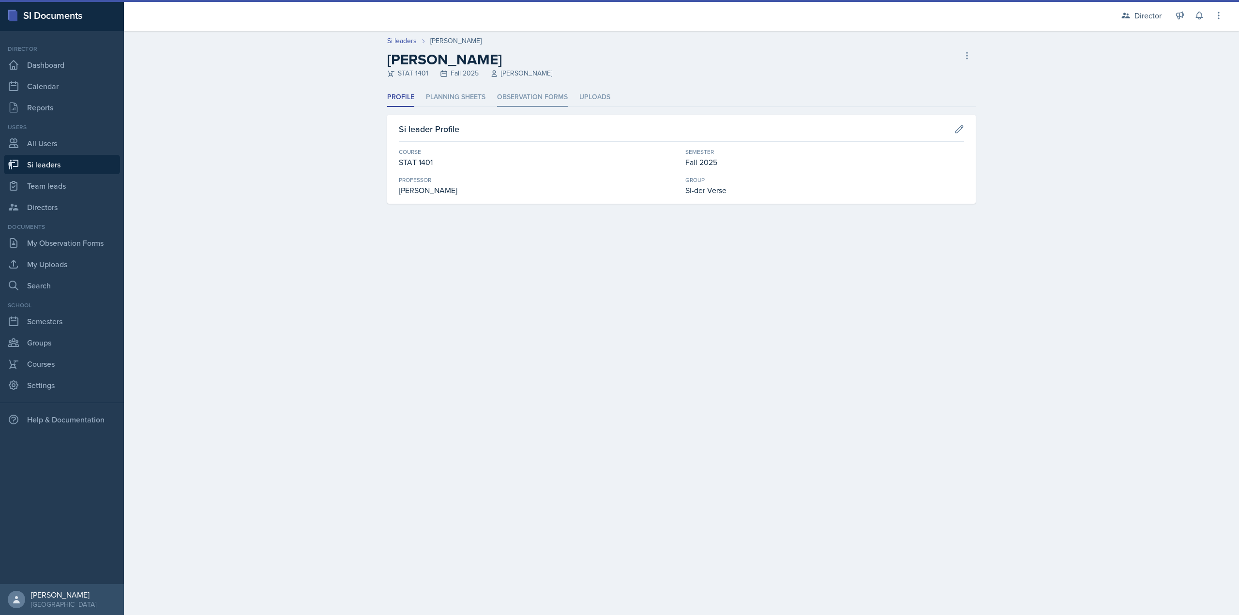
click at [558, 98] on li "Observation Forms" at bounding box center [532, 97] width 71 height 19
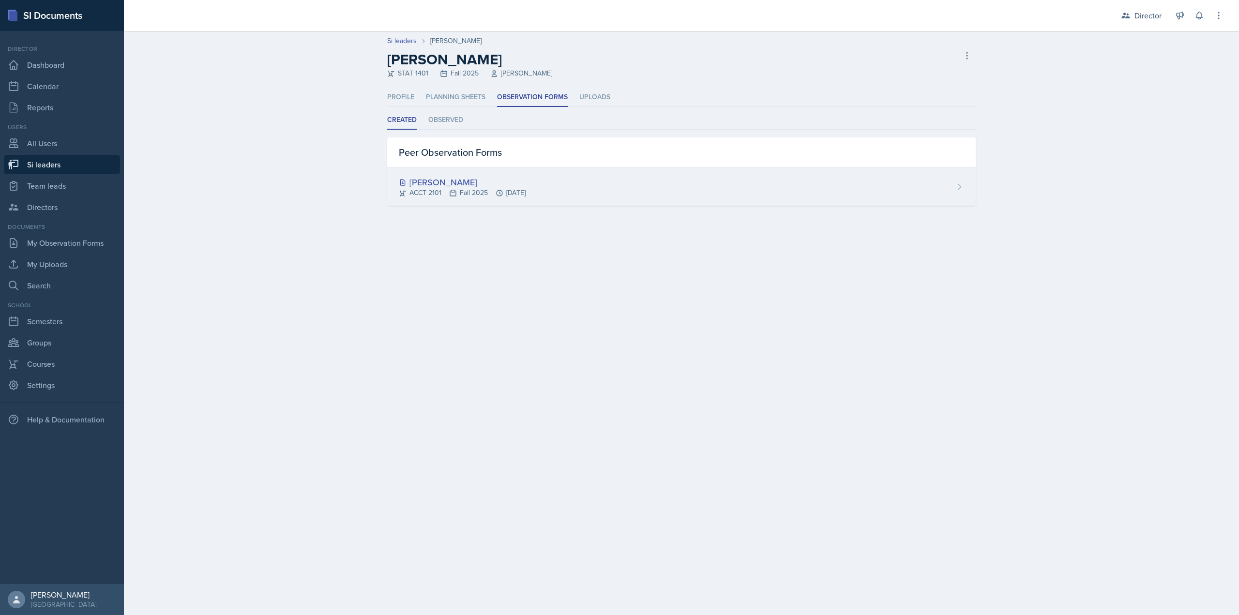
click at [504, 182] on div "[PERSON_NAME]" at bounding box center [462, 182] width 127 height 13
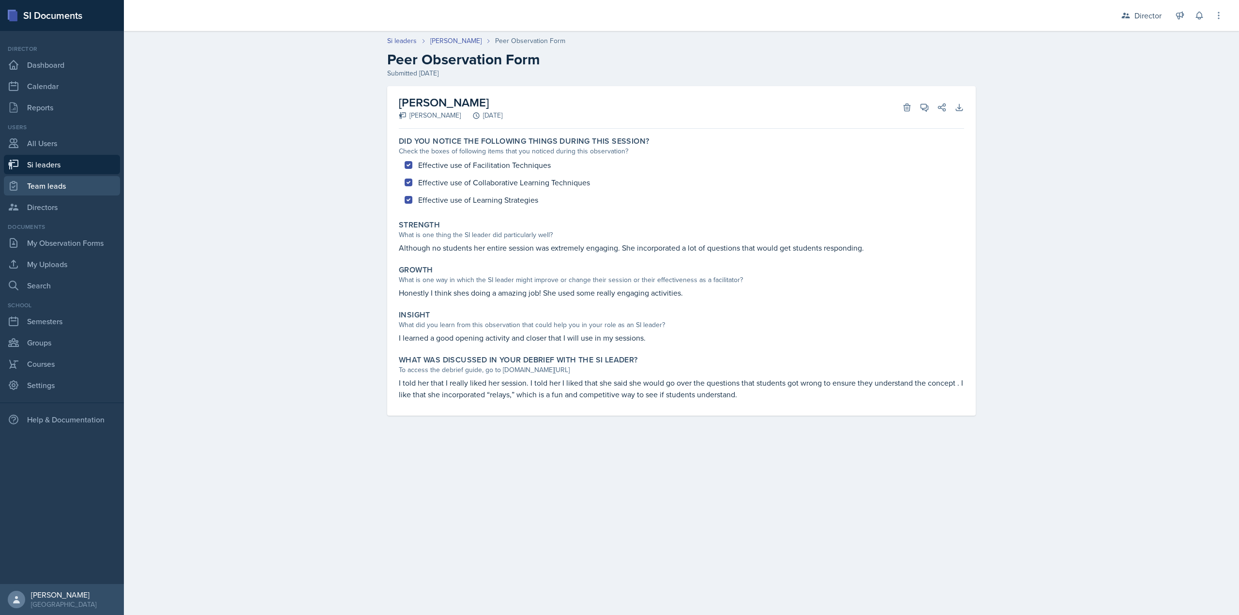
click at [71, 178] on link "Team leads" at bounding box center [62, 185] width 116 height 19
select select "2bed604d-1099-4043-b1bc-2365e8740244"
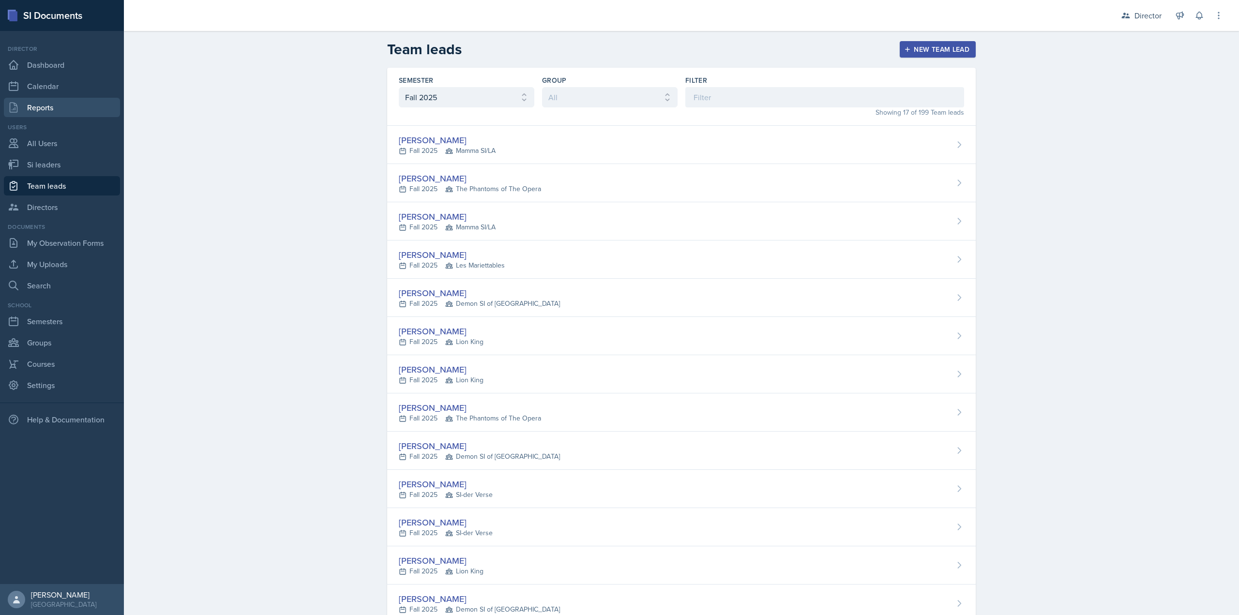
click at [68, 108] on link "Reports" at bounding box center [62, 107] width 116 height 19
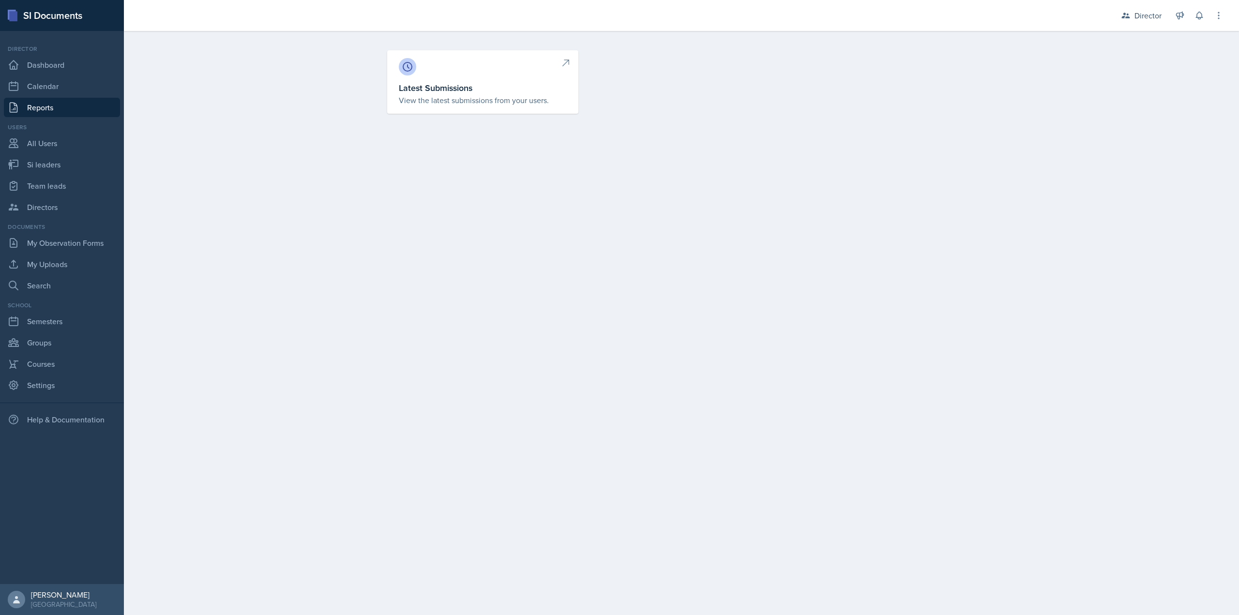
click at [406, 87] on h3 "Latest Submissions" at bounding box center [483, 87] width 168 height 13
select select "1"
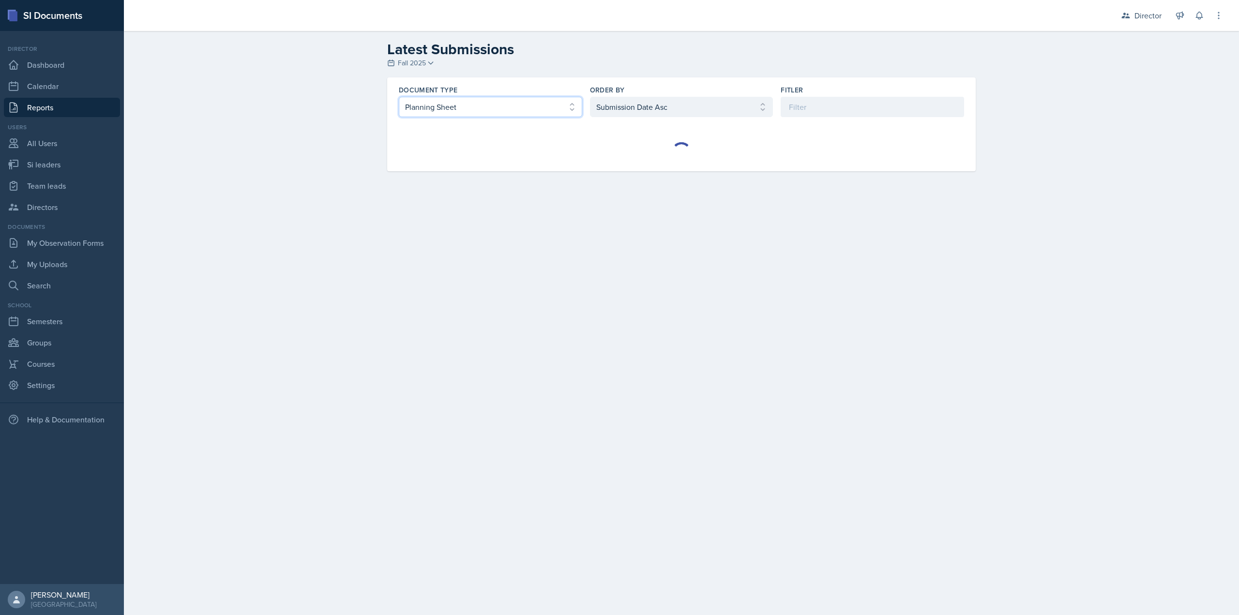
click at [483, 101] on select "Select document type Planning Sheet Peer Observation Form Team lead Observation…" at bounding box center [490, 107] width 183 height 20
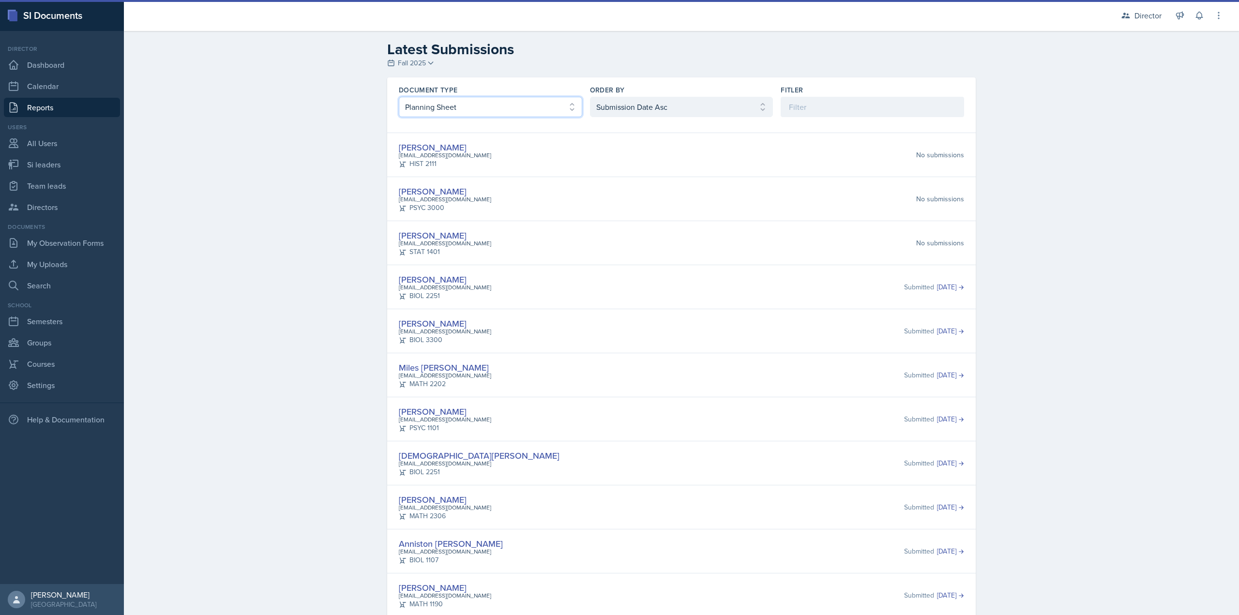
select select "3"
click at [399, 97] on select "Select document type Planning Sheet Peer Observation Form Team lead Observation…" at bounding box center [490, 107] width 183 height 20
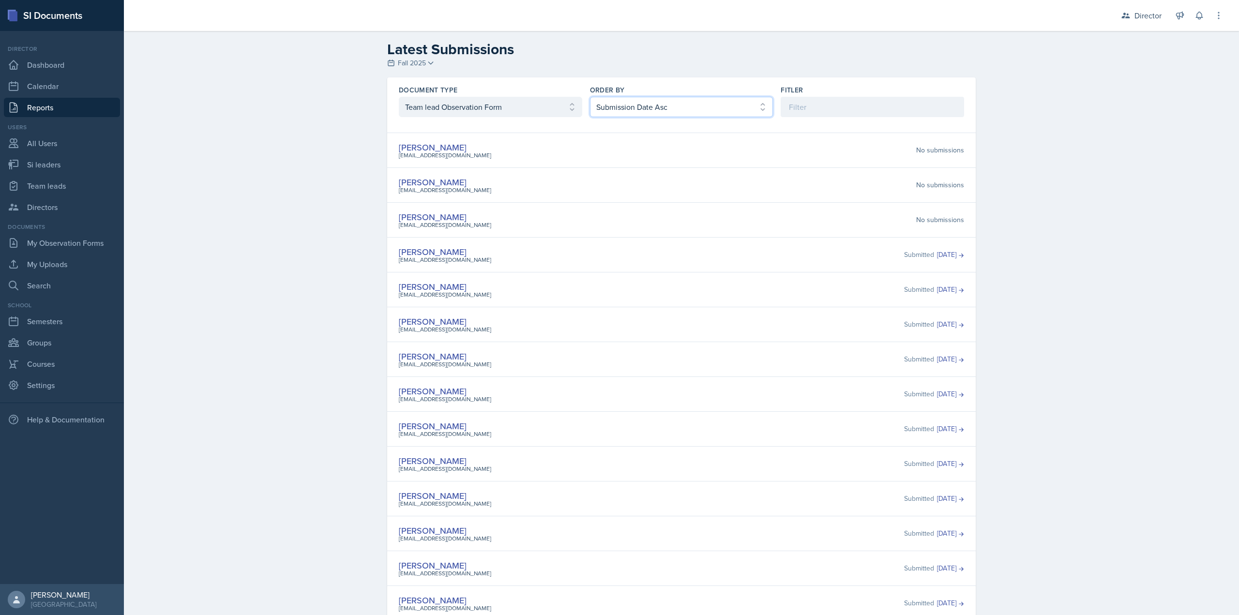
click at [628, 112] on select "Select order by Submission Date Asc Submission Date Desc User Last Name" at bounding box center [681, 107] width 183 height 20
select select "2"
click at [590, 97] on select "Select order by Submission Date Asc Submission Date Desc User Last Name" at bounding box center [681, 107] width 183 height 20
drag, startPoint x: 434, startPoint y: 188, endPoint x: 436, endPoint y: 181, distance: 7.7
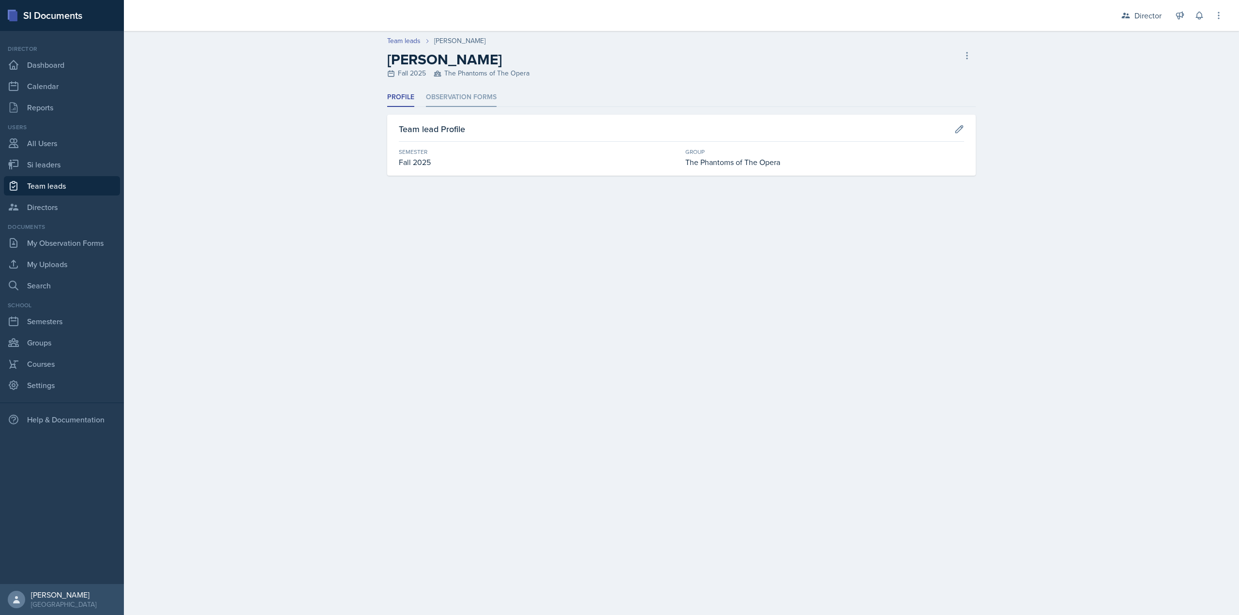
click at [470, 103] on li "Observation Forms" at bounding box center [461, 97] width 71 height 19
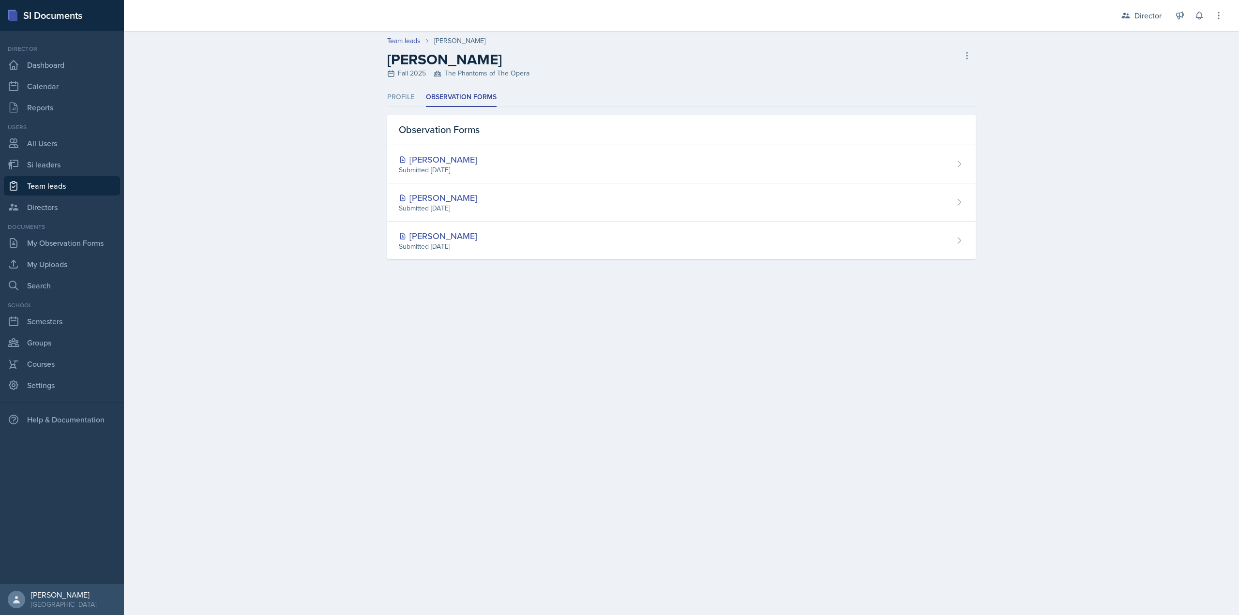
drag, startPoint x: 451, startPoint y: 170, endPoint x: 565, endPoint y: 166, distance: 114.3
click at [451, 170] on div "Submitted [DATE]" at bounding box center [438, 170] width 78 height 10
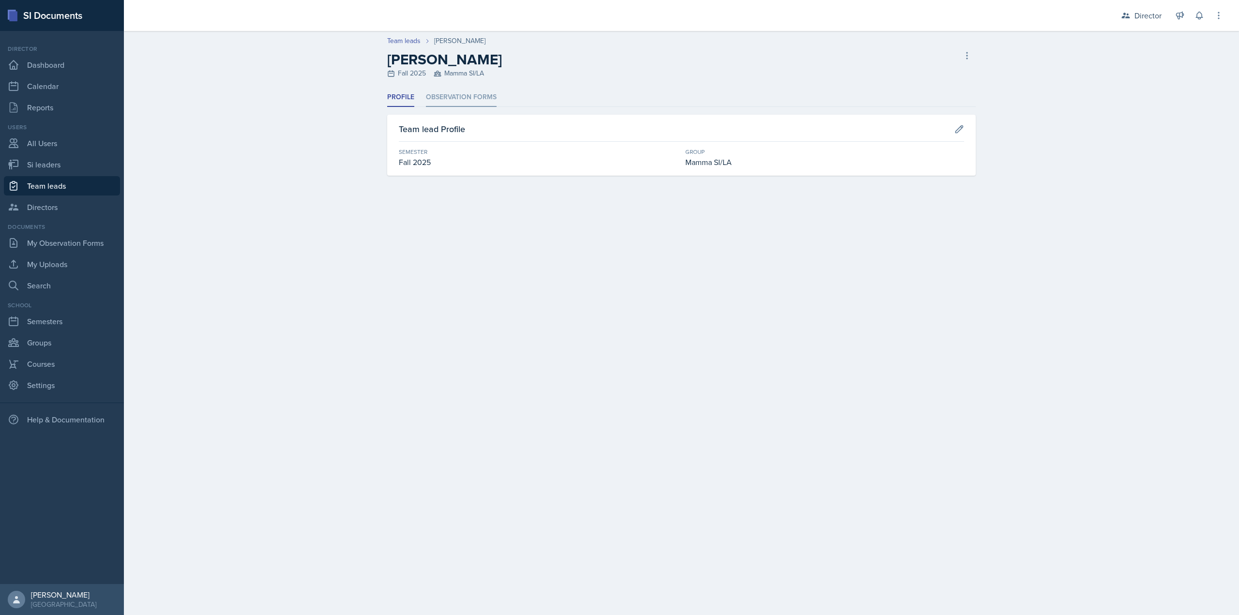
click at [468, 101] on li "Observation Forms" at bounding box center [461, 97] width 71 height 19
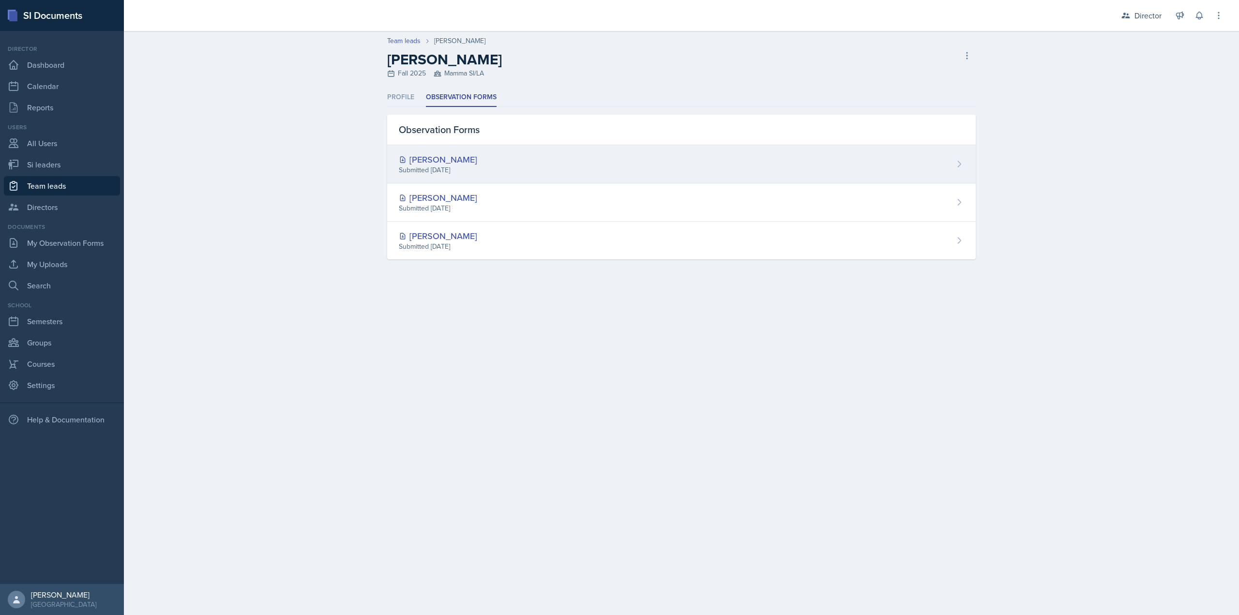
click at [472, 158] on div "[PERSON_NAME]" at bounding box center [438, 159] width 78 height 13
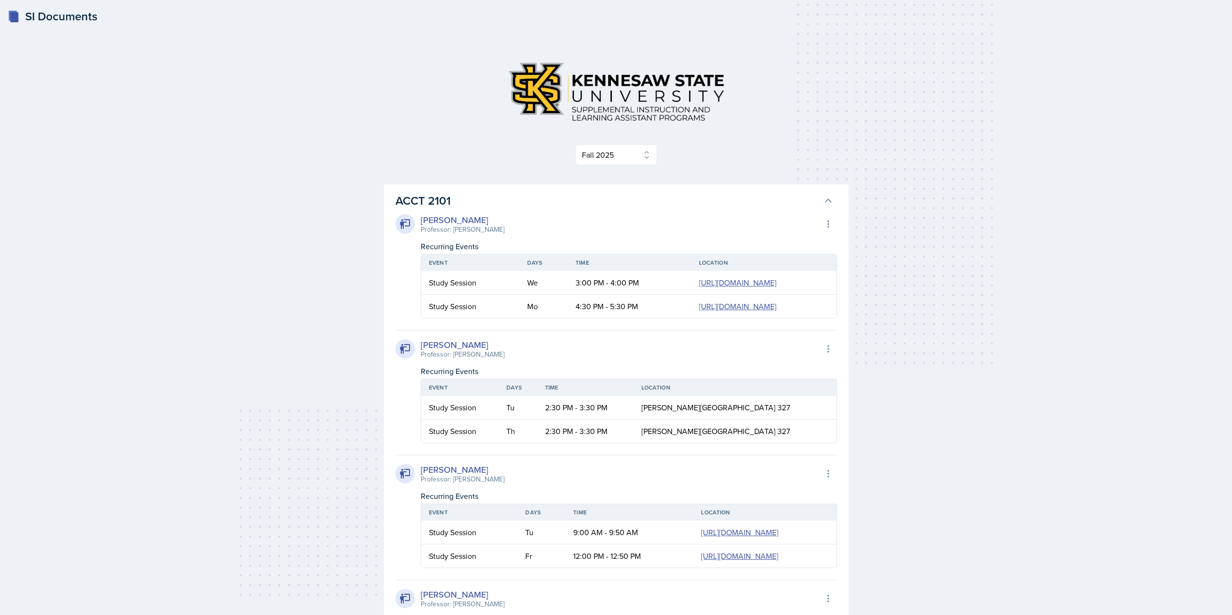
select select "2bed604d-1099-4043-b1bc-2365e8740244"
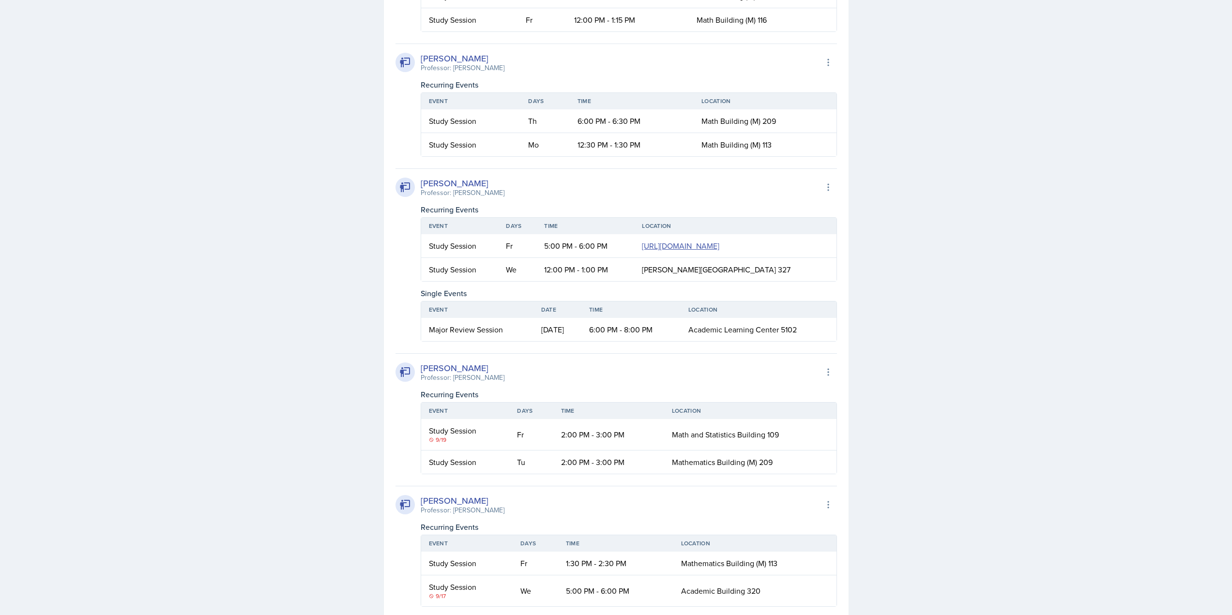
scroll to position [3475, 0]
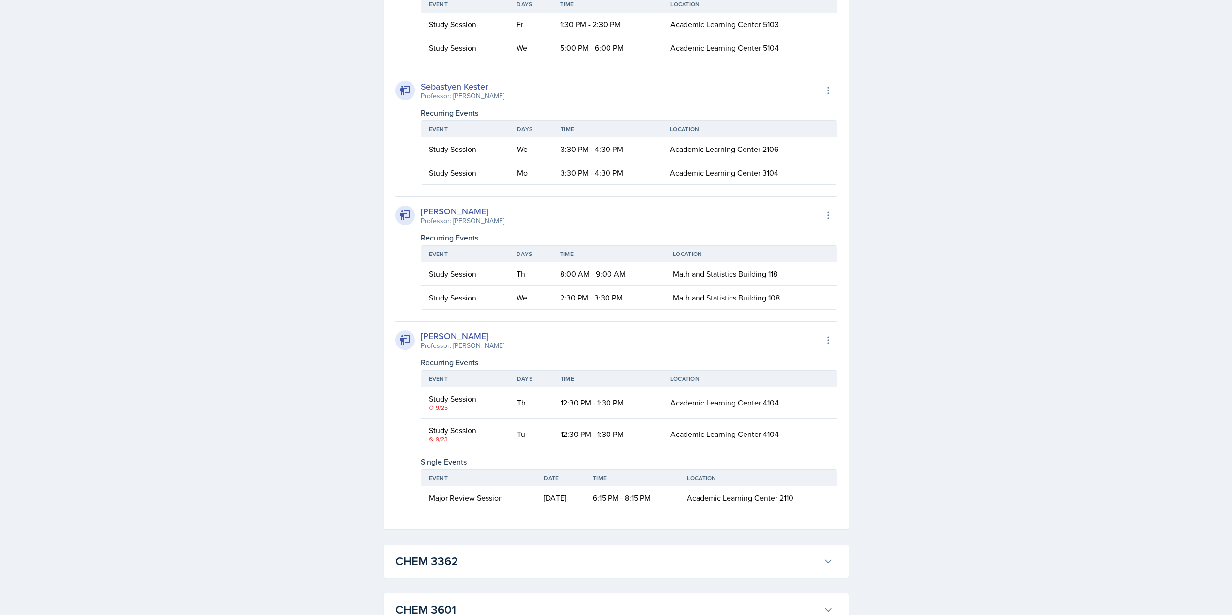
drag, startPoint x: 517, startPoint y: 304, endPoint x: 470, endPoint y: 293, distance: 48.7
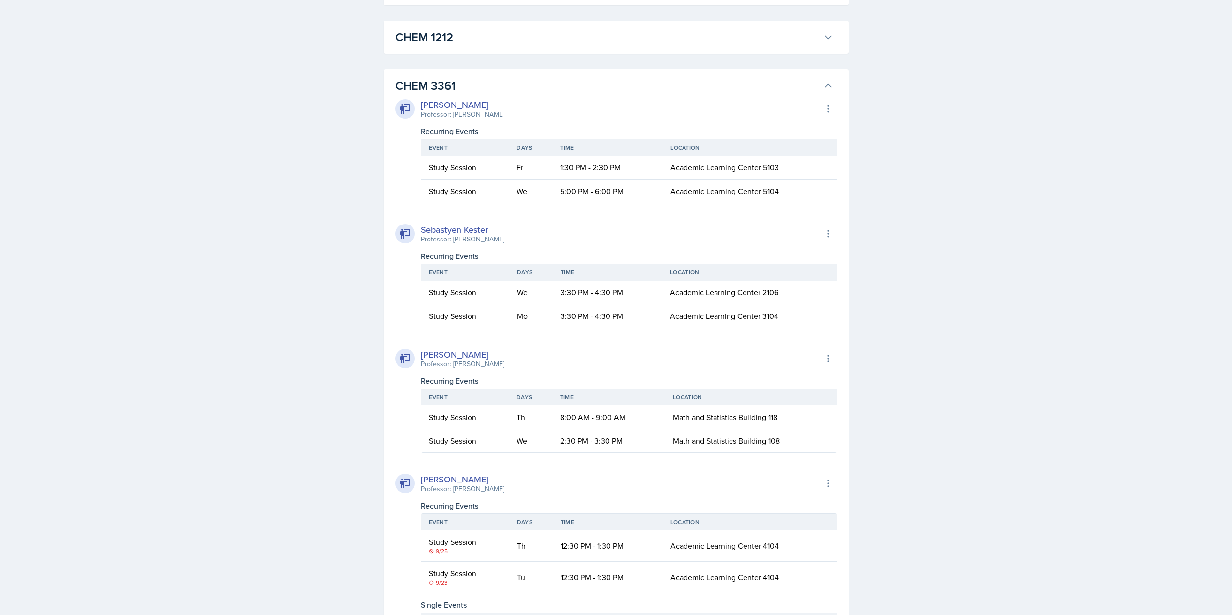
scroll to position [5072, 0]
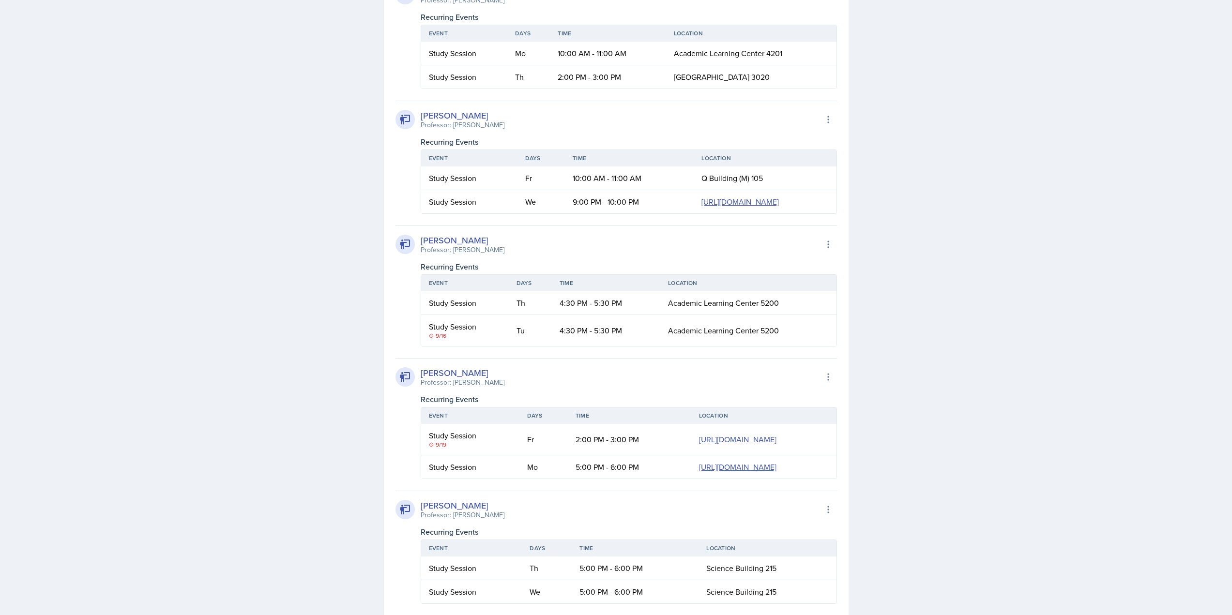
scroll to position [4201, 0]
drag, startPoint x: 718, startPoint y: 366, endPoint x: 701, endPoint y: 368, distance: 17.0
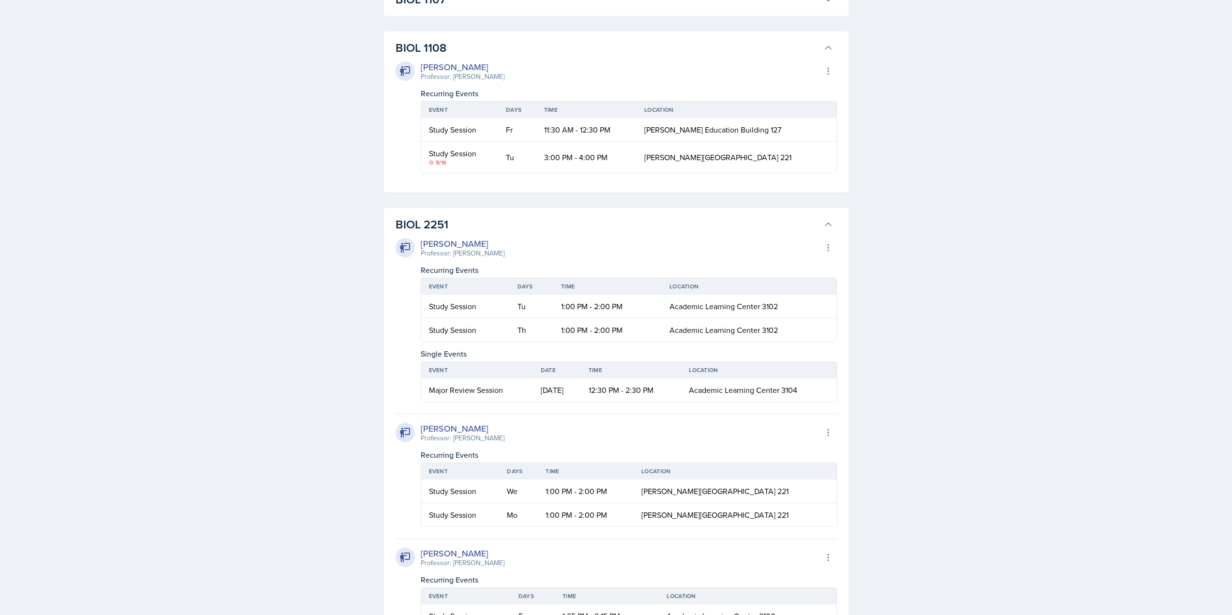
click at [556, 8] on h3 "BIOL 1107" at bounding box center [607, -1] width 424 height 17
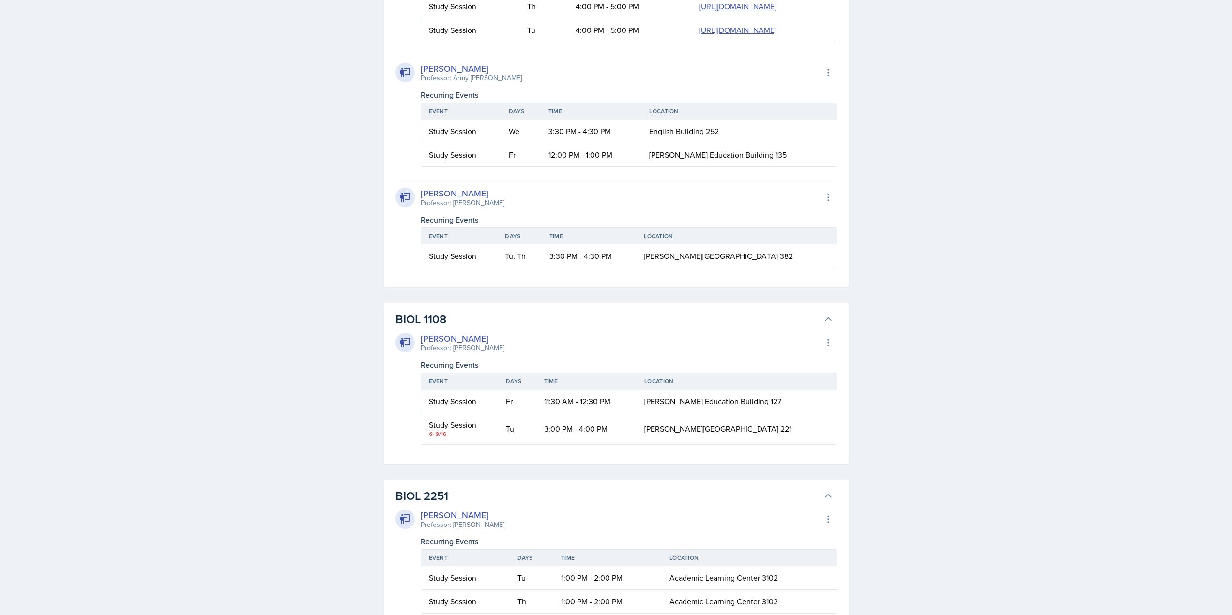
scroll to position [2233, 0]
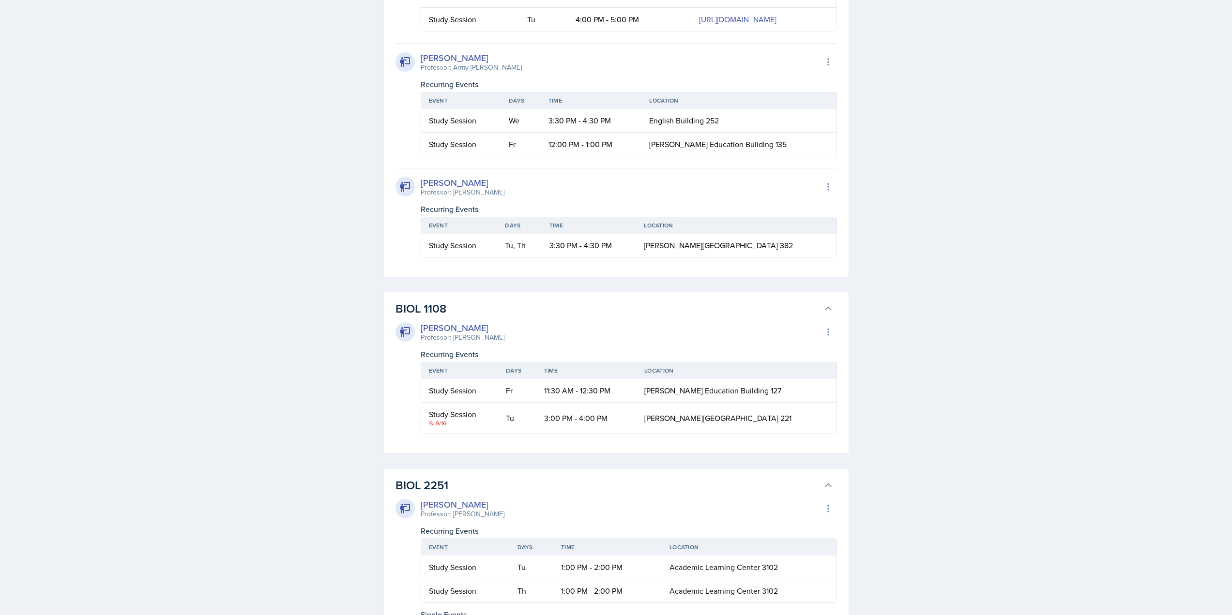
drag, startPoint x: 573, startPoint y: 275, endPoint x: 567, endPoint y: 277, distance: 6.3
click at [568, 156] on div "Simas Simokaitis Professor: Army Lester Export to Google Calendar Recurring Eve…" at bounding box center [615, 99] width 441 height 113
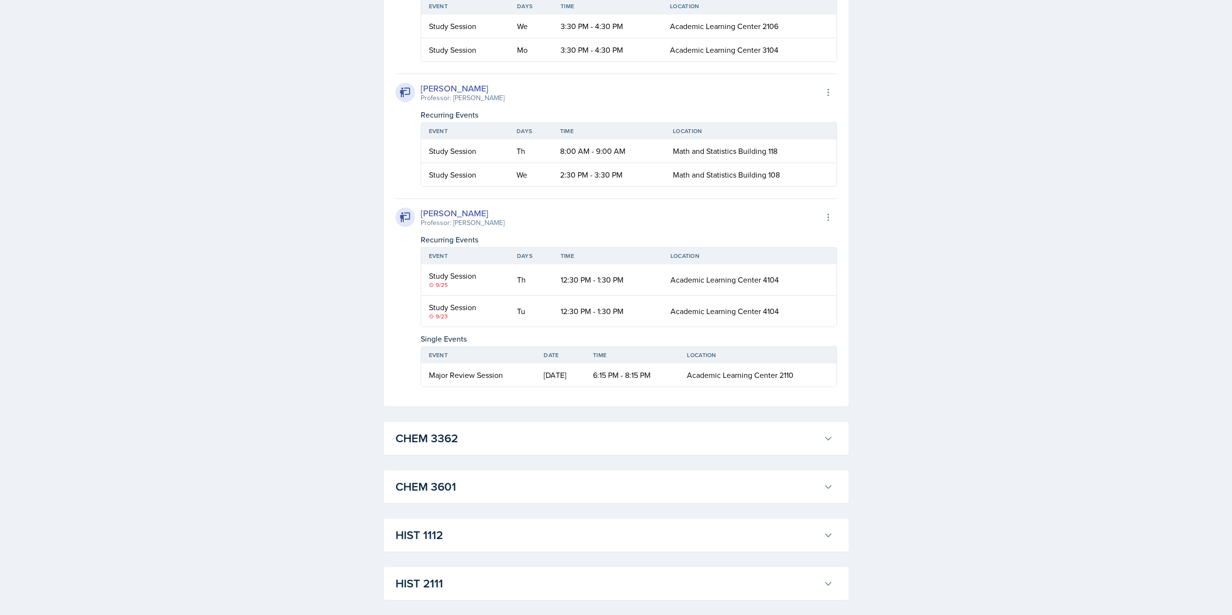
scroll to position [6169, 0]
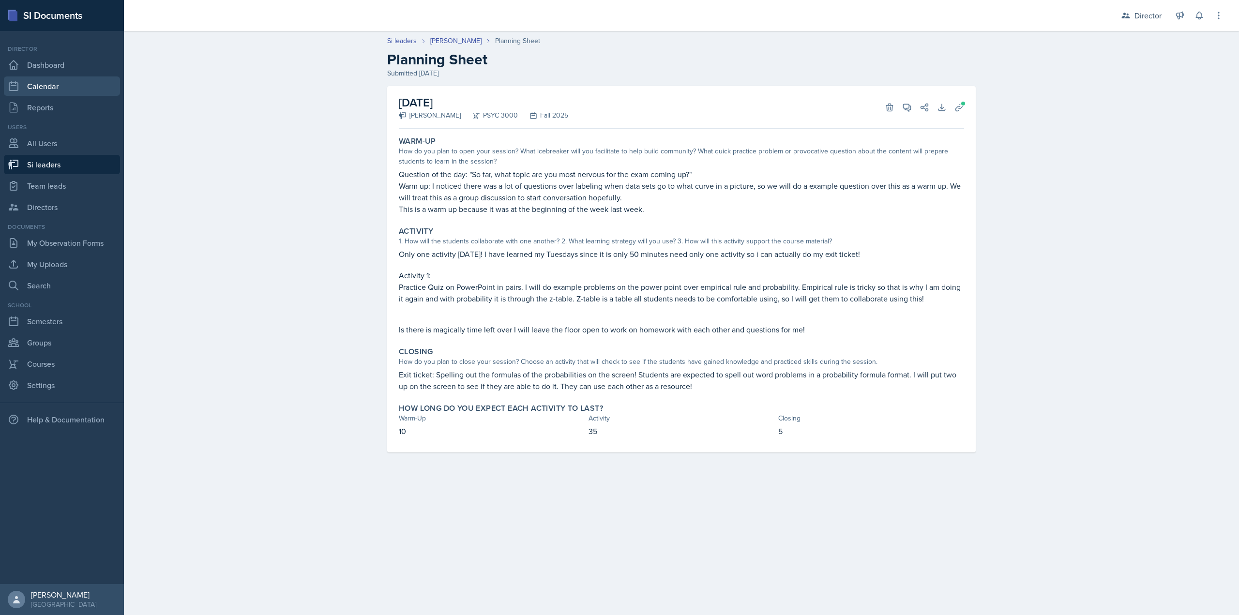
click at [80, 88] on link "Calendar" at bounding box center [62, 85] width 116 height 19
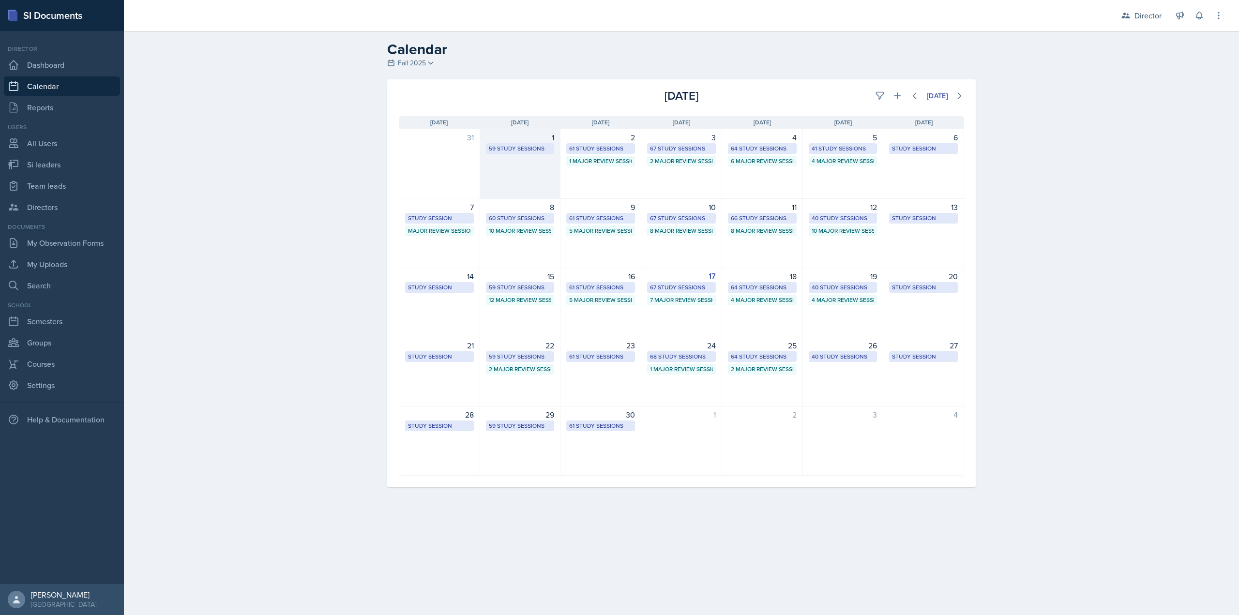
click at [516, 180] on div "1 59 Study Sessions" at bounding box center [520, 164] width 81 height 70
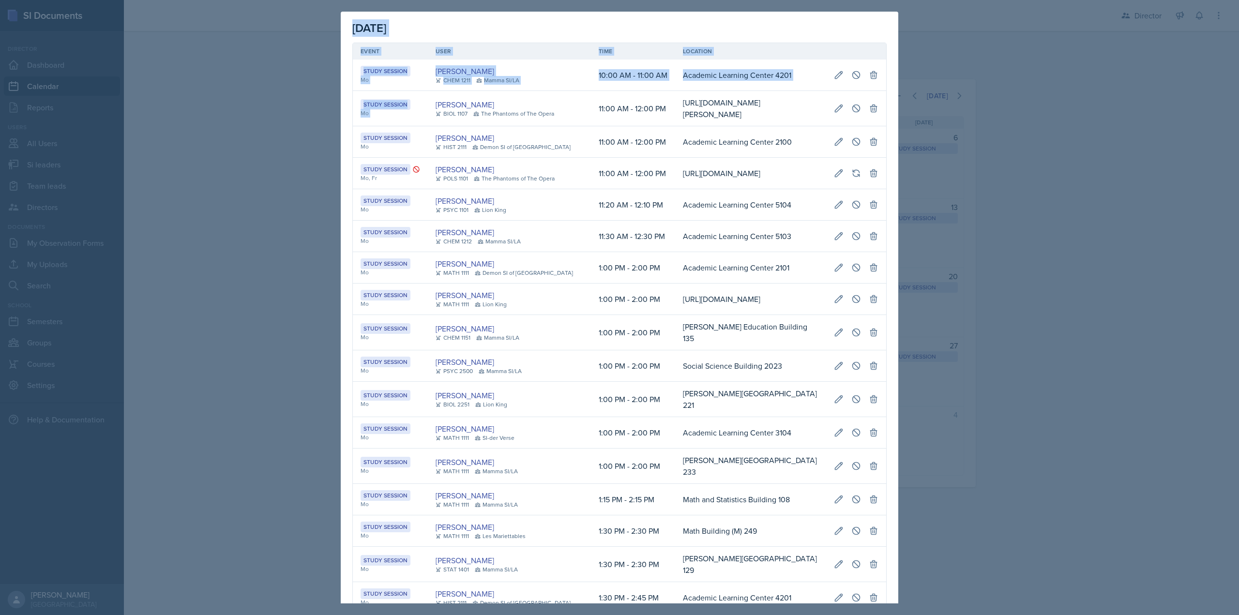
scroll to position [0, 530]
drag, startPoint x: 465, startPoint y: 113, endPoint x: 806, endPoint y: 117, distance: 340.7
click at [799, 117] on tr "Study Session Mo Emily Clarke BIOL 1107 The Phantoms of The Opera 11:00 AM - 12…" at bounding box center [619, 108] width 533 height 35
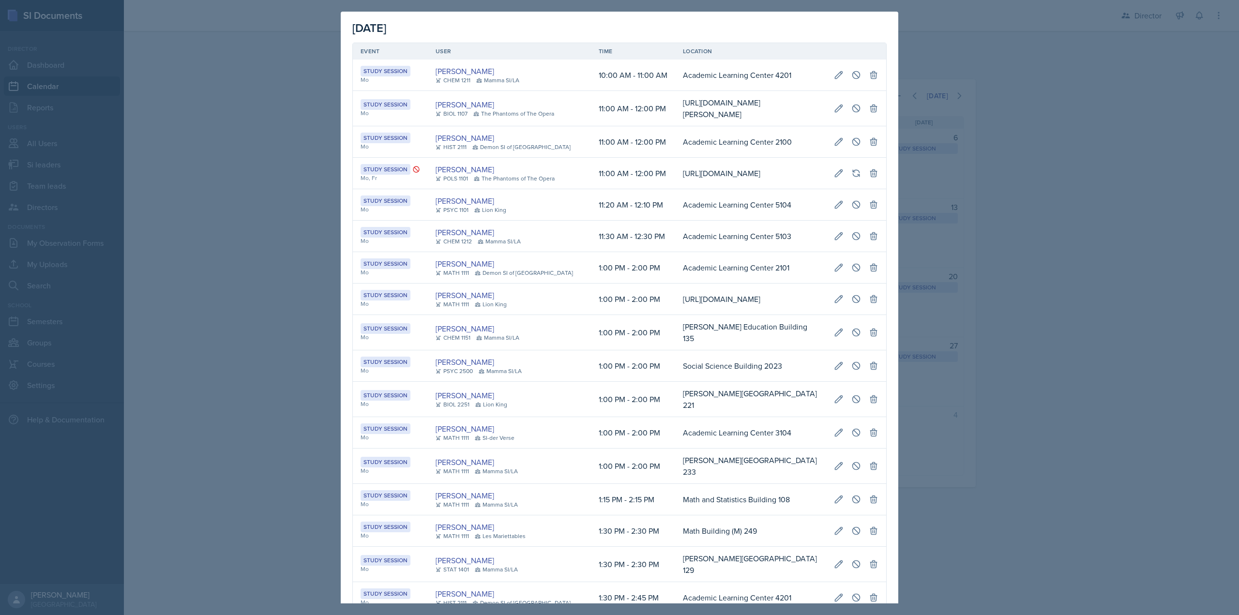
click at [812, 118] on td "https://kennesawedu.sharepoint.com/:x:/r/sites/Team-SILA2-SILADocuments/Shared%…" at bounding box center [750, 108] width 151 height 35
click at [834, 113] on icon at bounding box center [839, 109] width 10 height 10
select select "11"
select select "0"
select select "AM"
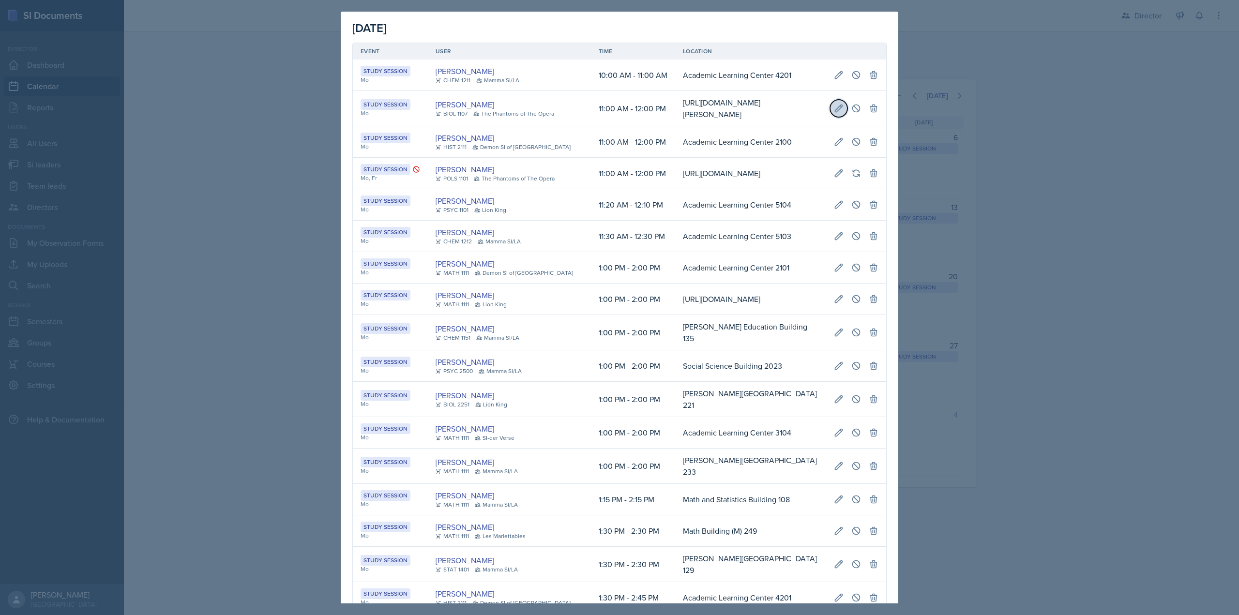
select select "12"
select select "0"
select select "PM"
type input "https://kennesawedu.sharepoint.com/:x:/r/sites/Team-SILA2-SILADocuments/Shared%…"
select select "d66089cd-5ee7-4f89-a345-f1bdd1643066"
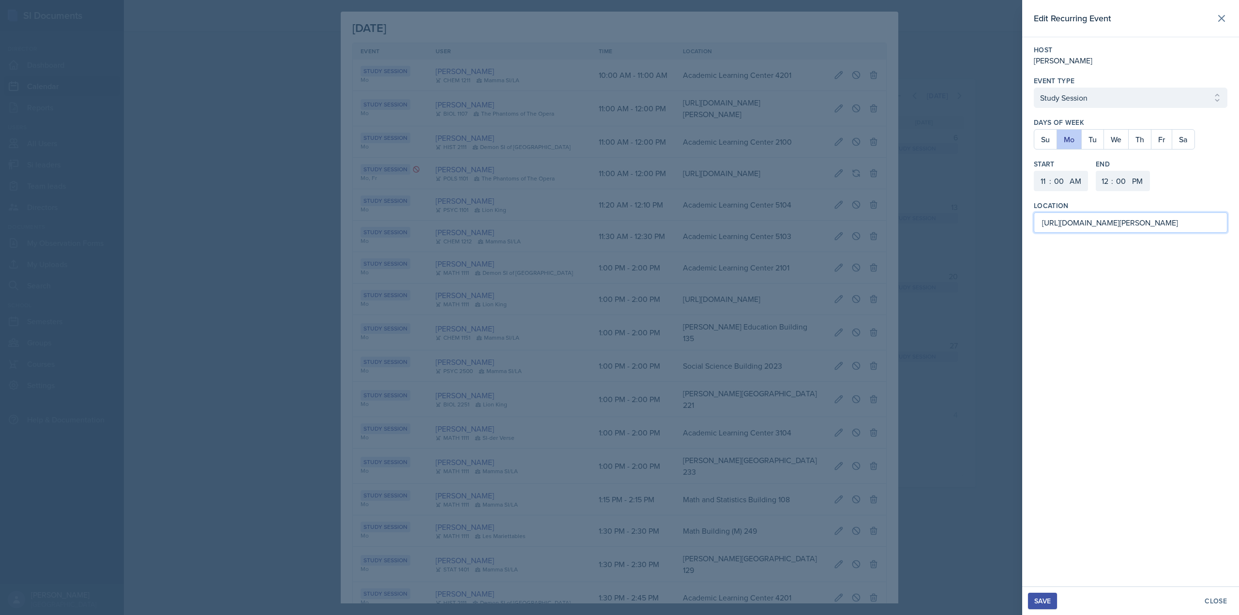
click at [1097, 230] on input "https://kennesawedu.sharepoint.com/:x:/r/sites/Team-SILA2-SILADocuments/Shared%…" at bounding box center [1131, 222] width 194 height 20
paste input "teams.microsoft.com/l/meetup-join/19%3ameeting_ZWJlYzY4YzQtYjJkOS00NjYwLWIzNzUt…"
type input "[URL][DOMAIN_NAME]"
click at [1044, 601] on div "Save" at bounding box center [1042, 601] width 16 height 8
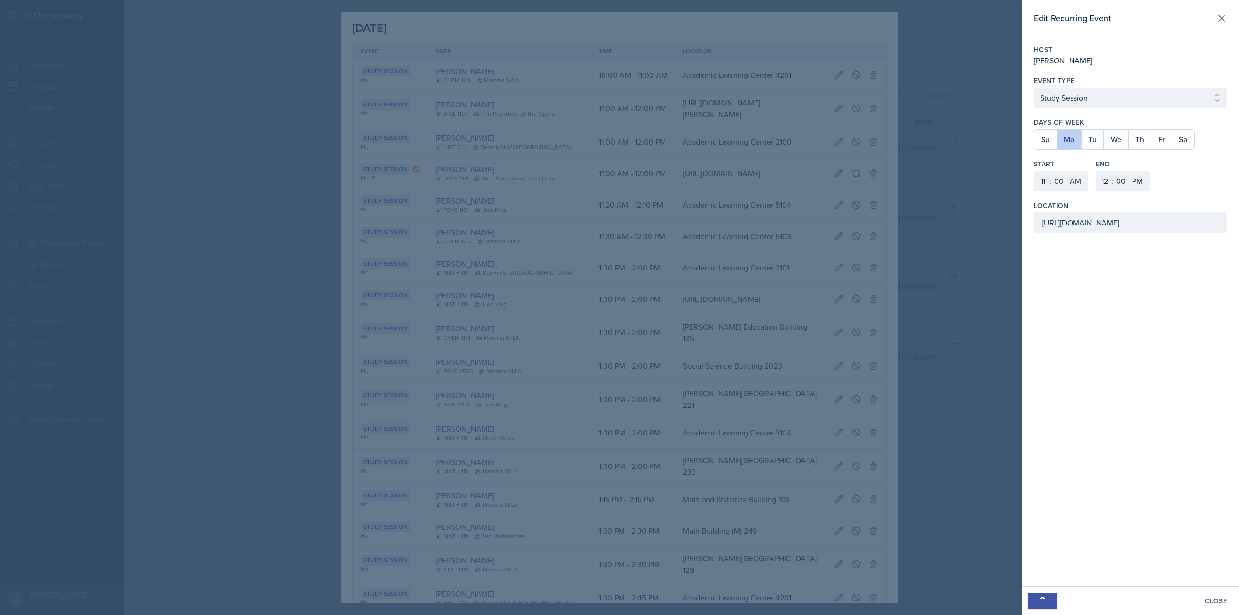
scroll to position [0, 203]
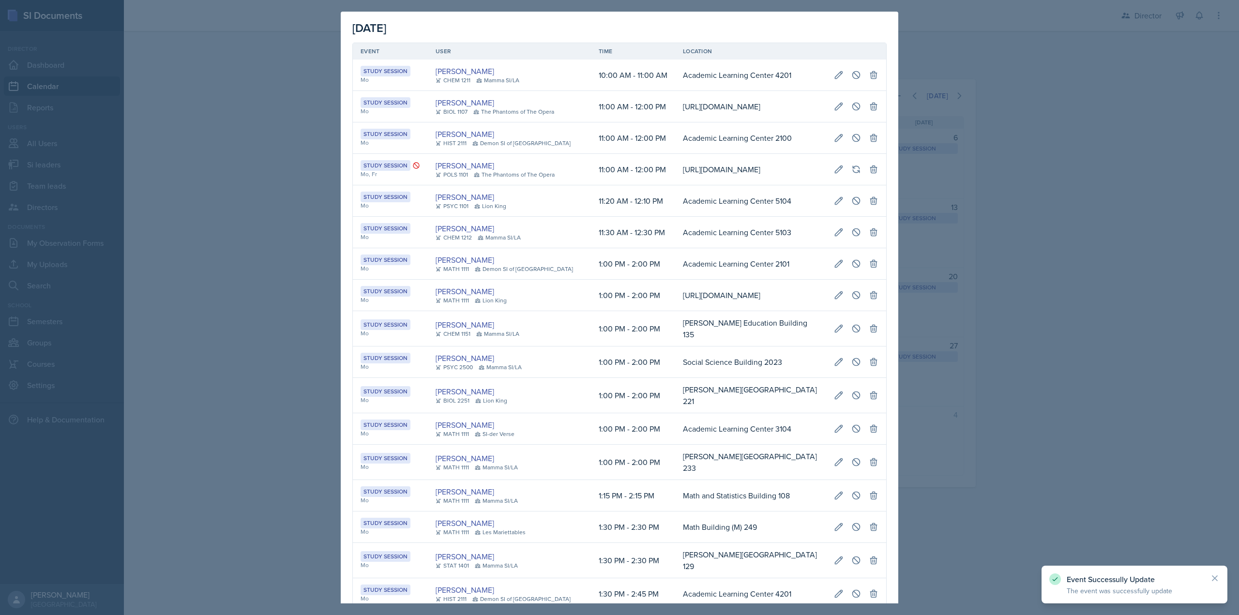
click at [978, 108] on div at bounding box center [619, 307] width 1239 height 615
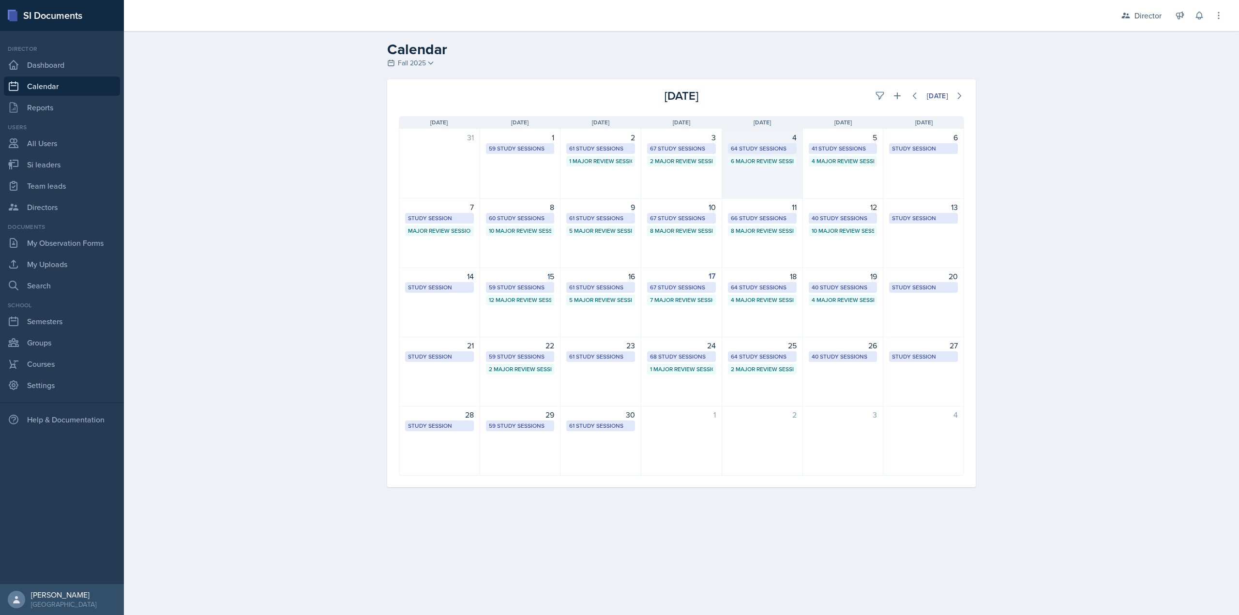
click at [765, 185] on div "4 64 Study Sessions 6 Major Review Sessions" at bounding box center [762, 164] width 81 height 70
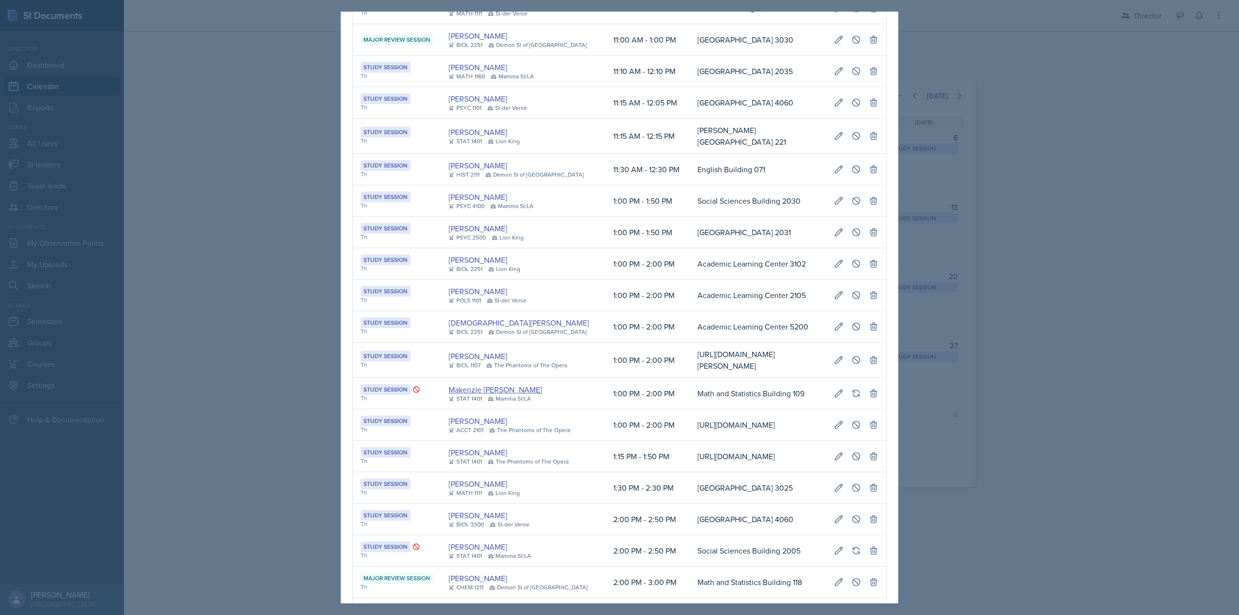
scroll to position [194, 0]
drag, startPoint x: 751, startPoint y: 357, endPoint x: 717, endPoint y: 358, distance: 33.4
click at [750, 357] on td "https://kennesawedu.sharepoint.com/:x:/r/sites/Team-SILA2-SILADocuments/Shared%…" at bounding box center [758, 359] width 136 height 35
drag, startPoint x: 819, startPoint y: 360, endPoint x: 825, endPoint y: 363, distance: 6.7
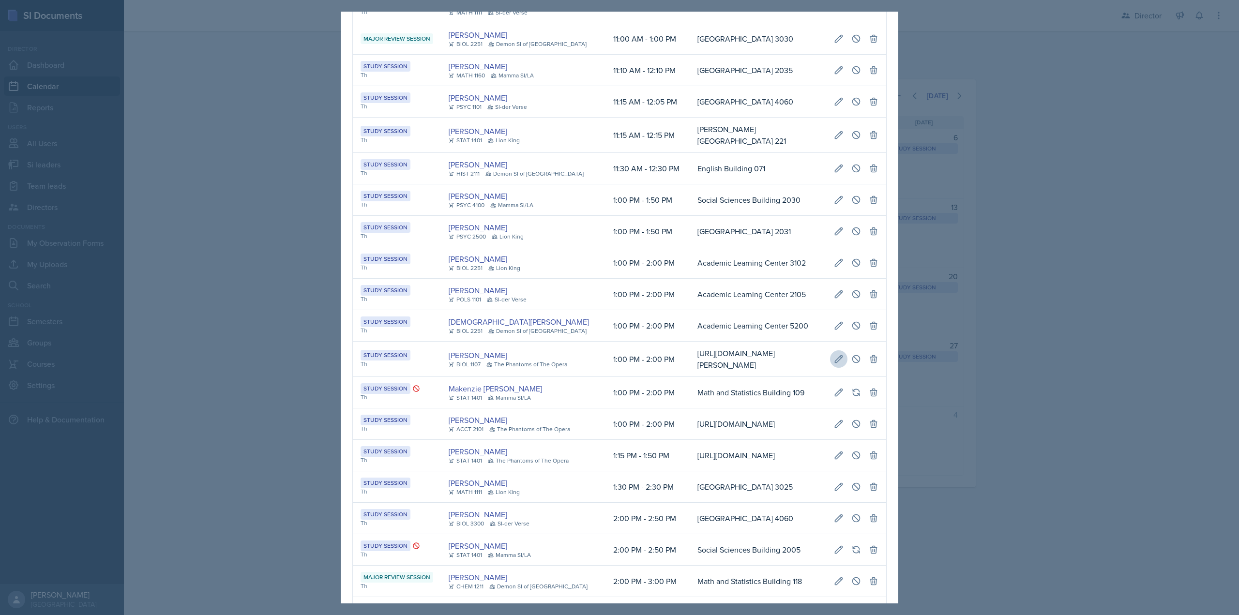
click at [825, 363] on tr "Study Session Th Emily Clarke BIOL 1107 The Phantoms of The Opera 1:00 PM - 2:0…" at bounding box center [619, 359] width 533 height 35
click at [834, 360] on icon at bounding box center [839, 359] width 10 height 10
select select "1"
select select "PM"
select select "2"
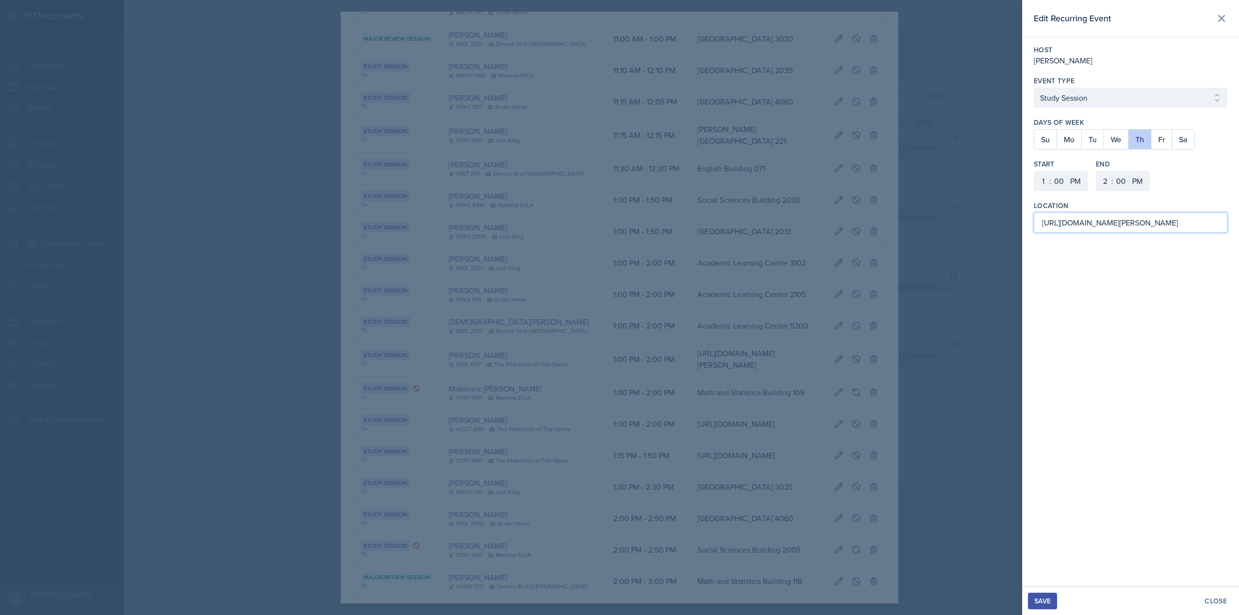
click at [1097, 230] on input "https://kennesawedu.sharepoint.com/:x:/r/sites/Team-SILA2-SILADocuments/Shared%…" at bounding box center [1131, 222] width 194 height 20
paste input "teams.microsoft.com/l/meetup-join/19%3ameeting_ZWJlYzY4YzQtYjJkOS00NjYwLWIzNzUt…"
paste input
type input "[URL][DOMAIN_NAME]"
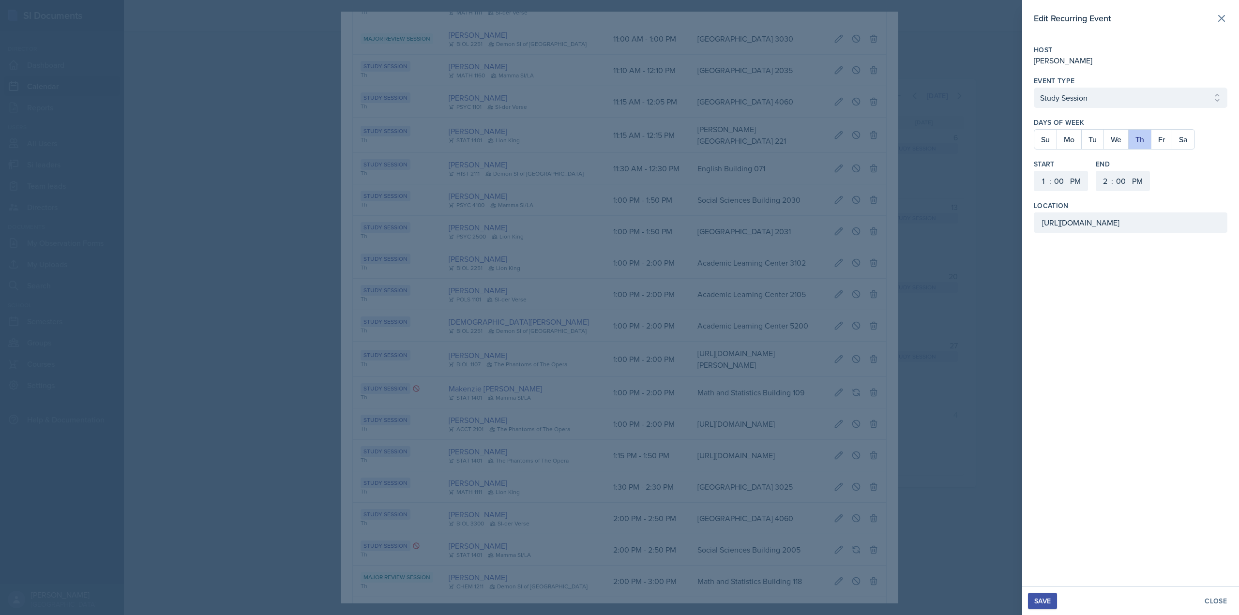
click at [1045, 601] on div "Save" at bounding box center [1042, 601] width 16 height 8
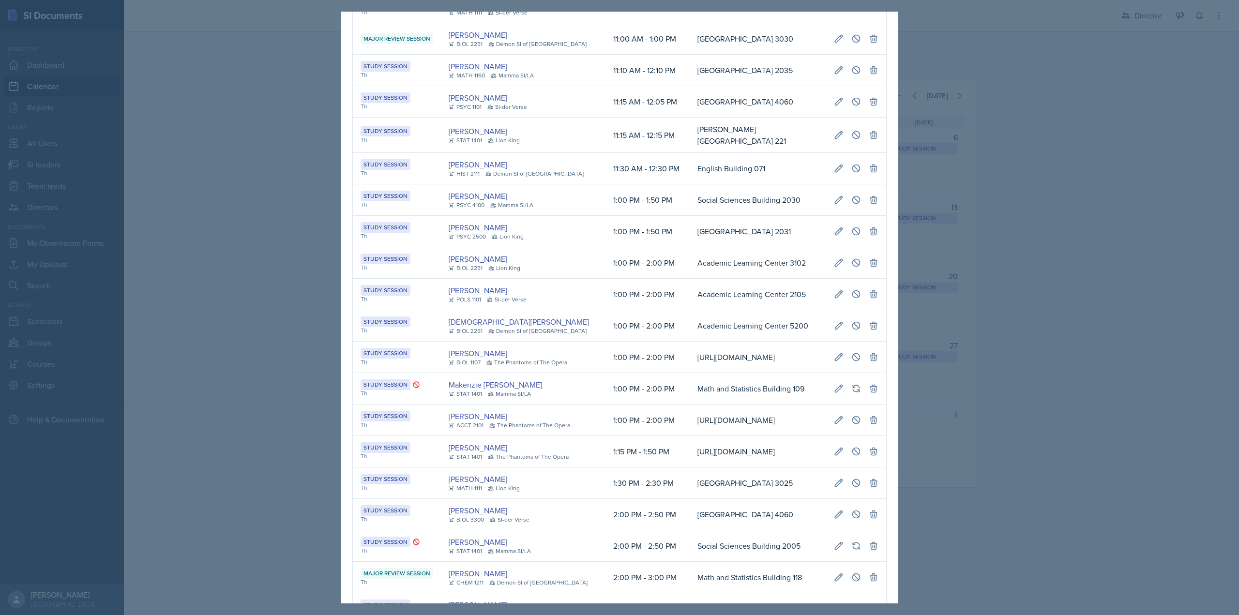
click at [950, 273] on div at bounding box center [619, 307] width 1239 height 615
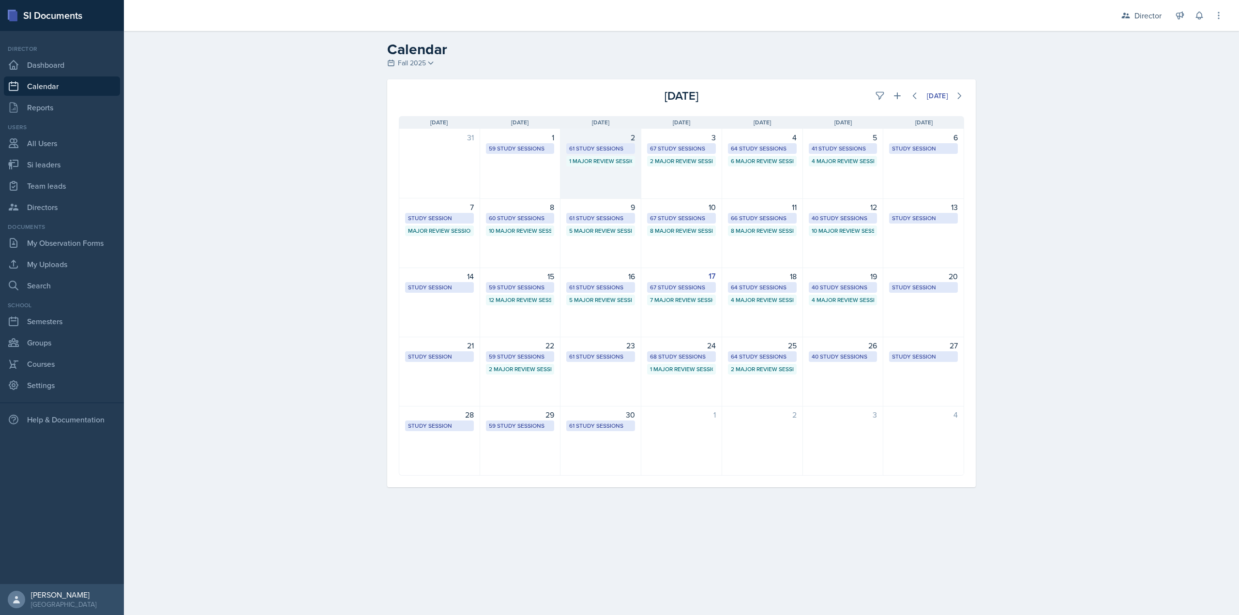
click at [604, 178] on div "2 61 Study Sessions 1 Major Review Session" at bounding box center [600, 164] width 81 height 70
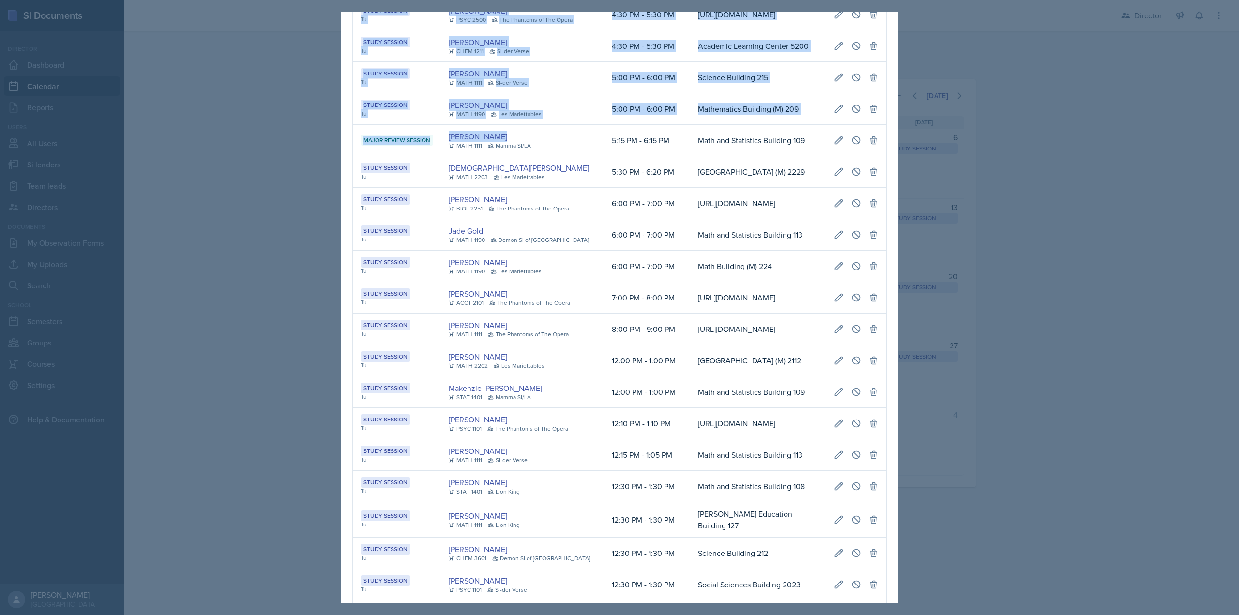
scroll to position [0, 0]
drag, startPoint x: 448, startPoint y: 371, endPoint x: 596, endPoint y: 365, distance: 148.2
click at [596, 156] on tr "Major Review Session Micayla Courtland MATH 1111 Mamma SI/LA 5:15 PM - 6:15 PM …" at bounding box center [619, 140] width 533 height 31
click at [604, 156] on td "5:15 PM - 6:15 PM" at bounding box center [647, 140] width 86 height 31
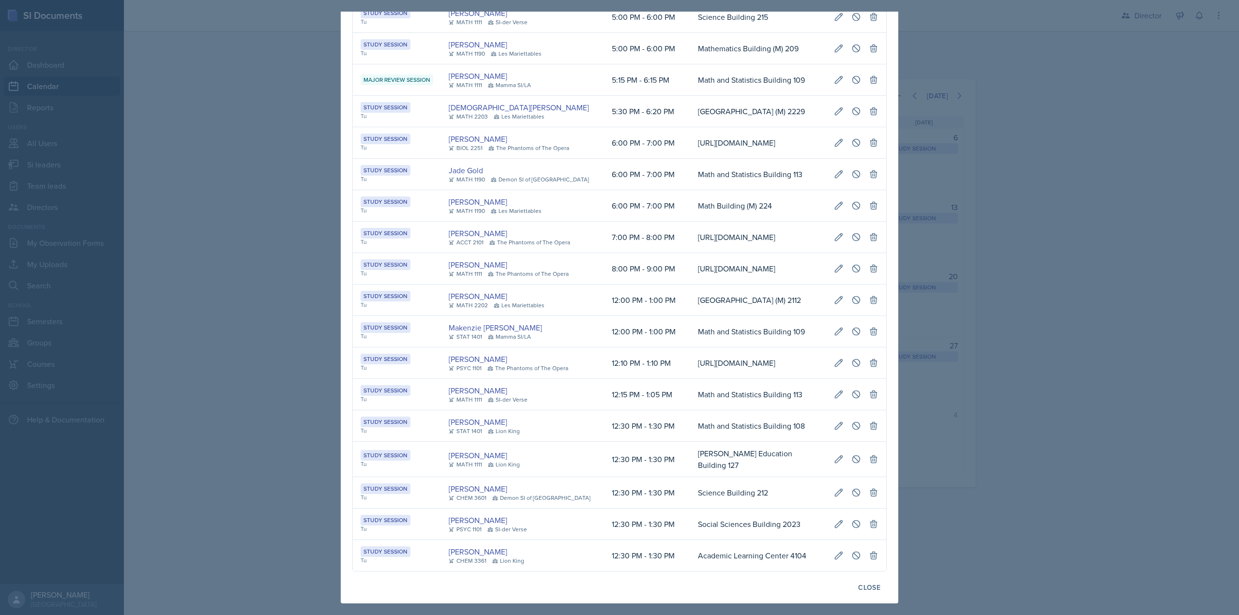
scroll to position [1600, 0]
click at [504, 253] on td "Abeer Kayser ACCT 2101 The Phantoms of The Opera" at bounding box center [522, 237] width 163 height 31
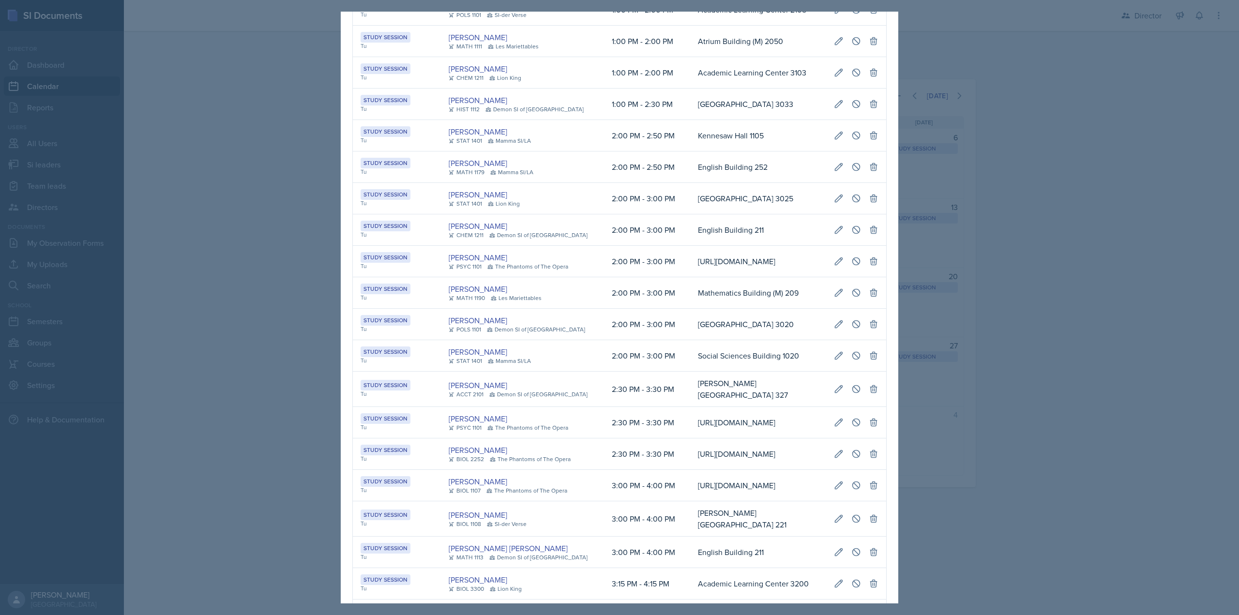
drag, startPoint x: 231, startPoint y: 139, endPoint x: 272, endPoint y: 133, distance: 42.1
click at [231, 140] on div at bounding box center [619, 307] width 1239 height 615
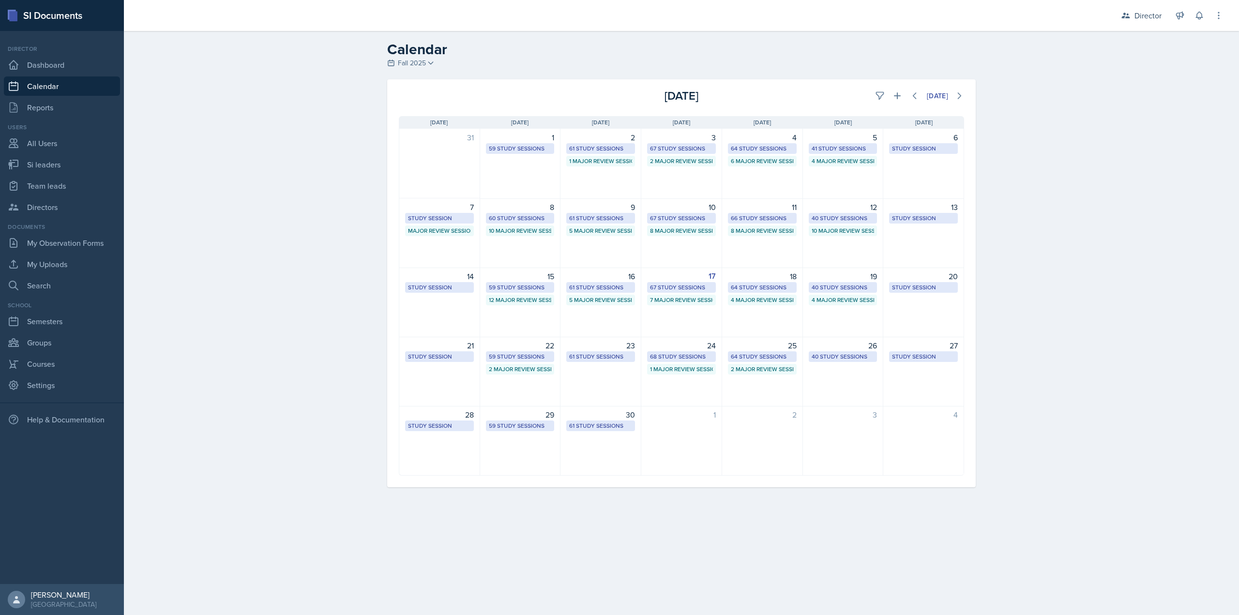
click at [769, 166] on div "6 Major Review Sessions" at bounding box center [762, 161] width 69 height 11
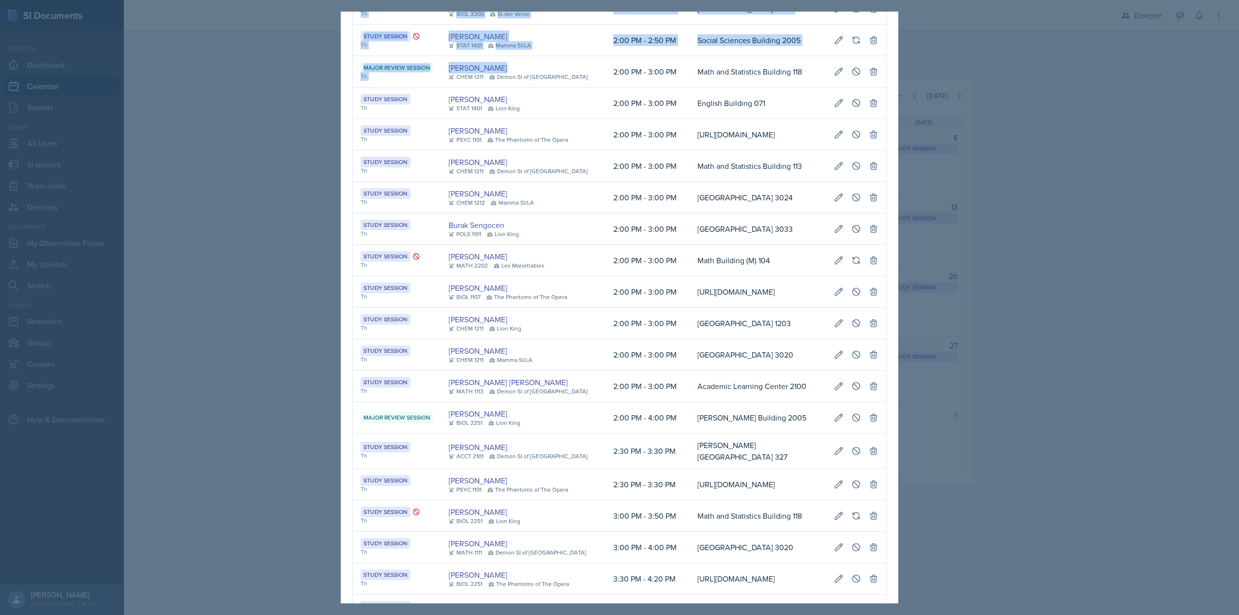
scroll to position [0, 215]
drag, startPoint x: 448, startPoint y: 156, endPoint x: 905, endPoint y: 138, distance: 457.6
click at [905, 138] on div "September 4th, 2025 Event User Time Location Study Session Th Octavia Kaham CHE…" at bounding box center [619, 307] width 1239 height 615
click at [834, 76] on icon at bounding box center [839, 72] width 10 height 10
select select "66bb7cbf-e419-488b-a7ef-f63bc5f9ed04"
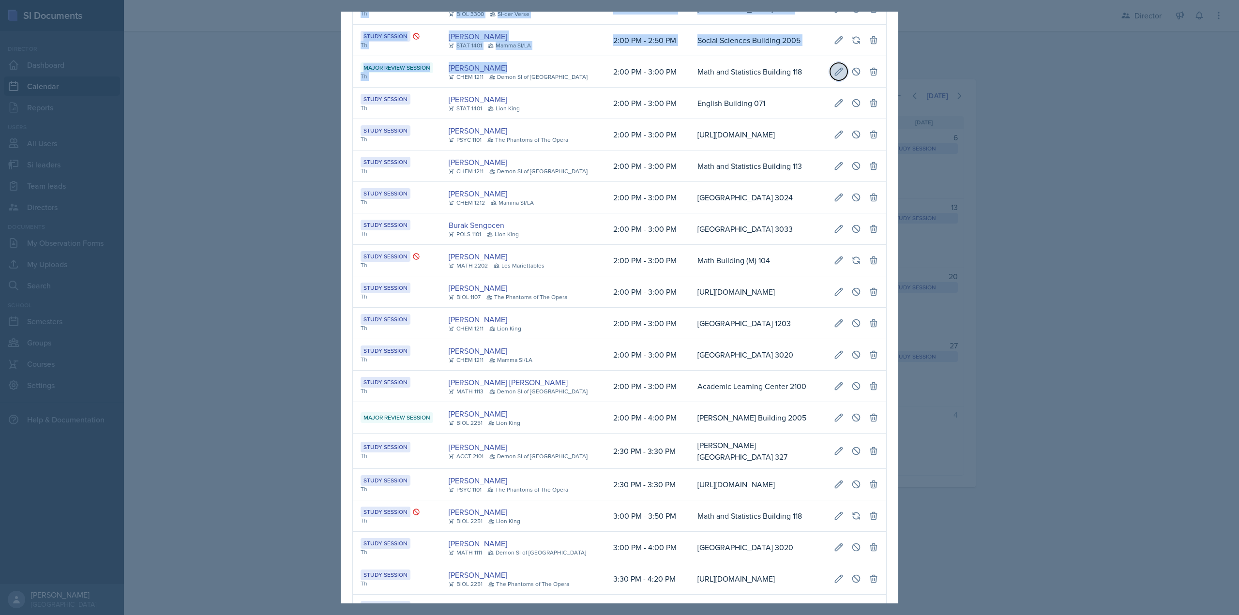
select select "2"
select select "3"
type input "Math and Statistics Building 118"
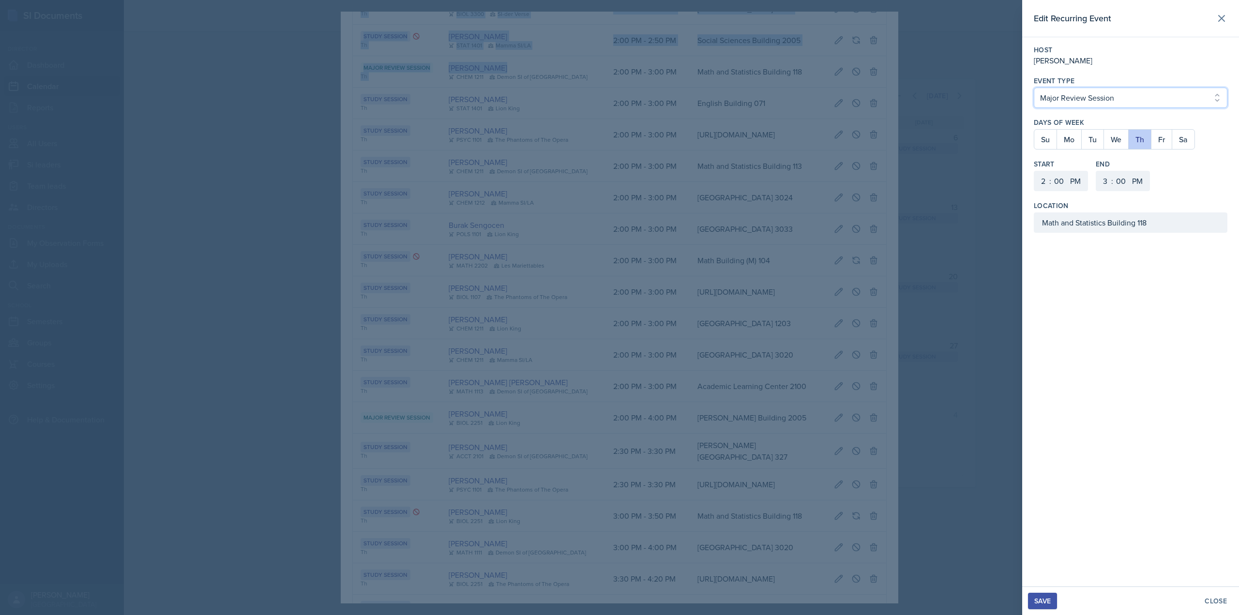
click at [1061, 101] on select "Select Event Type Study Session Major Review Session" at bounding box center [1131, 98] width 194 height 20
select select "d66089cd-5ee7-4f89-a345-f1bdd1643066"
click at [1034, 88] on select "Select Event Type Study Session Major Review Session" at bounding box center [1131, 98] width 194 height 20
click at [1043, 592] on div "Save Close" at bounding box center [1130, 600] width 217 height 29
click at [1043, 595] on button "Save" at bounding box center [1042, 601] width 29 height 16
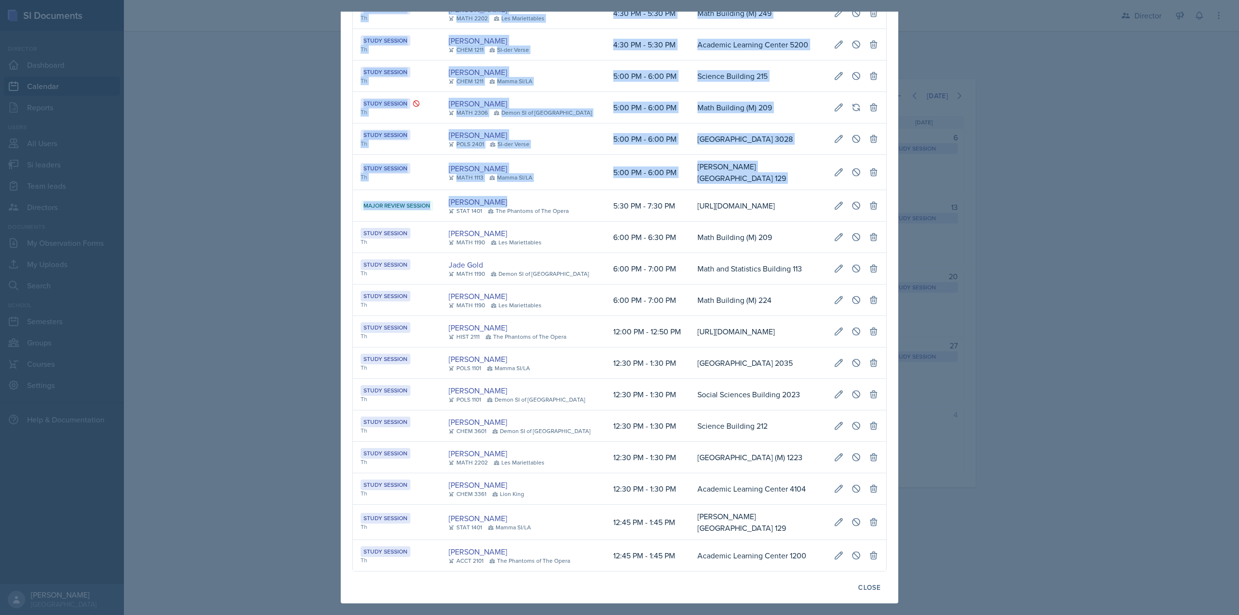
drag, startPoint x: 538, startPoint y: 165, endPoint x: 902, endPoint y: 165, distance: 363.9
click at [911, 165] on div "September 4th, 2025 Event User Time Location Study Session Th Octavia Kaham CHE…" at bounding box center [619, 307] width 1239 height 615
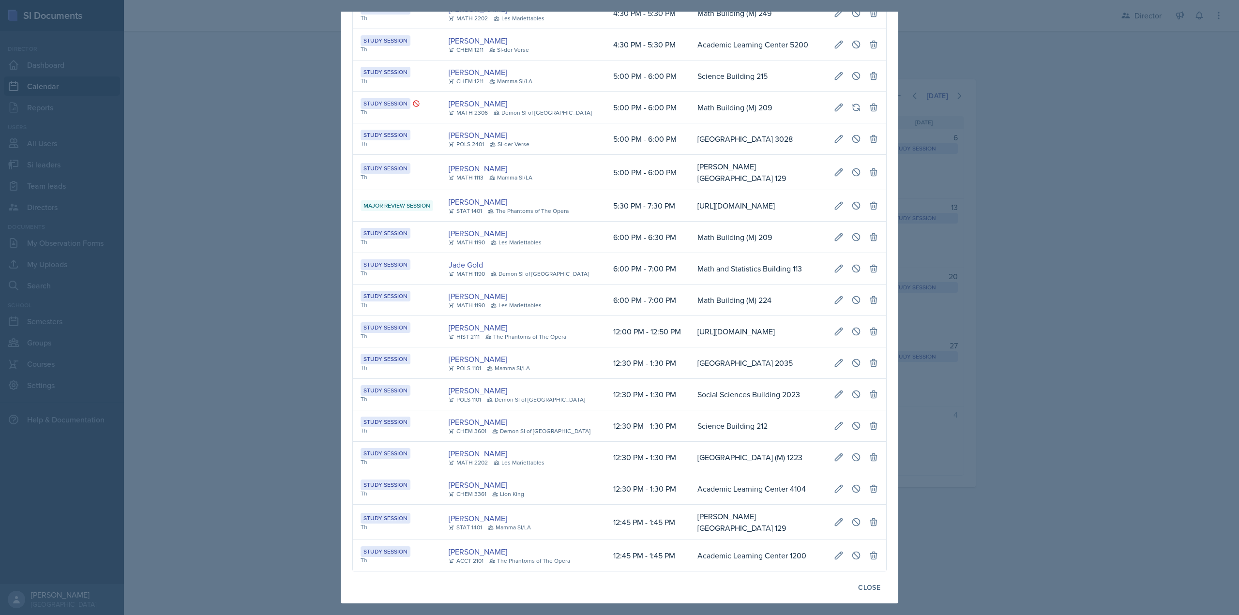
click at [737, 190] on td "[URL][DOMAIN_NAME]" at bounding box center [758, 205] width 136 height 31
click at [830, 197] on button at bounding box center [838, 205] width 17 height 17
type input "September 4th, 2025"
select select "5"
select select "30"
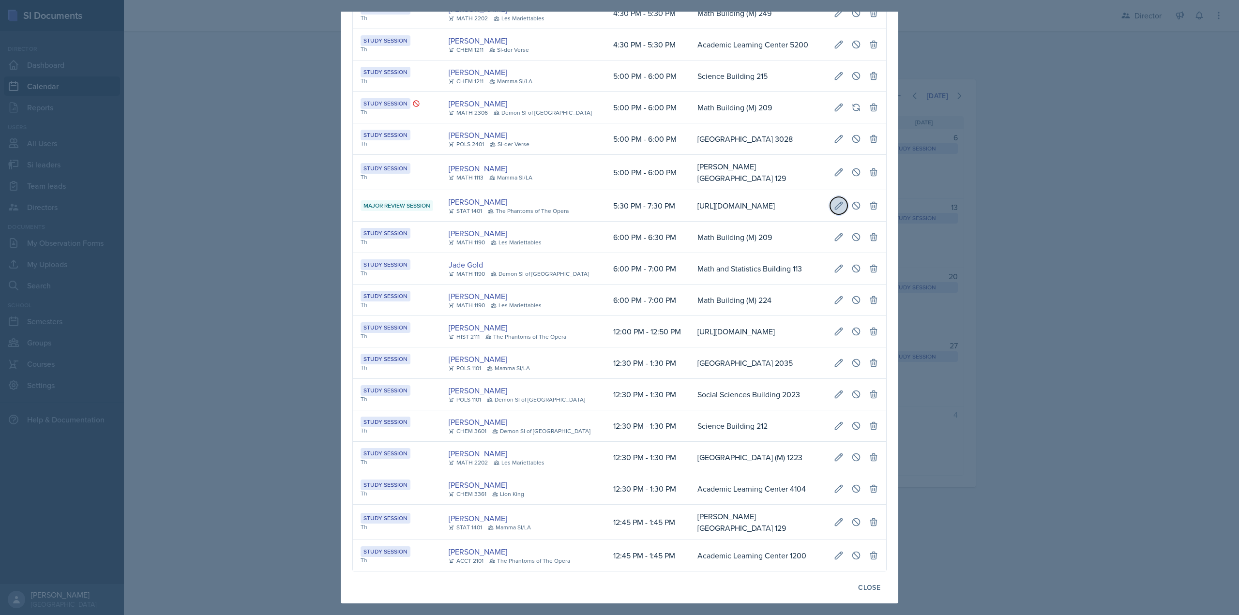
select select "PM"
select select "7"
select select "30"
select select "PM"
type input "[URL][DOMAIN_NAME]"
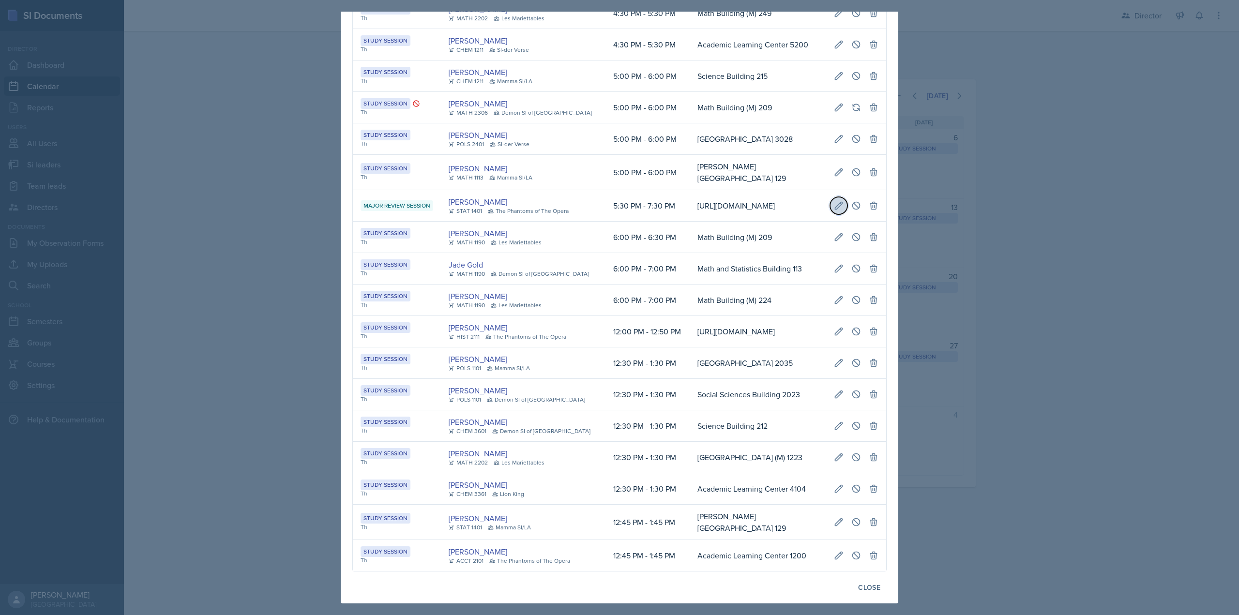
select select "66bb7cbf-e419-488b-a7ef-f63bc5f9ed04"
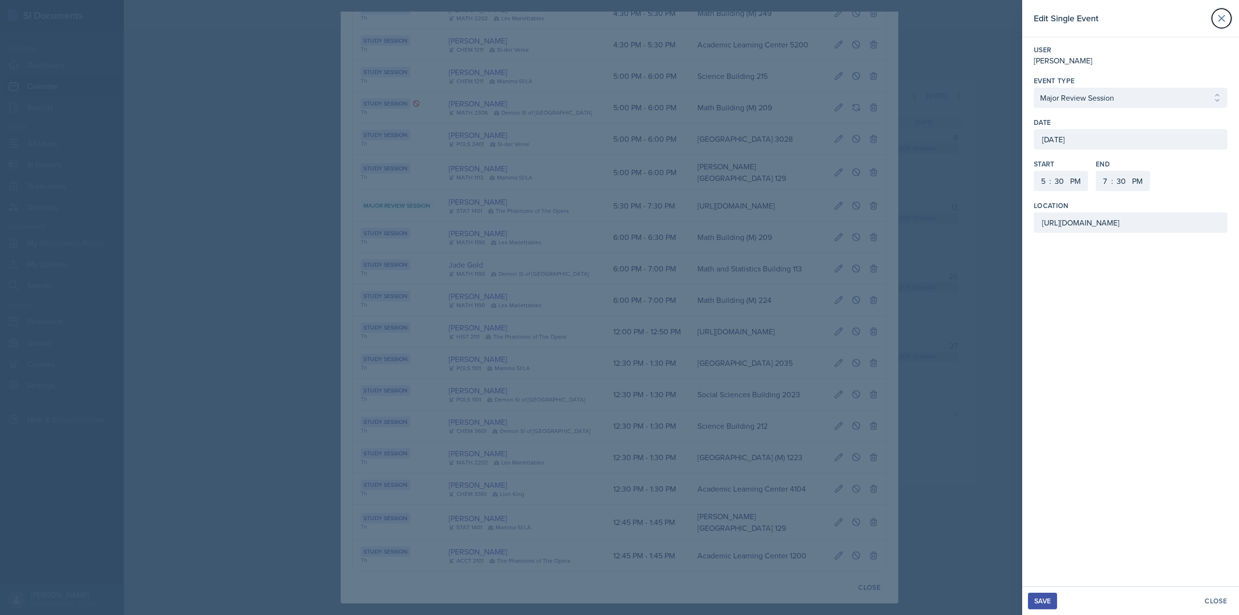
click at [1218, 18] on icon at bounding box center [1222, 19] width 12 height 12
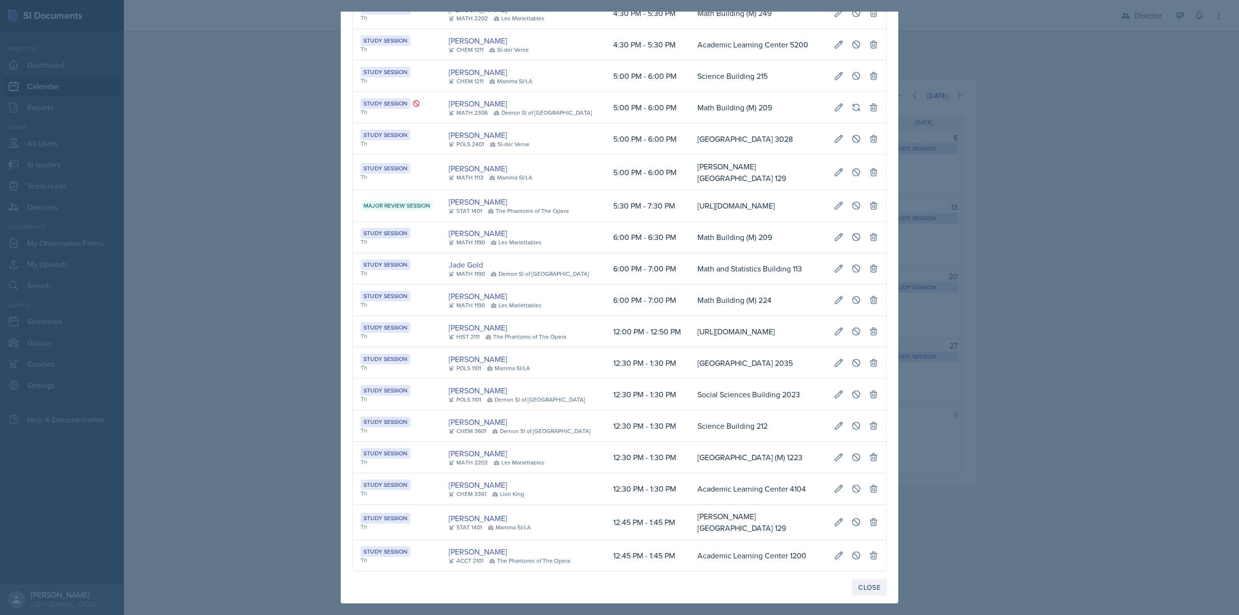
click at [852, 595] on button "Close" at bounding box center [869, 587] width 35 height 16
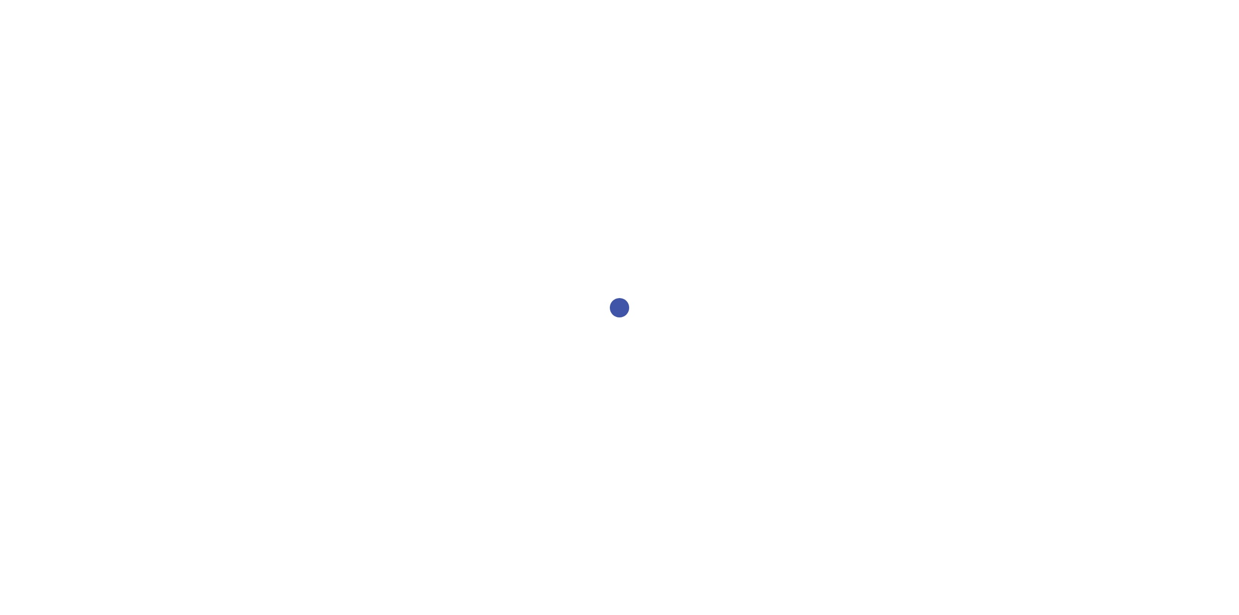
select select "2bed604d-1099-4043-b1bc-2365e8740244"
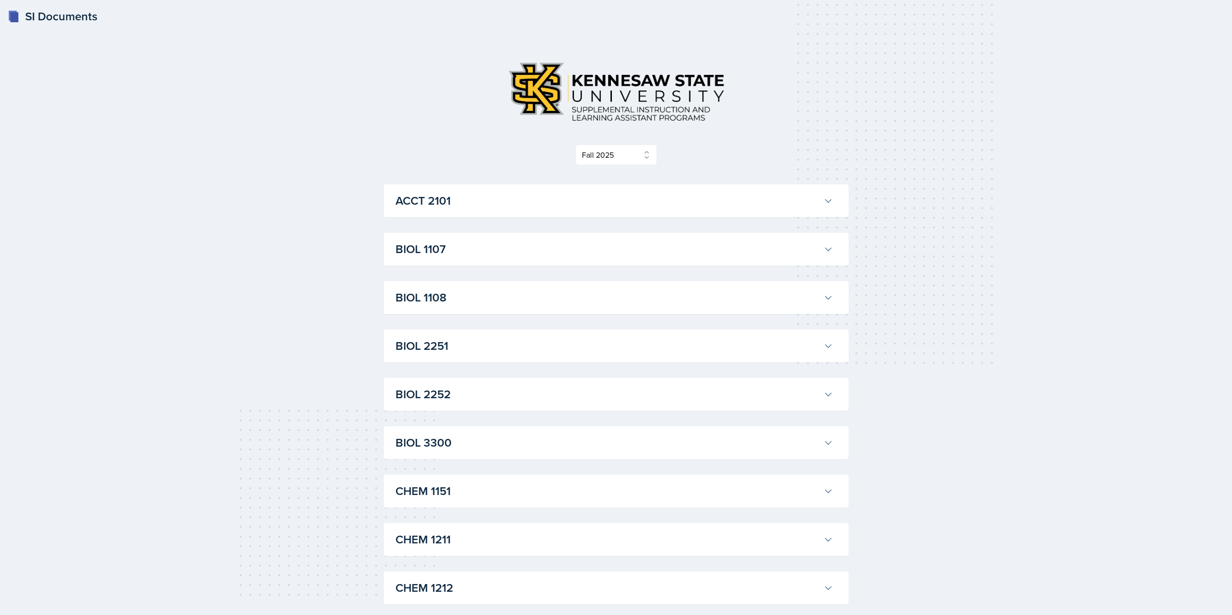
click at [528, 533] on div "CHEM 1211 [PERSON_NAME] Professor: [PERSON_NAME] Export to Google Calendar Recu…" at bounding box center [616, 539] width 465 height 33
click at [527, 532] on h3 "CHEM 1211" at bounding box center [607, 539] width 424 height 17
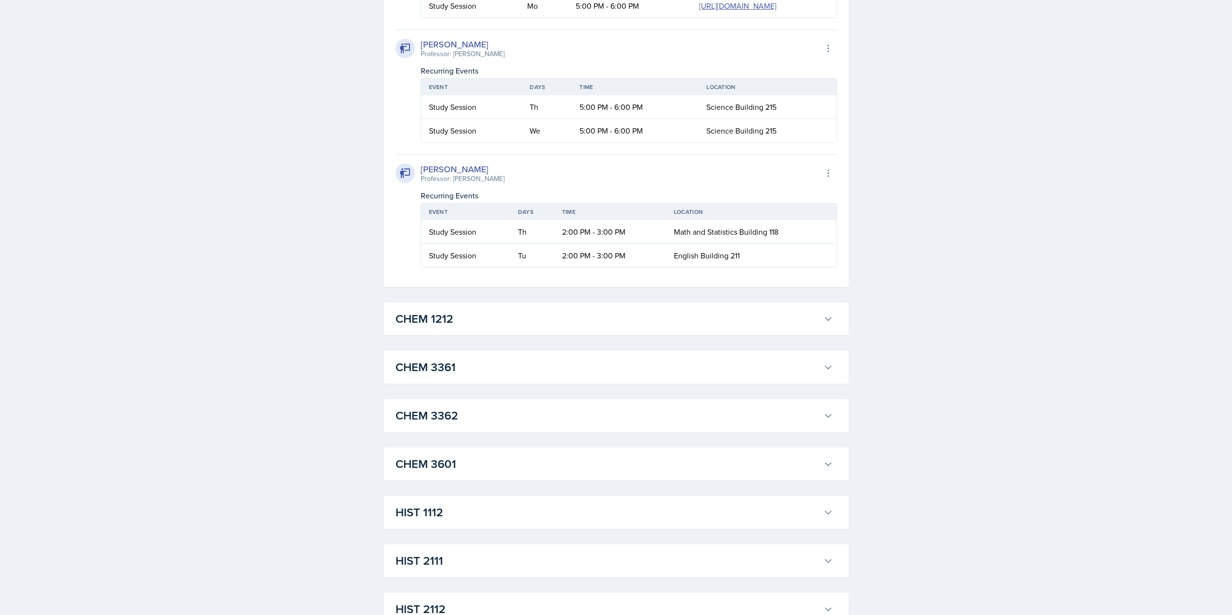
scroll to position [2032, 0]
